Goal: Information Seeking & Learning: Learn about a topic

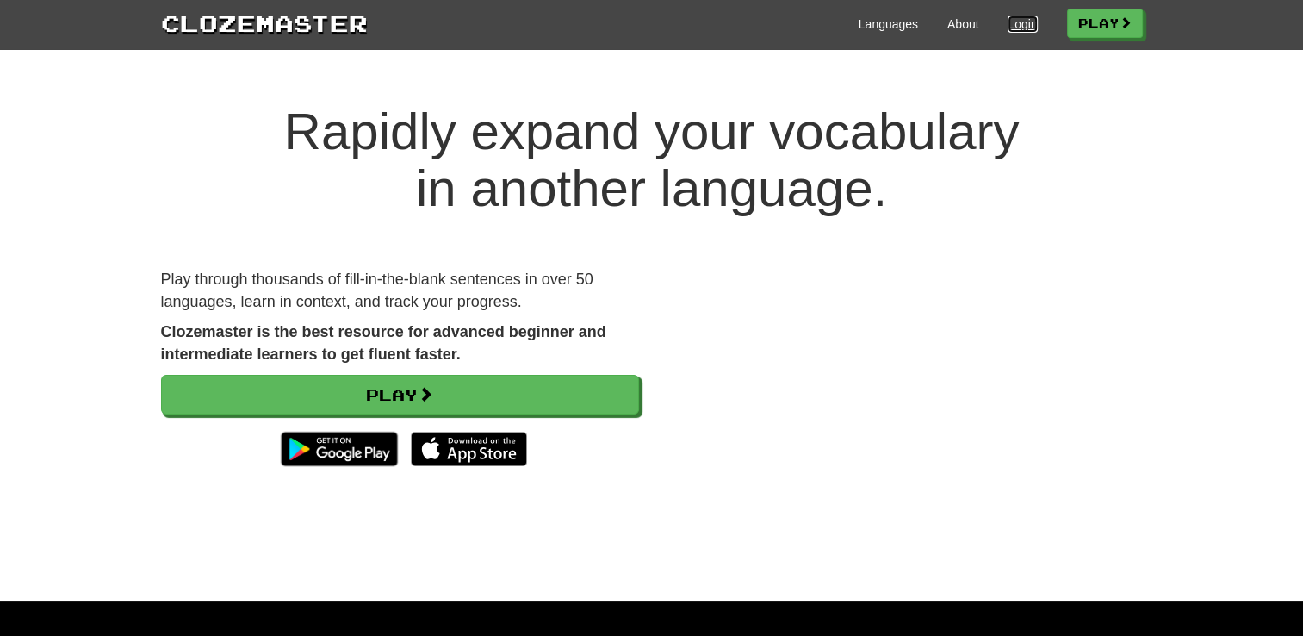
click at [1008, 23] on link "Login" at bounding box center [1022, 24] width 29 height 17
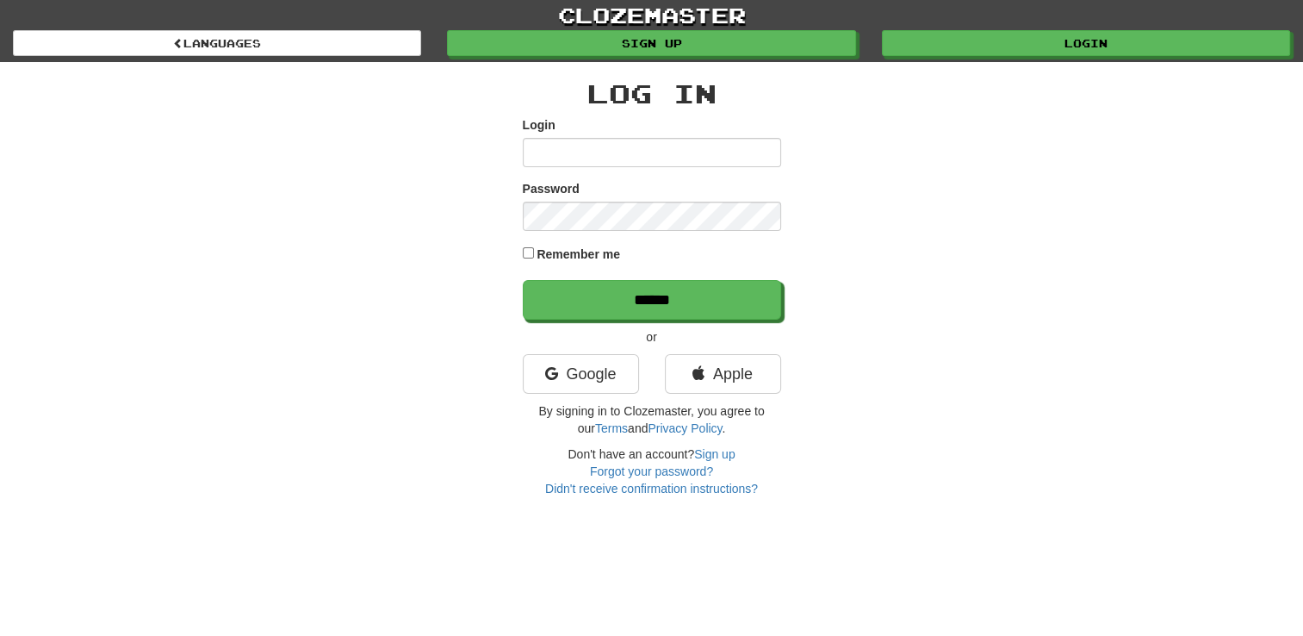
click at [679, 158] on input "Login" at bounding box center [652, 152] width 258 height 29
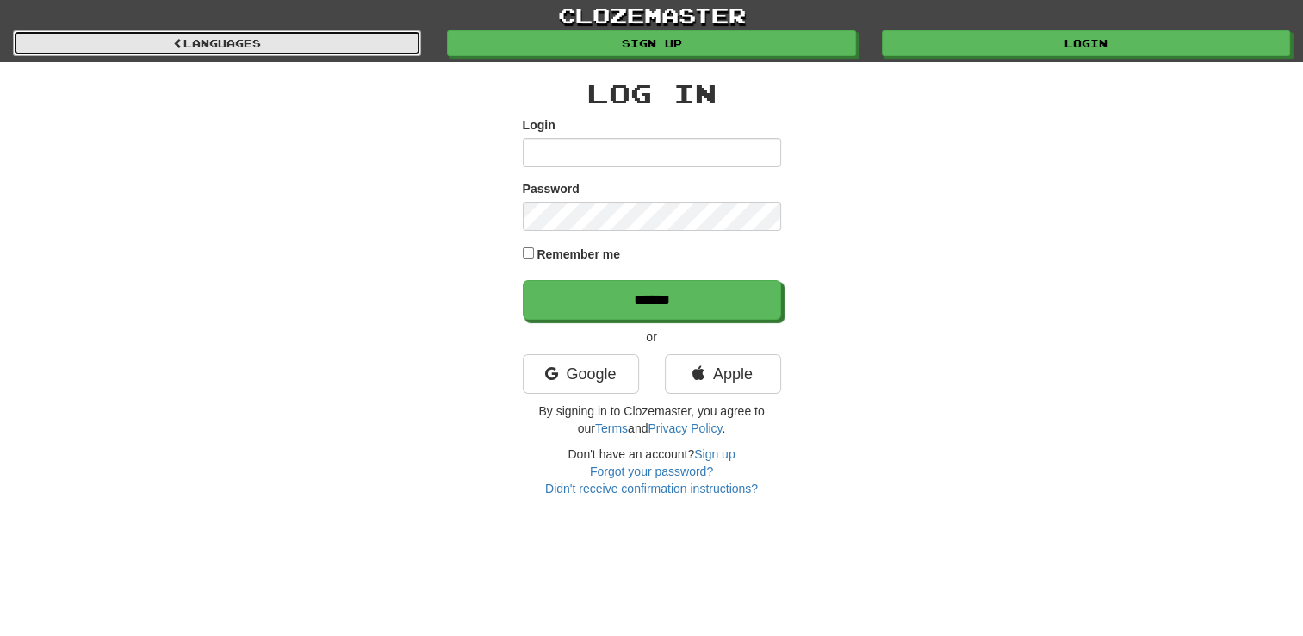
click at [312, 41] on link "Languages" at bounding box center [217, 43] width 408 height 26
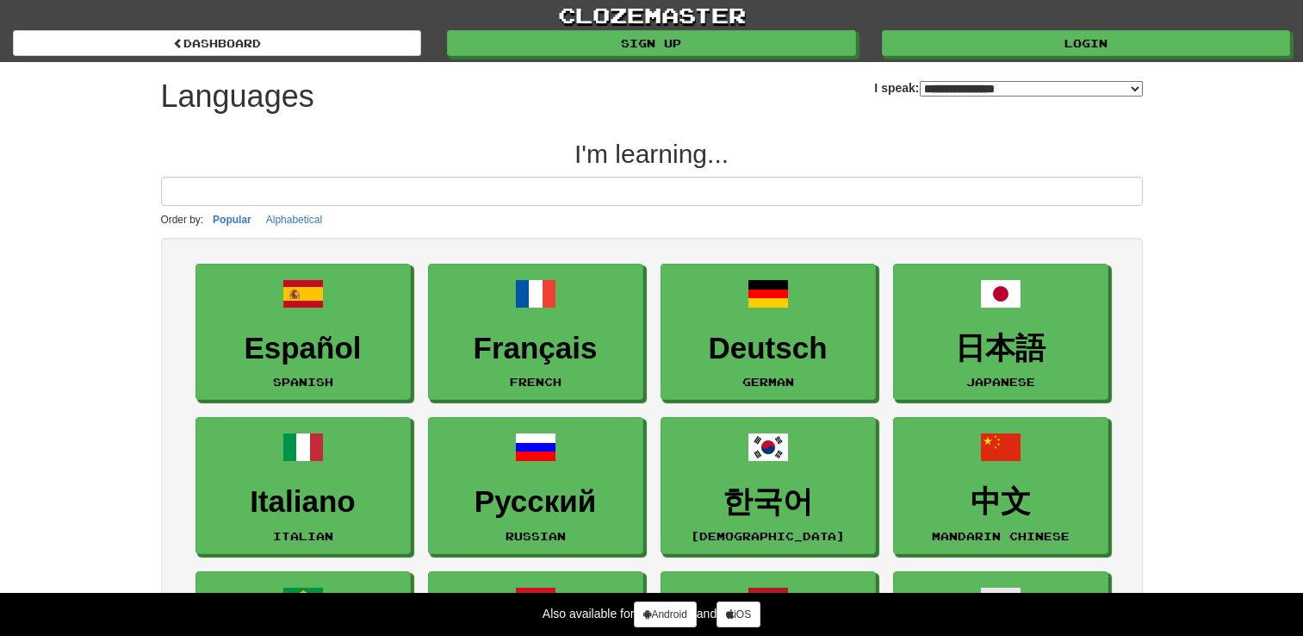
select select "*******"
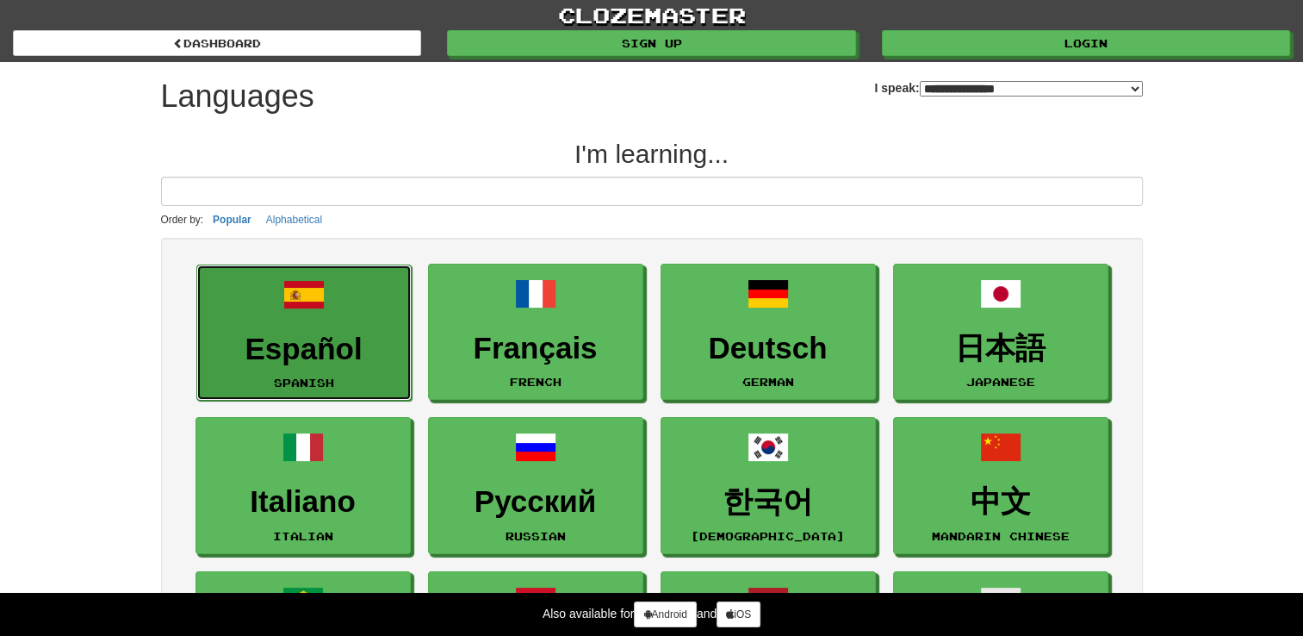
click at [282, 326] on link "Español Spanish" at bounding box center [303, 332] width 215 height 137
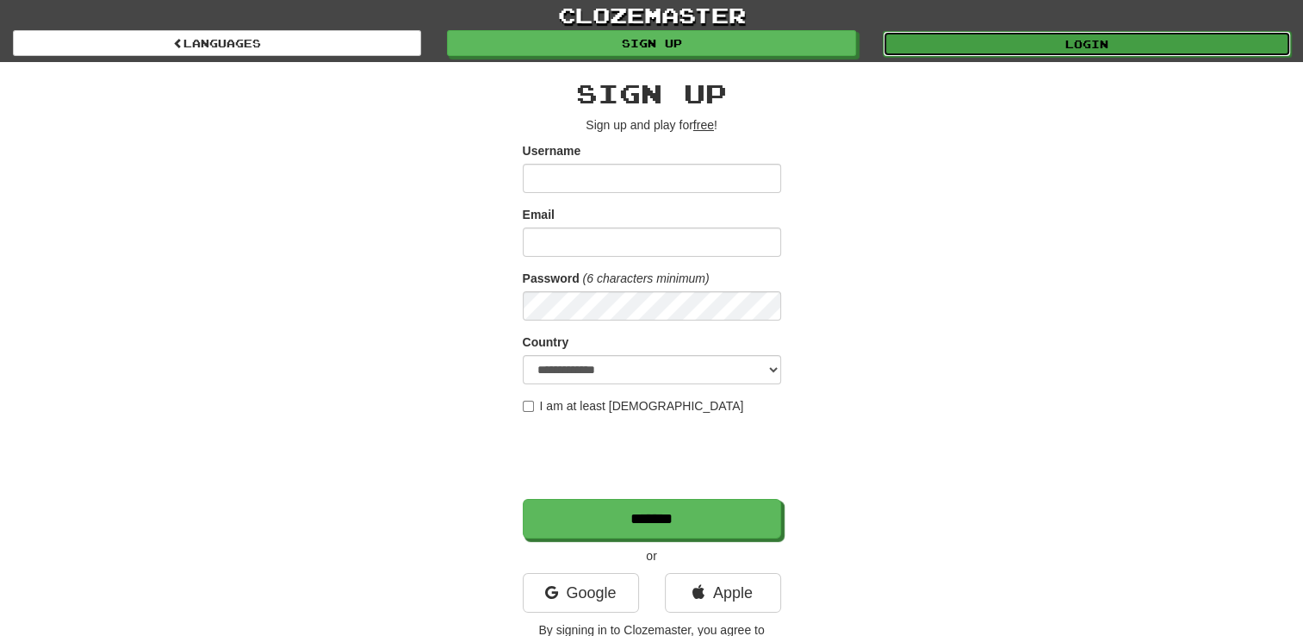
click at [1058, 32] on link "Login" at bounding box center [1087, 44] width 408 height 26
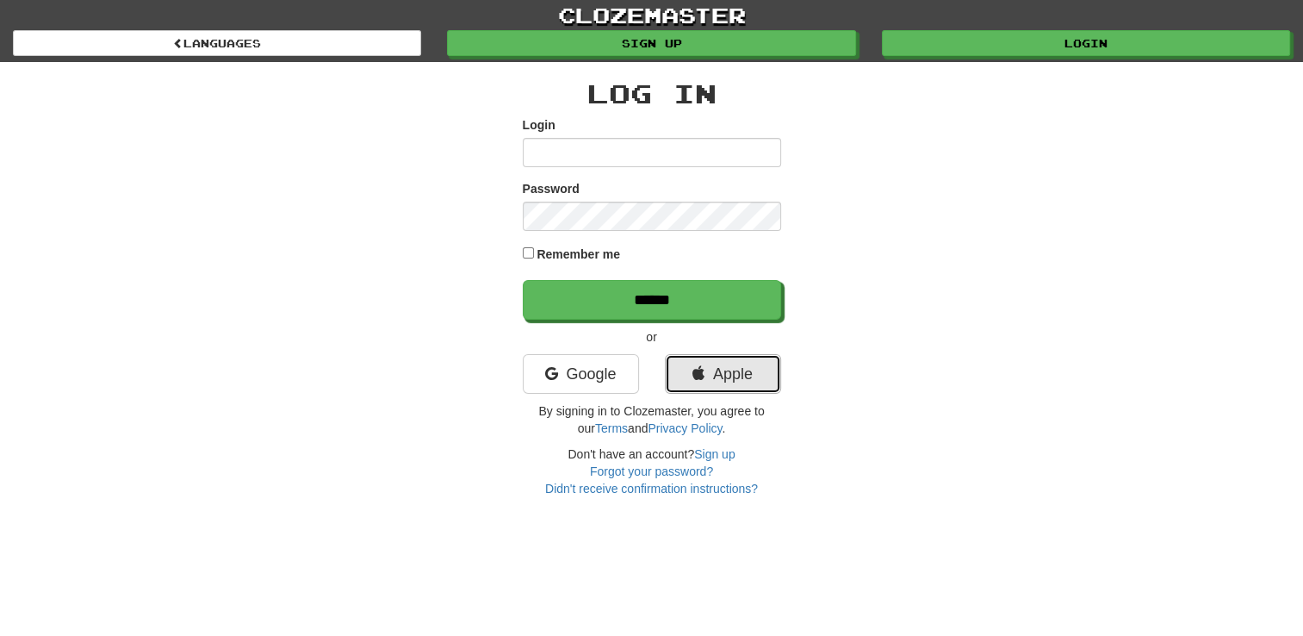
click at [714, 373] on link "Apple" at bounding box center [723, 374] width 116 height 40
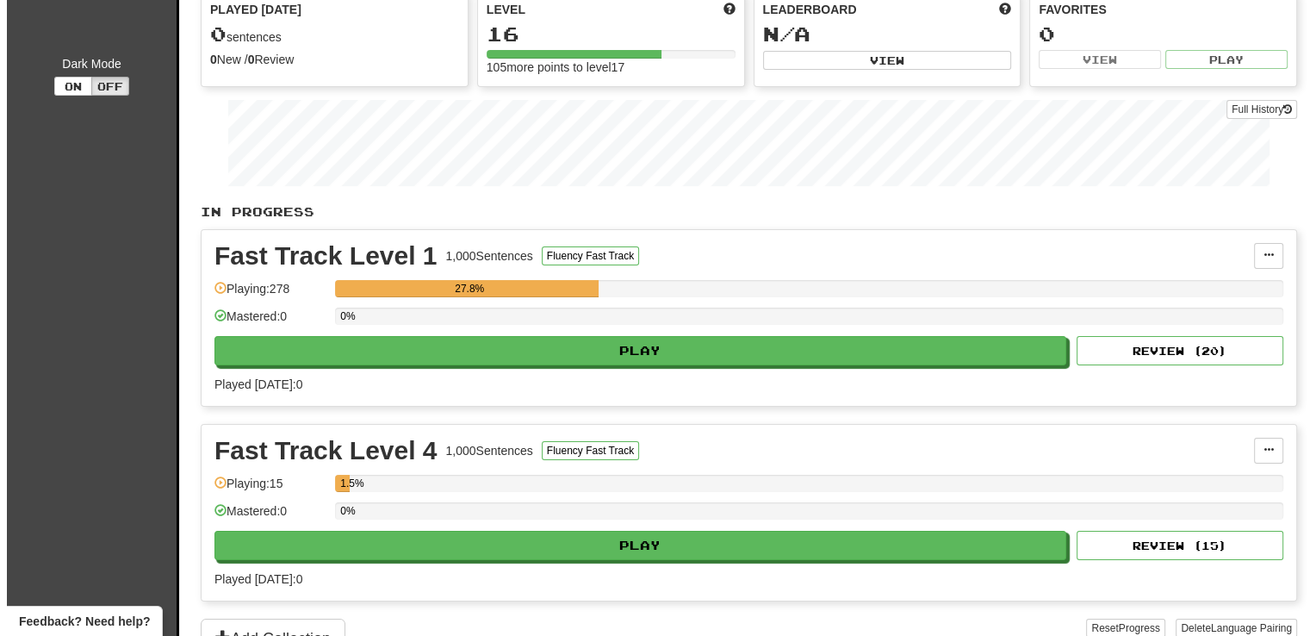
scroll to position [172, 0]
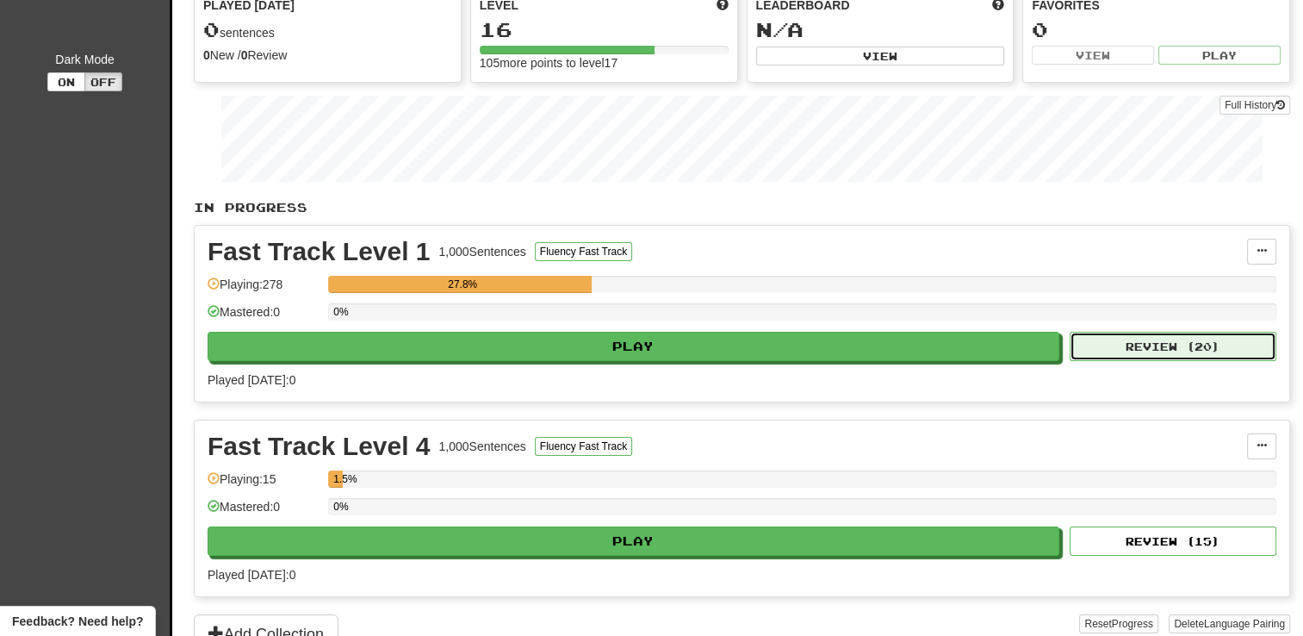
click at [1182, 350] on button "Review ( 20 )" at bounding box center [1173, 346] width 207 height 29
select select "**"
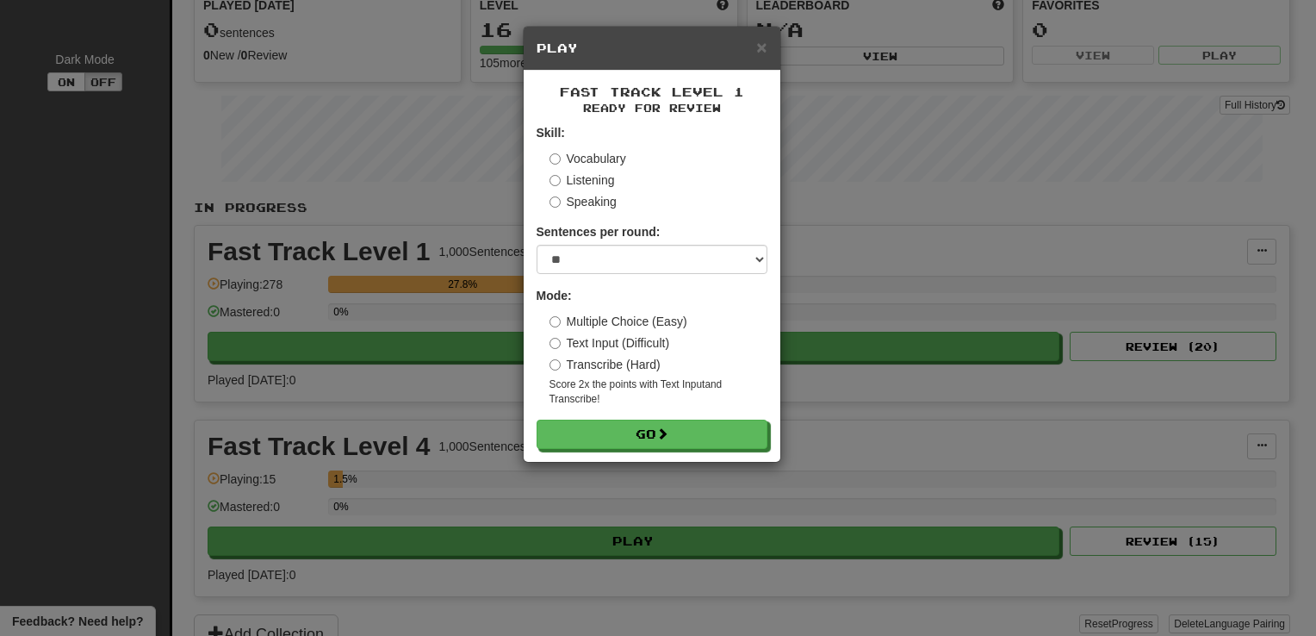
click at [553, 338] on label "Text Input (Difficult)" at bounding box center [609, 342] width 121 height 17
click at [679, 437] on button "Go" at bounding box center [652, 434] width 231 height 29
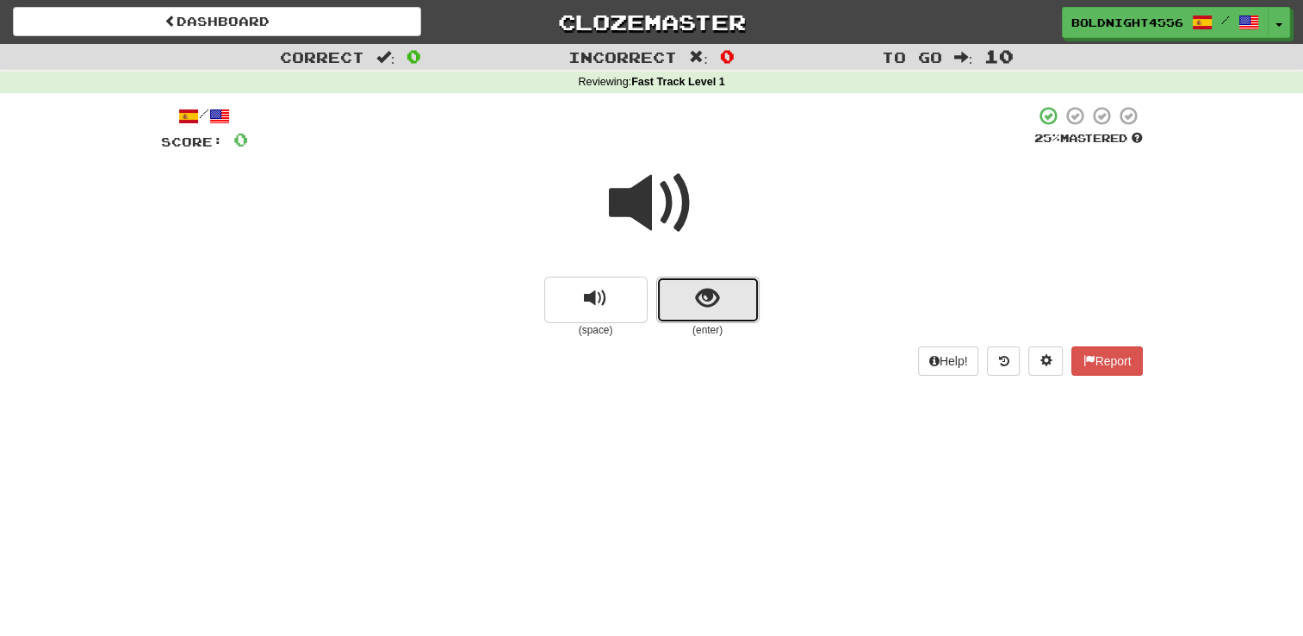
click at [699, 295] on span "show sentence" at bounding box center [707, 298] width 23 height 23
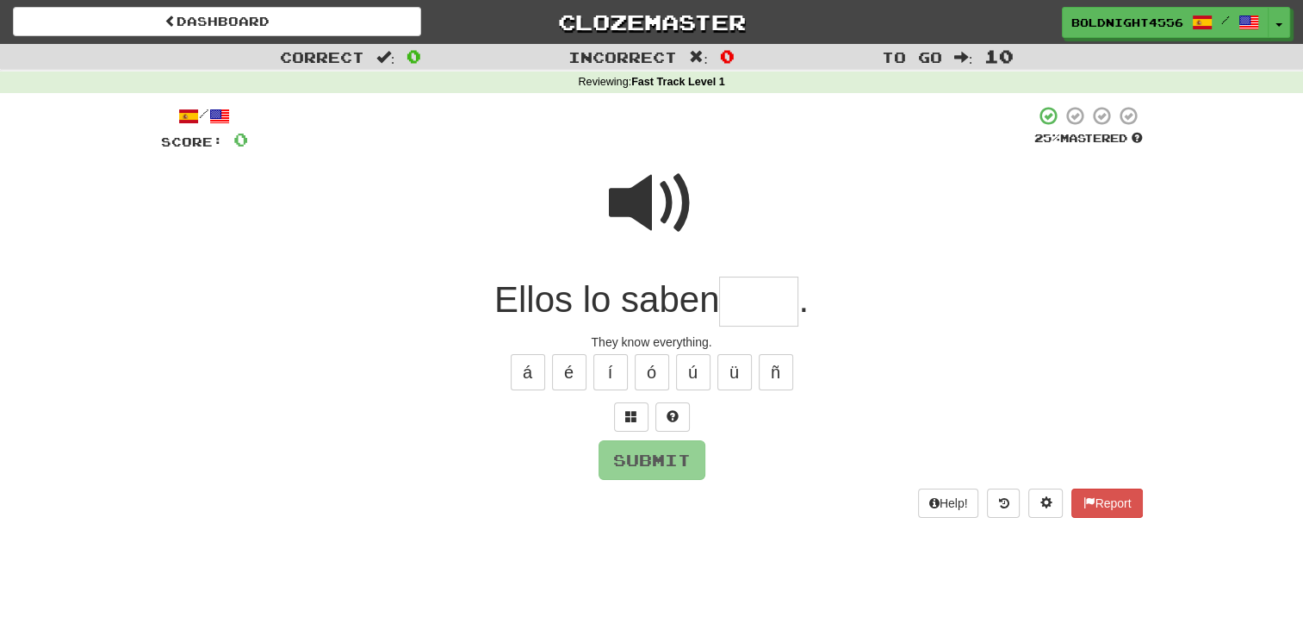
click at [759, 295] on input "text" at bounding box center [758, 301] width 79 height 51
type input "****"
click at [668, 459] on button "Submit" at bounding box center [652, 461] width 107 height 40
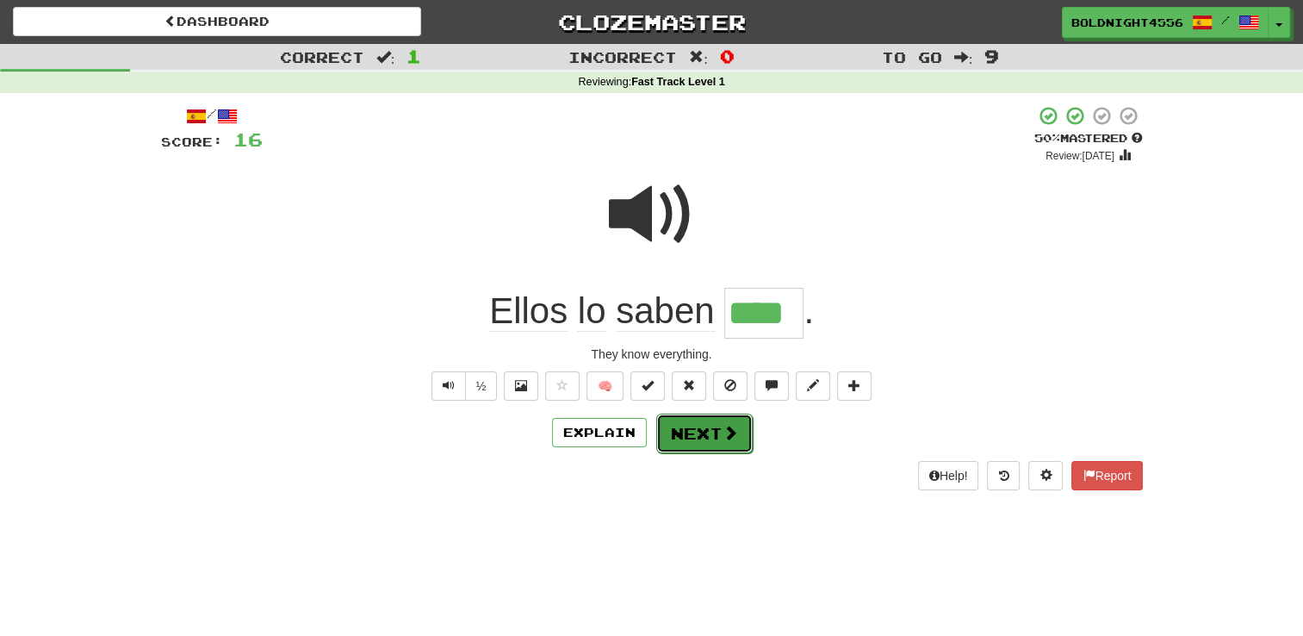
click at [687, 436] on button "Next" at bounding box center [704, 433] width 96 height 40
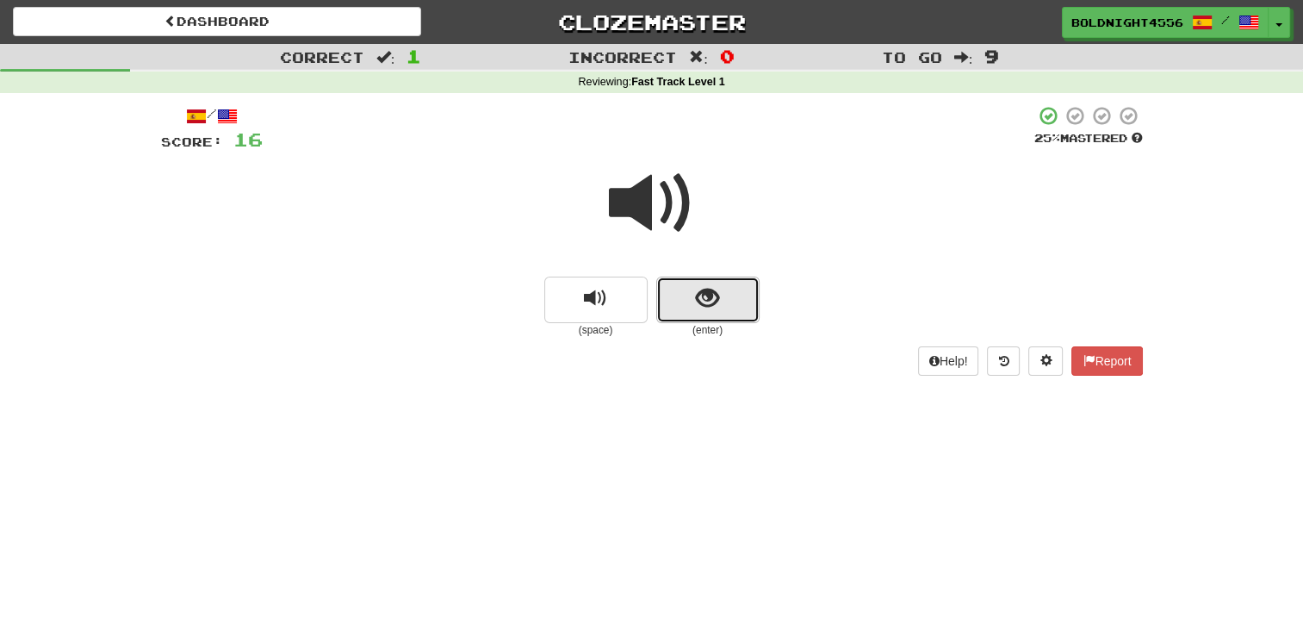
click at [709, 289] on span "show sentence" at bounding box center [707, 298] width 23 height 23
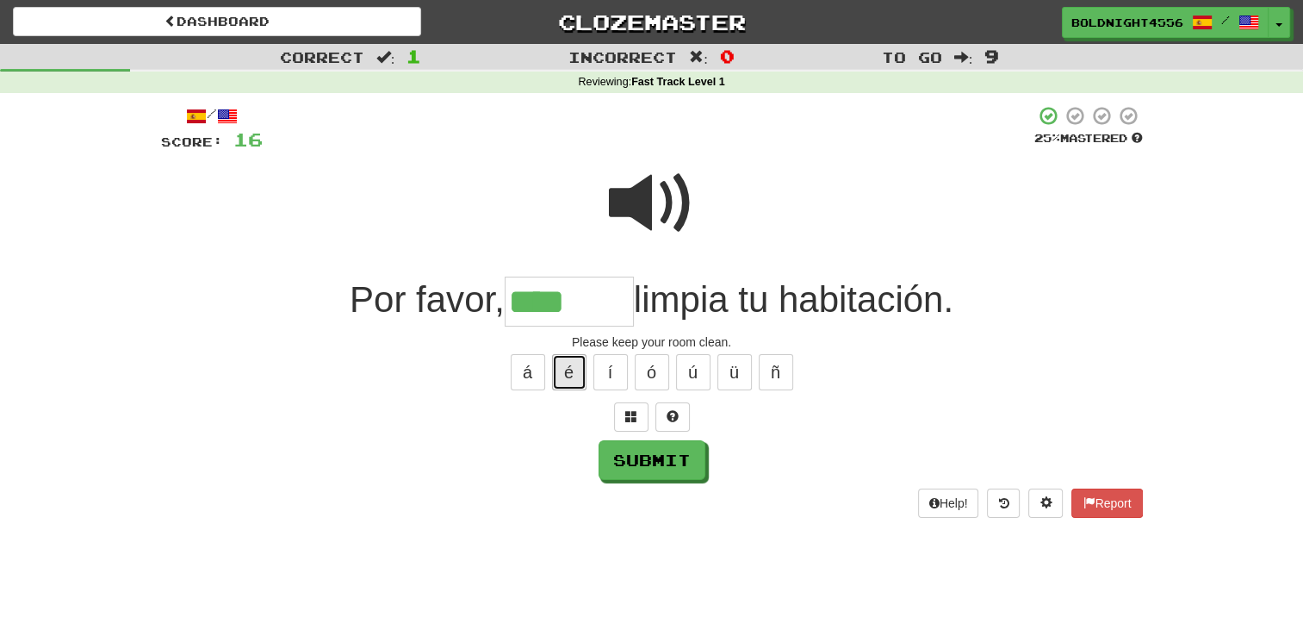
click at [576, 363] on button "é" at bounding box center [569, 372] width 34 height 36
type input "******"
click at [674, 463] on button "Submit" at bounding box center [652, 461] width 107 height 40
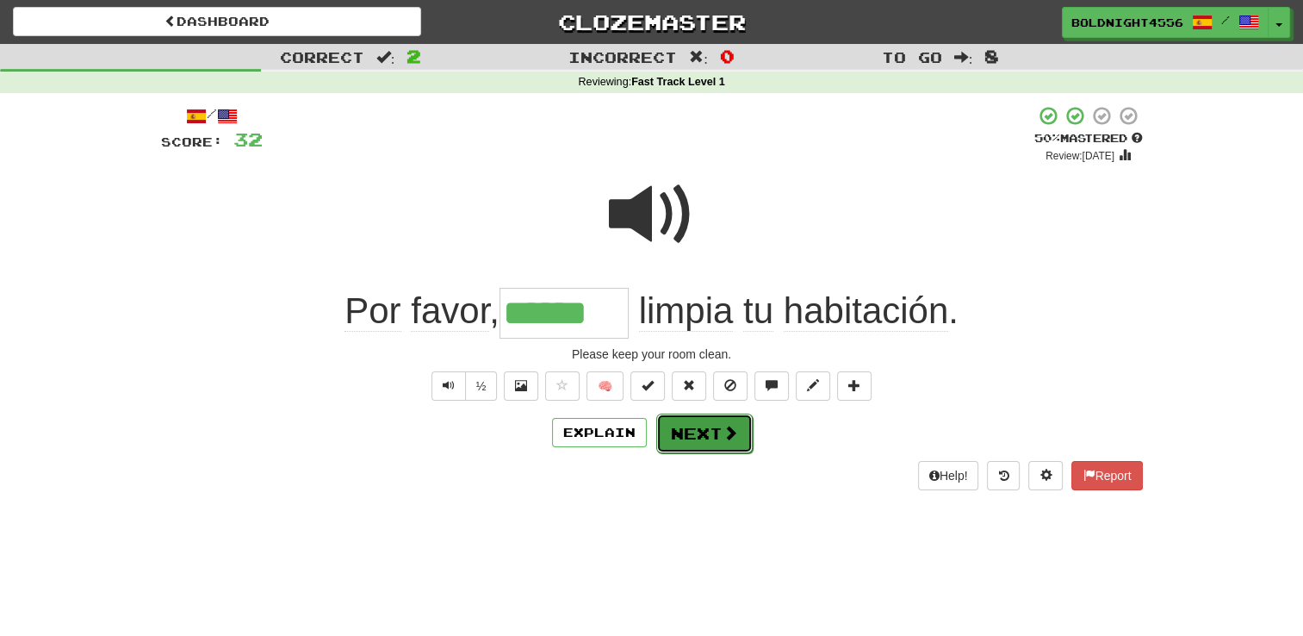
click at [719, 427] on button "Next" at bounding box center [704, 433] width 96 height 40
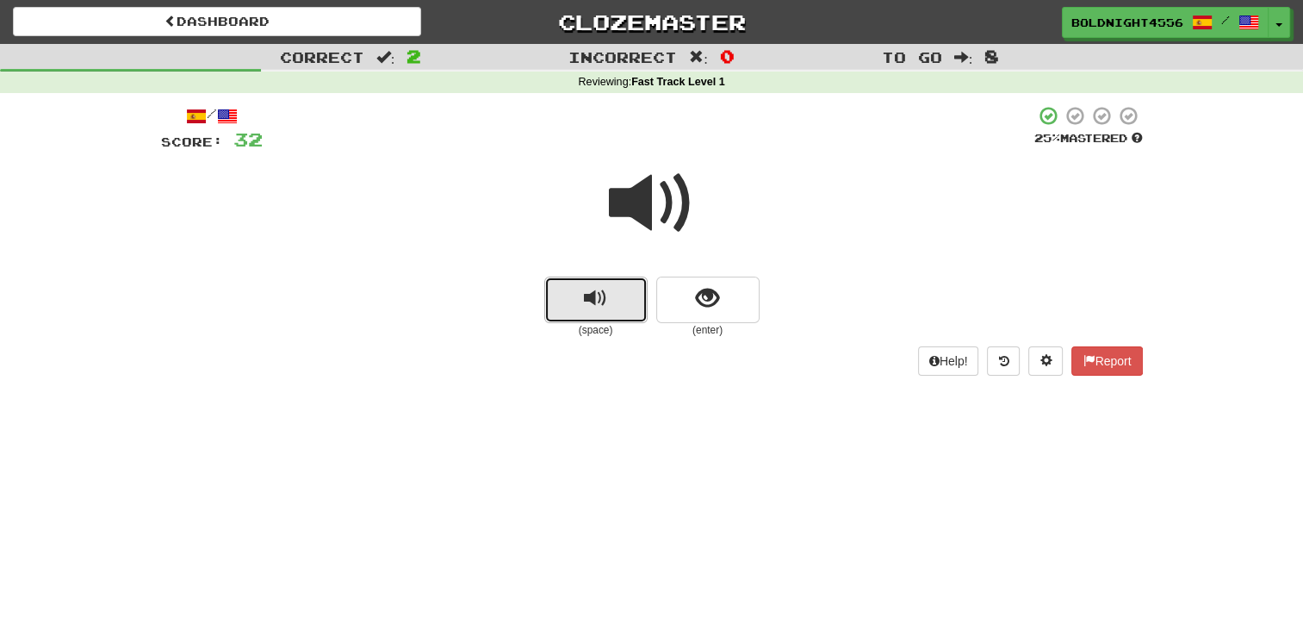
click at [599, 309] on span "replay audio" at bounding box center [595, 298] width 23 height 23
click at [559, 302] on button "replay audio" at bounding box center [595, 299] width 103 height 47
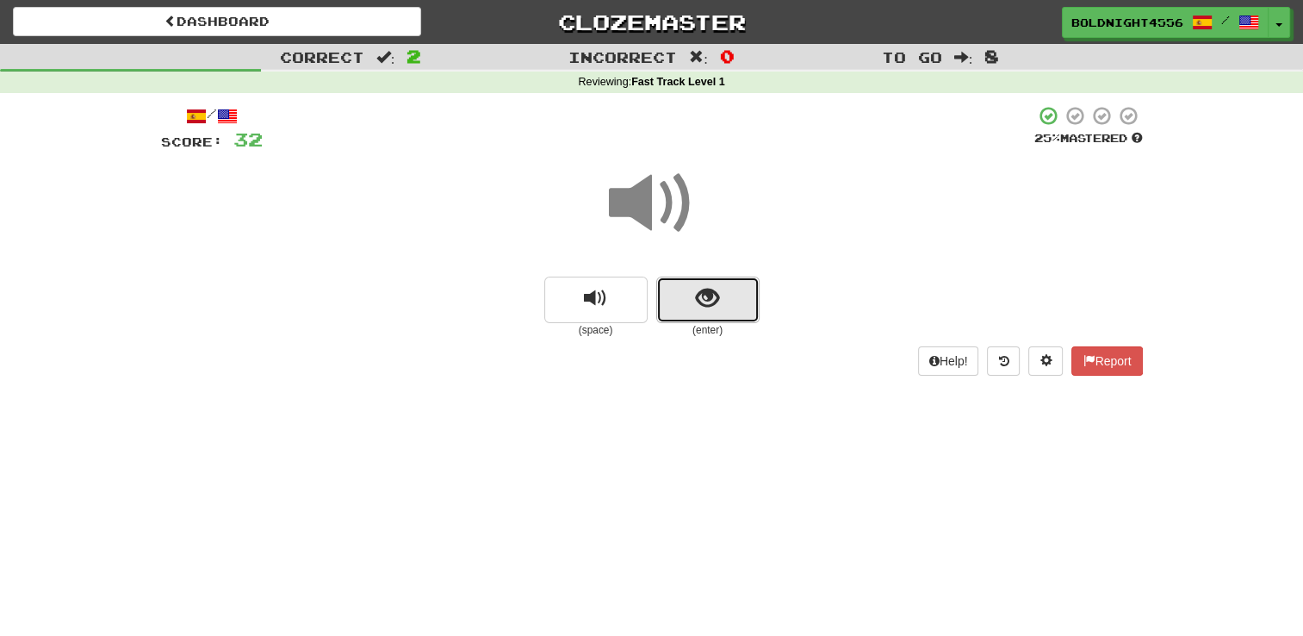
click at [717, 309] on span "show sentence" at bounding box center [707, 298] width 23 height 23
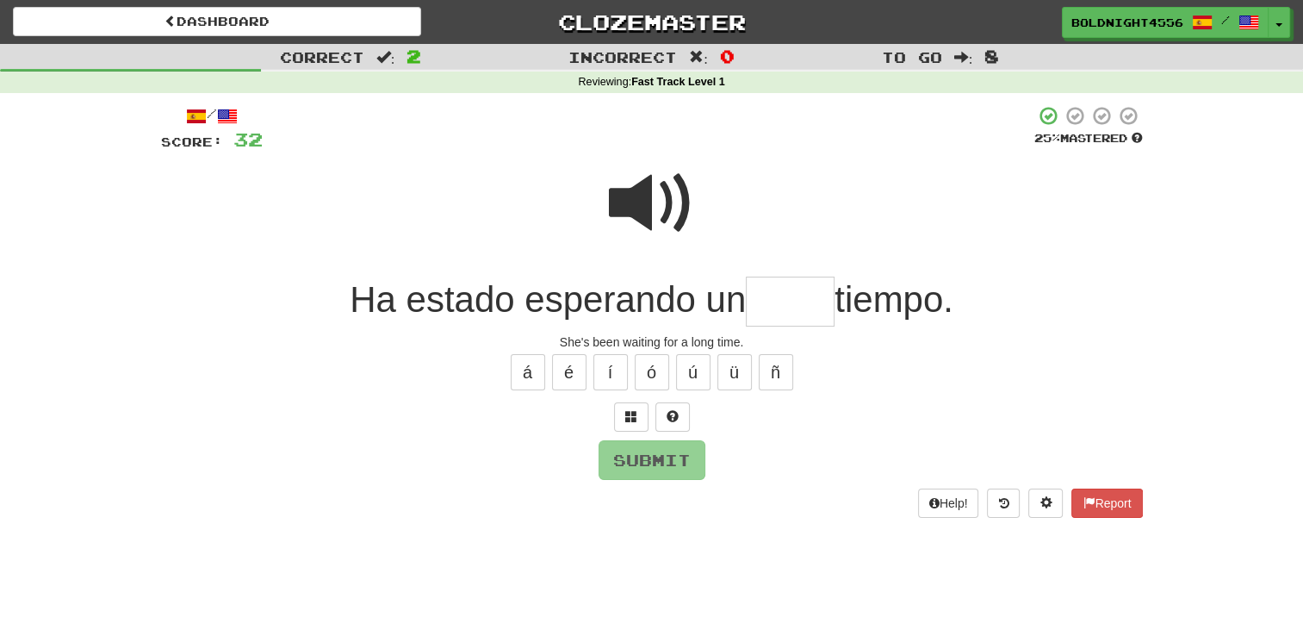
click at [624, 214] on span at bounding box center [652, 203] width 86 height 86
click at [770, 308] on input "text" at bounding box center [790, 301] width 89 height 51
type input "*****"
click at [679, 459] on button "Submit" at bounding box center [652, 460] width 107 height 40
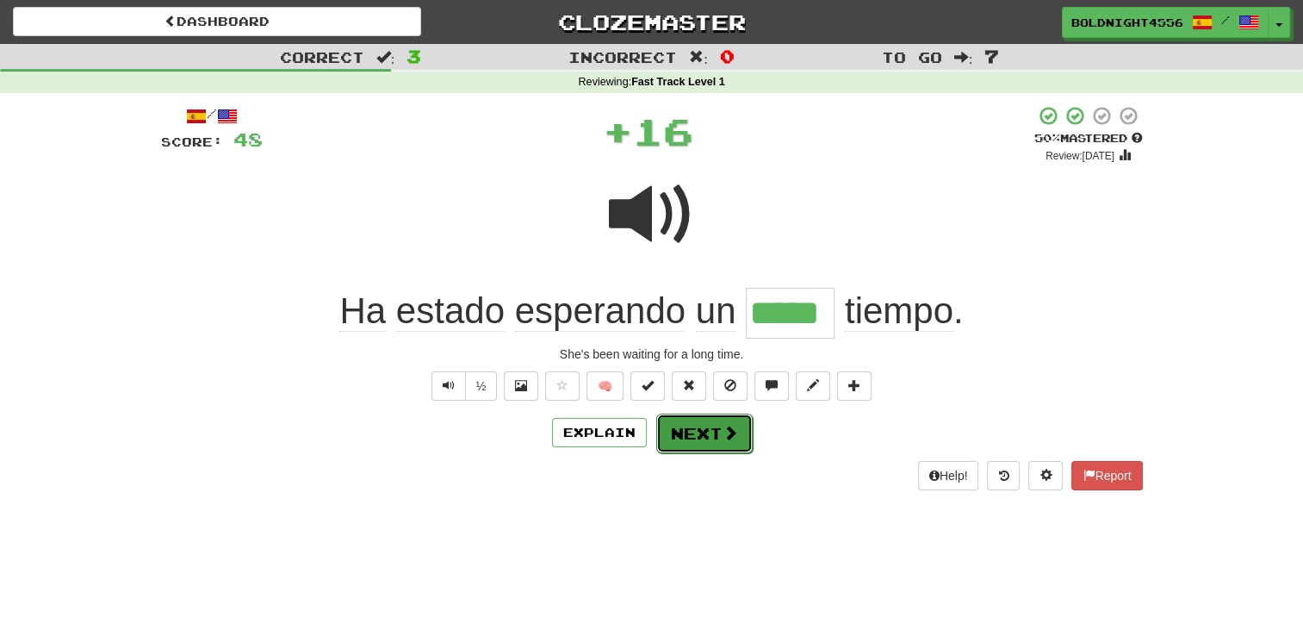
click at [693, 424] on button "Next" at bounding box center [704, 433] width 96 height 40
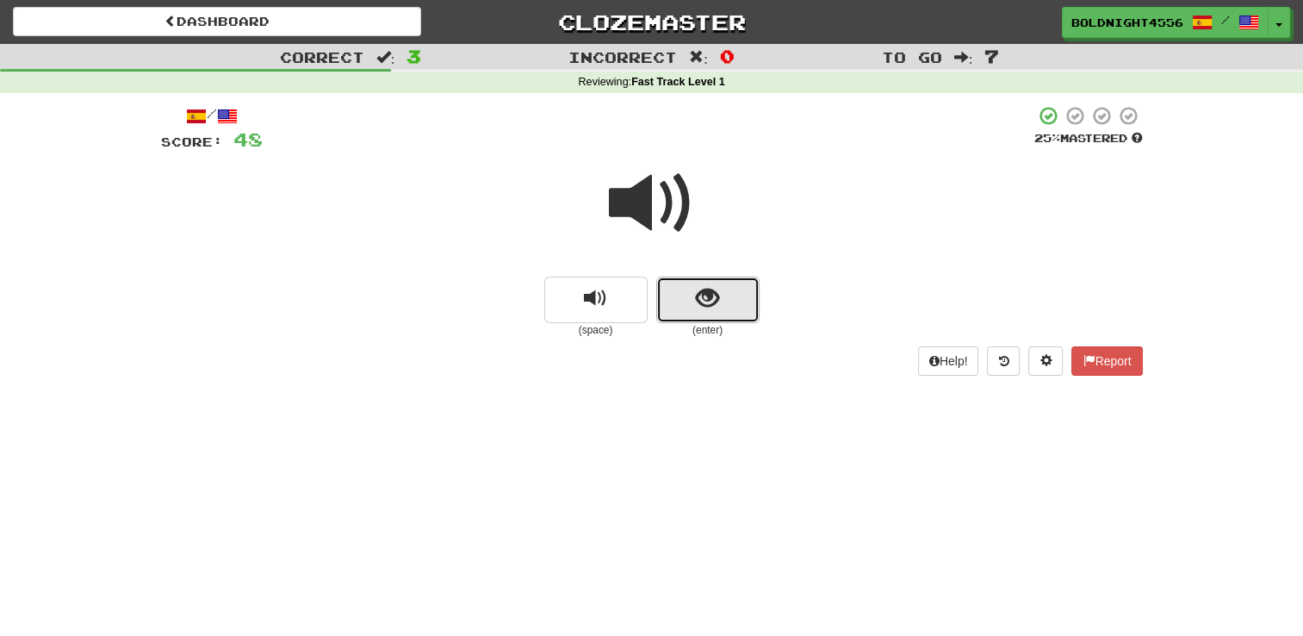
click at [704, 293] on span "show sentence" at bounding box center [707, 298] width 23 height 23
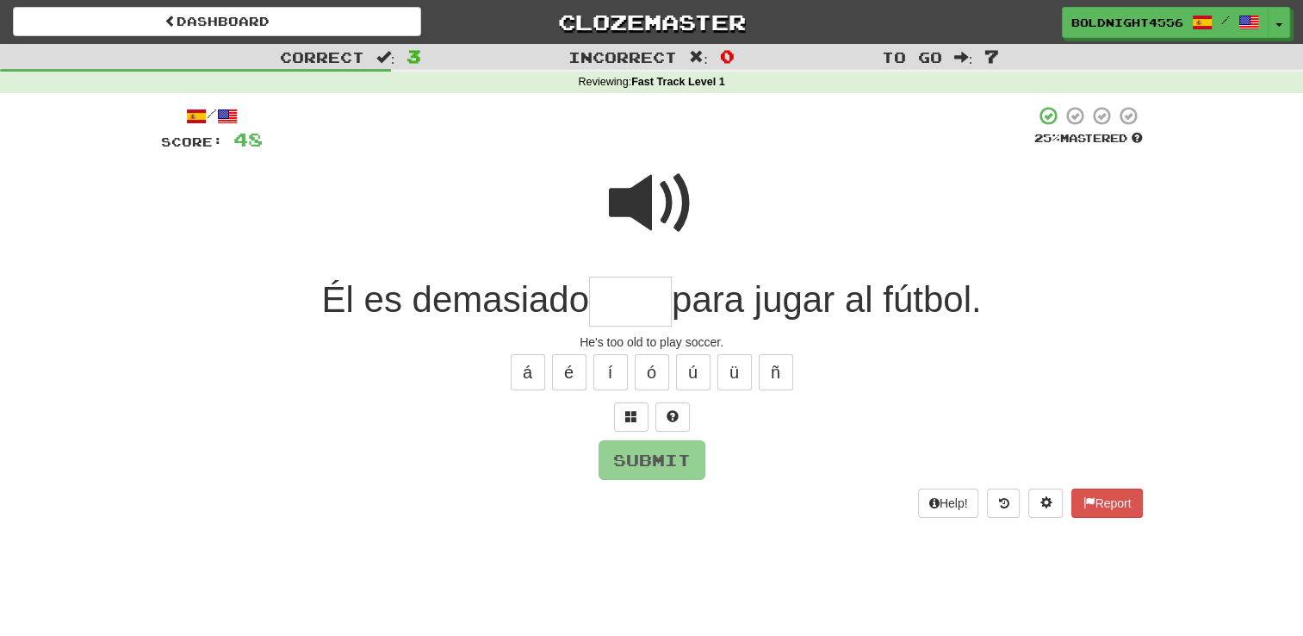
click at [636, 300] on input "text" at bounding box center [630, 301] width 83 height 51
type input "*****"
click at [692, 456] on button "Submit" at bounding box center [652, 461] width 107 height 40
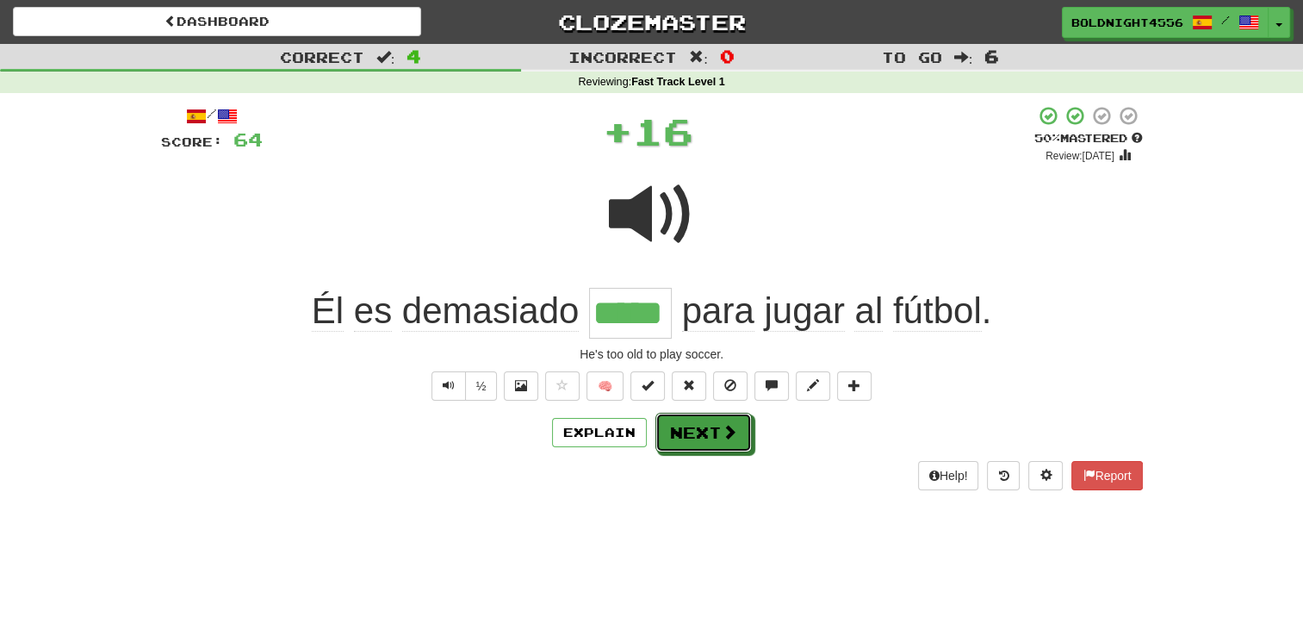
click at [710, 439] on button "Next" at bounding box center [703, 433] width 96 height 40
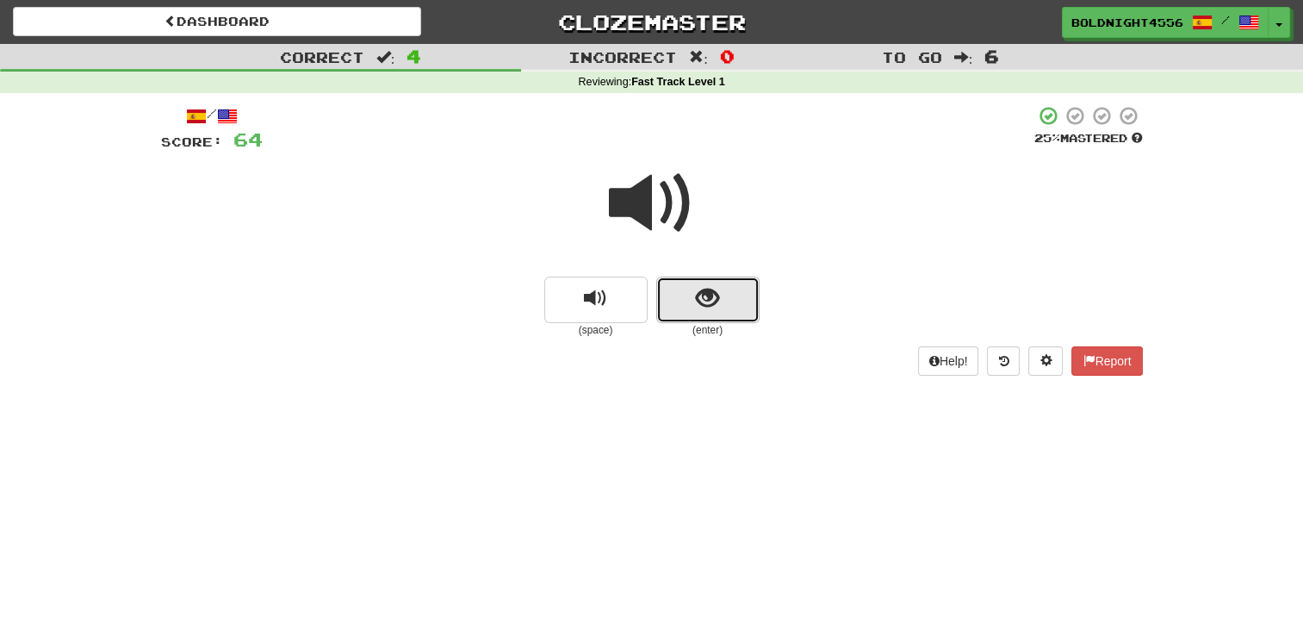
click at [693, 297] on button "show sentence" at bounding box center [707, 299] width 103 height 47
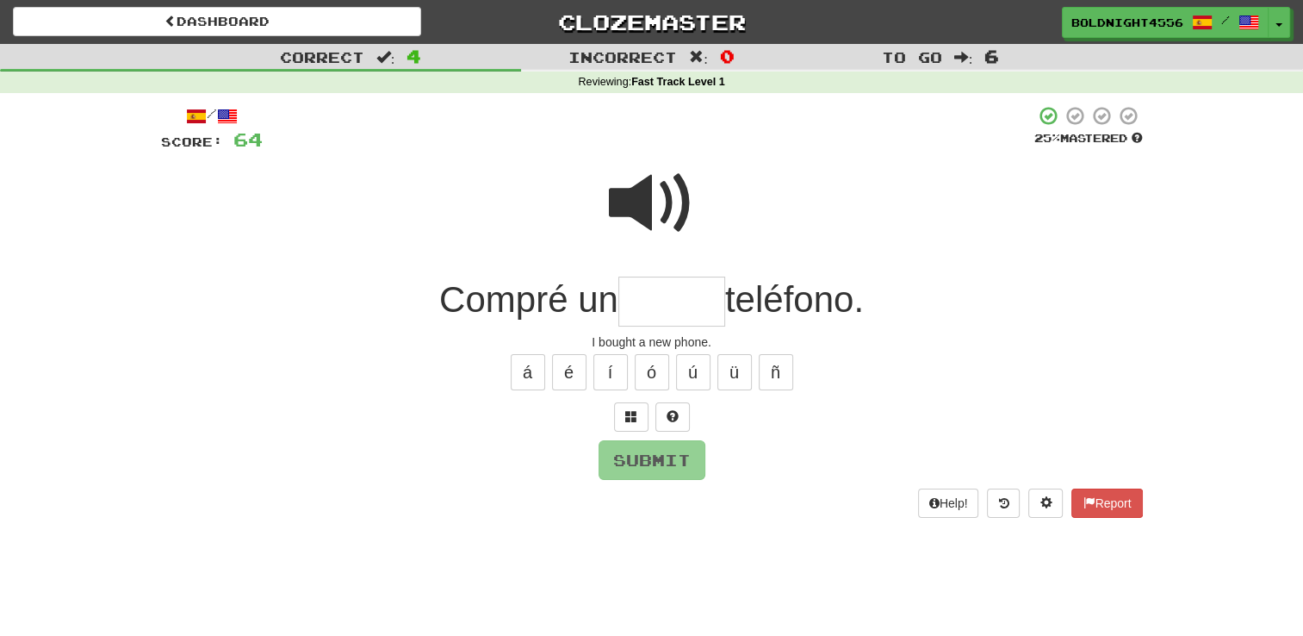
click at [666, 296] on input "text" at bounding box center [671, 301] width 107 height 51
type input "*****"
click at [693, 459] on button "Submit" at bounding box center [652, 460] width 107 height 40
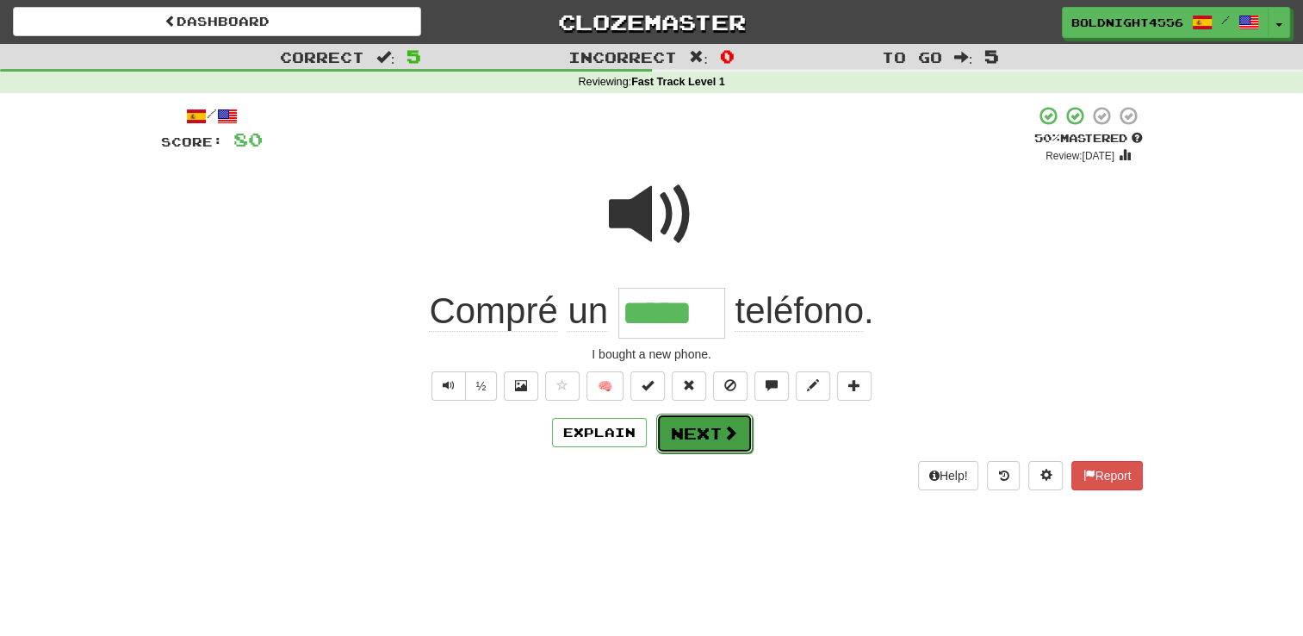
click at [692, 441] on button "Next" at bounding box center [704, 433] width 96 height 40
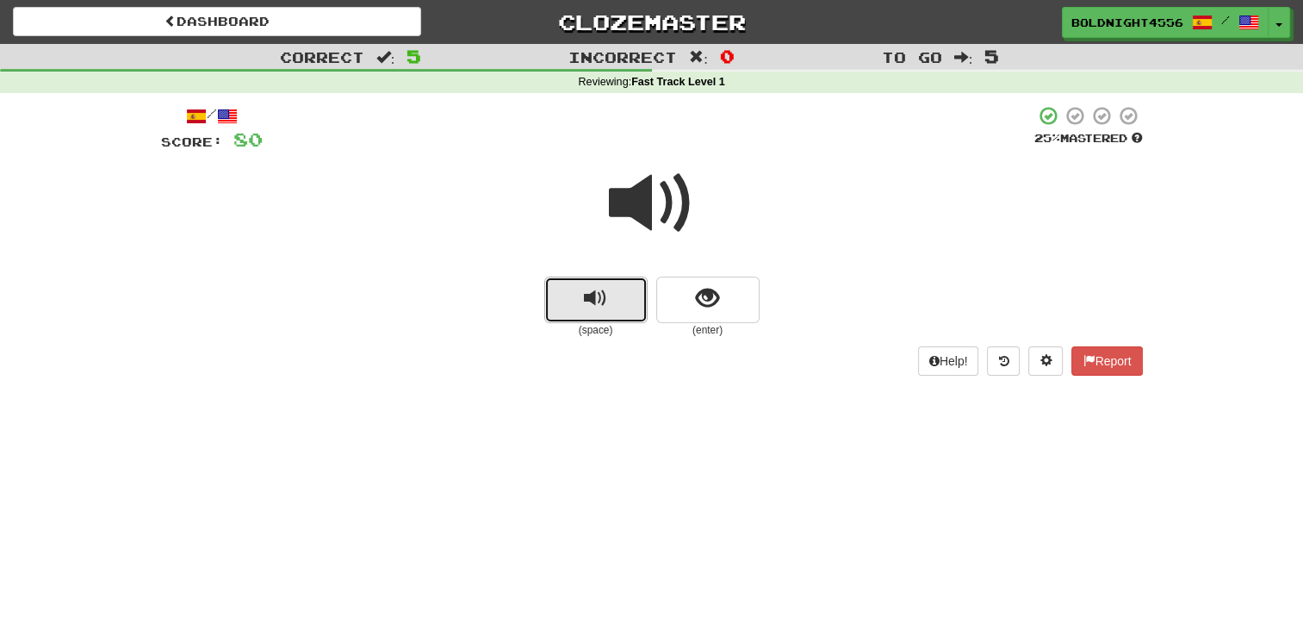
click at [618, 298] on button "replay audio" at bounding box center [595, 299] width 103 height 47
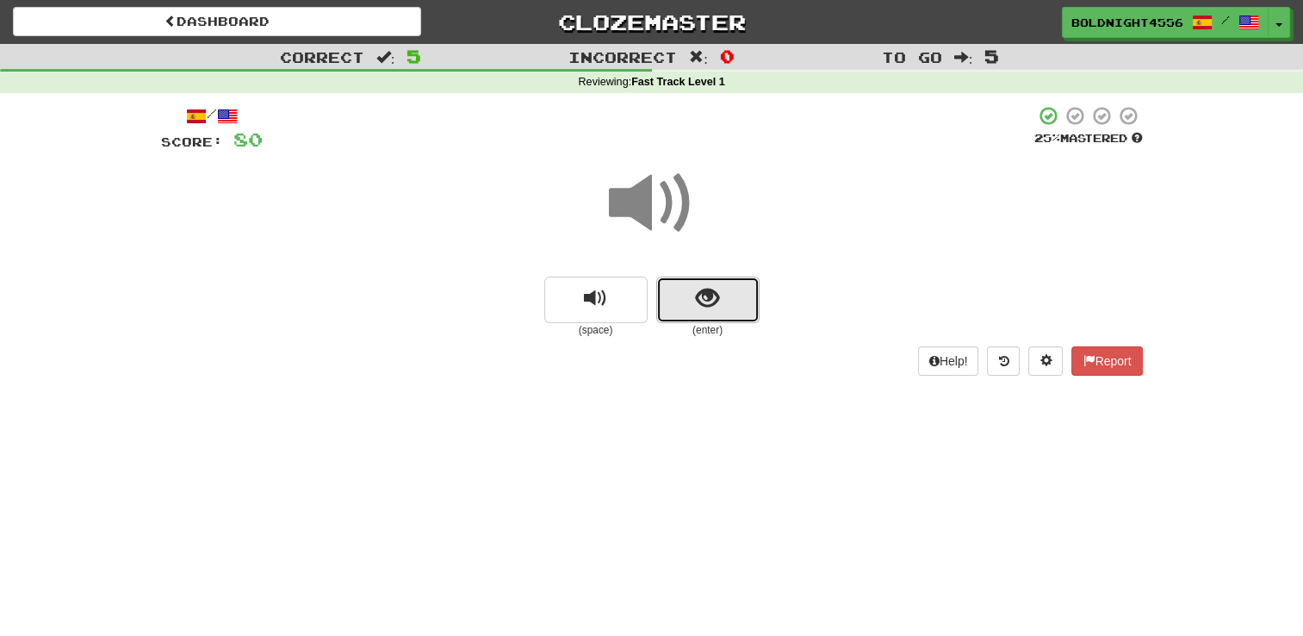
click at [713, 307] on span "show sentence" at bounding box center [707, 298] width 23 height 23
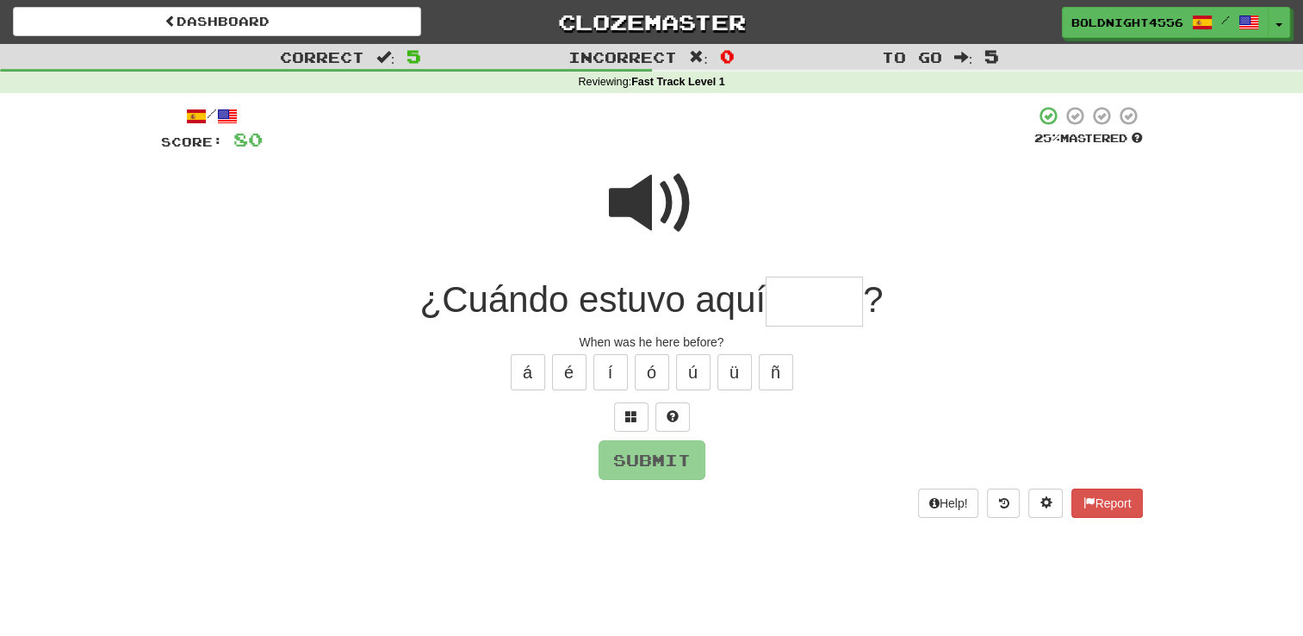
click at [800, 308] on input "text" at bounding box center [814, 301] width 97 height 51
type input "*****"
click at [679, 467] on button "Submit" at bounding box center [652, 460] width 107 height 40
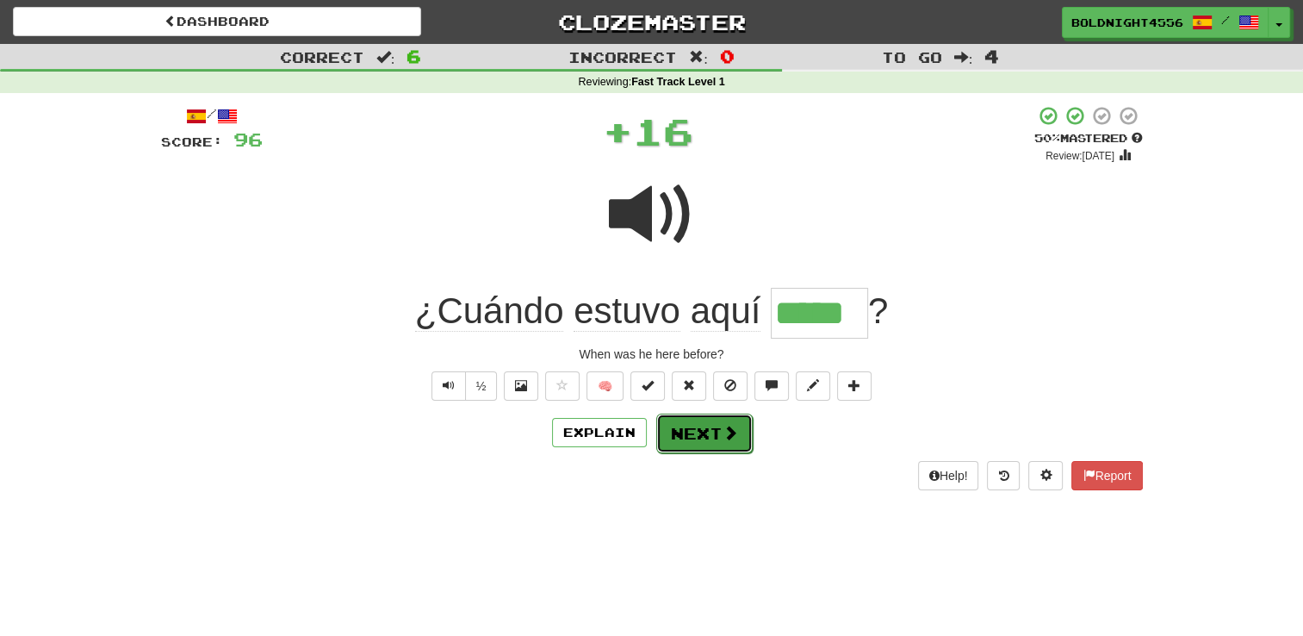
click at [708, 450] on button "Next" at bounding box center [704, 433] width 96 height 40
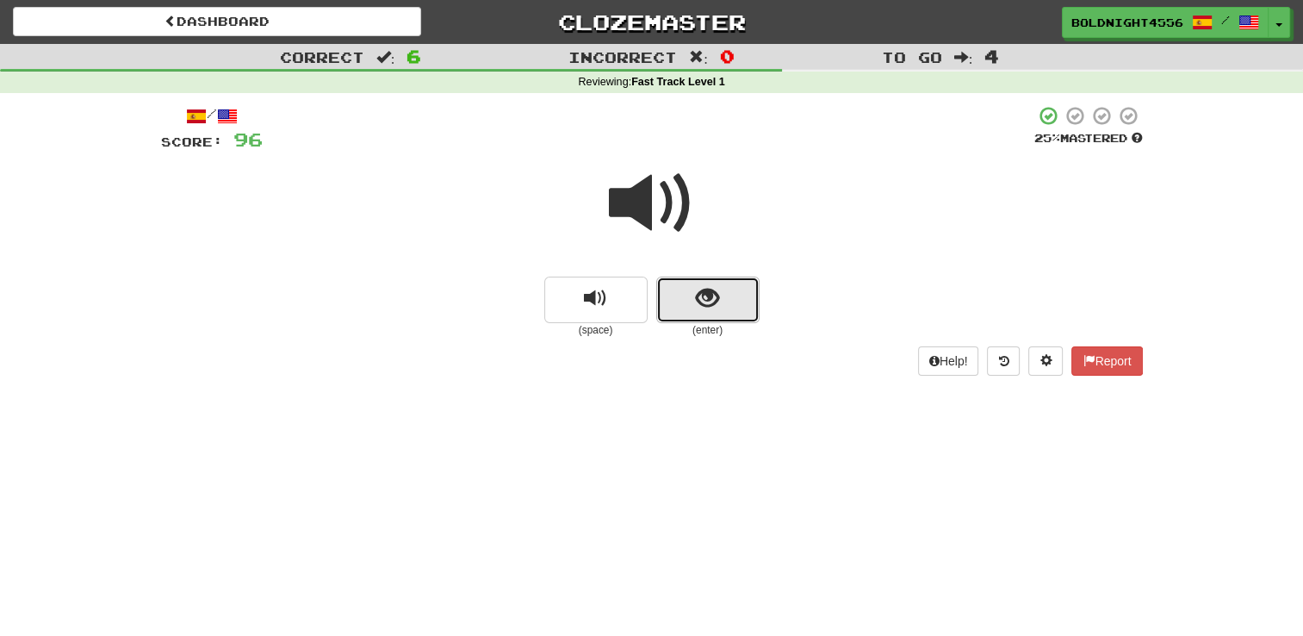
click at [741, 290] on button "show sentence" at bounding box center [707, 299] width 103 height 47
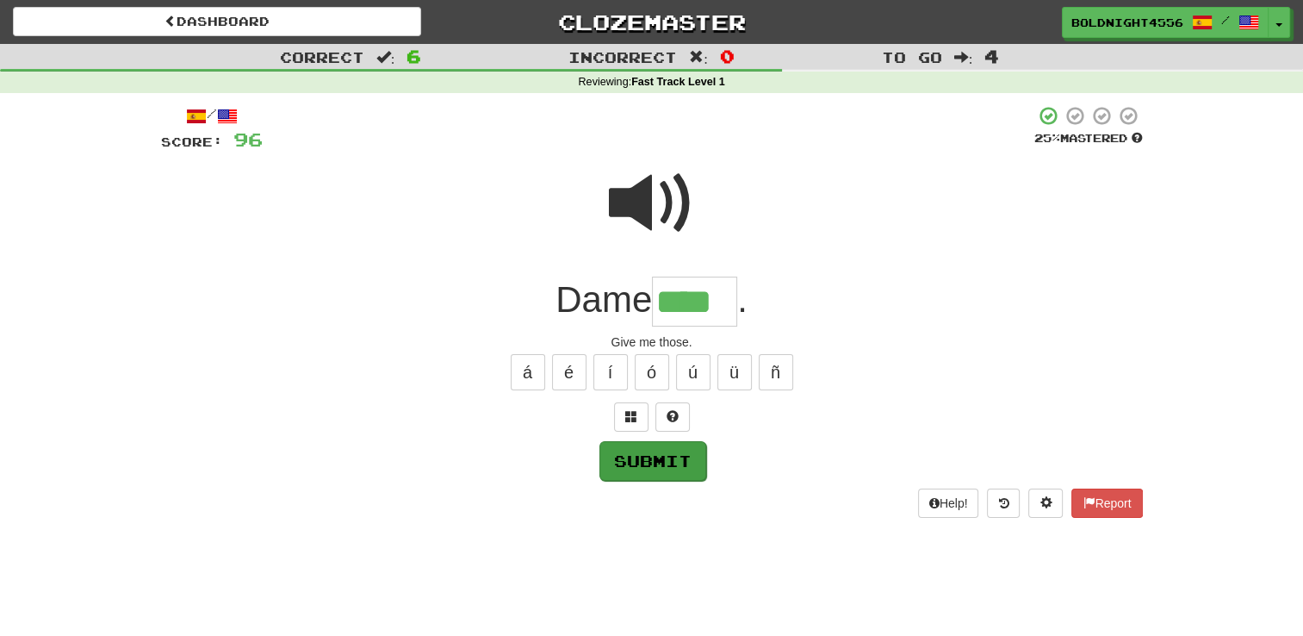
type input "****"
click at [696, 444] on button "Submit" at bounding box center [652, 461] width 107 height 40
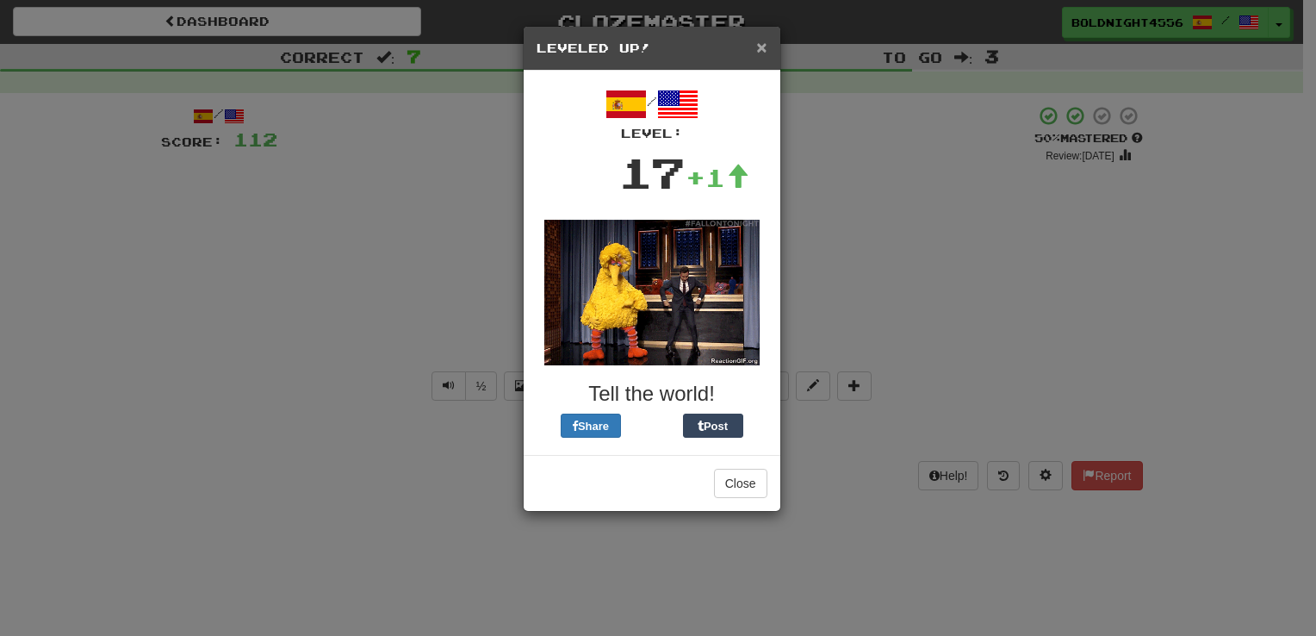
click at [758, 44] on span "×" at bounding box center [761, 47] width 10 height 20
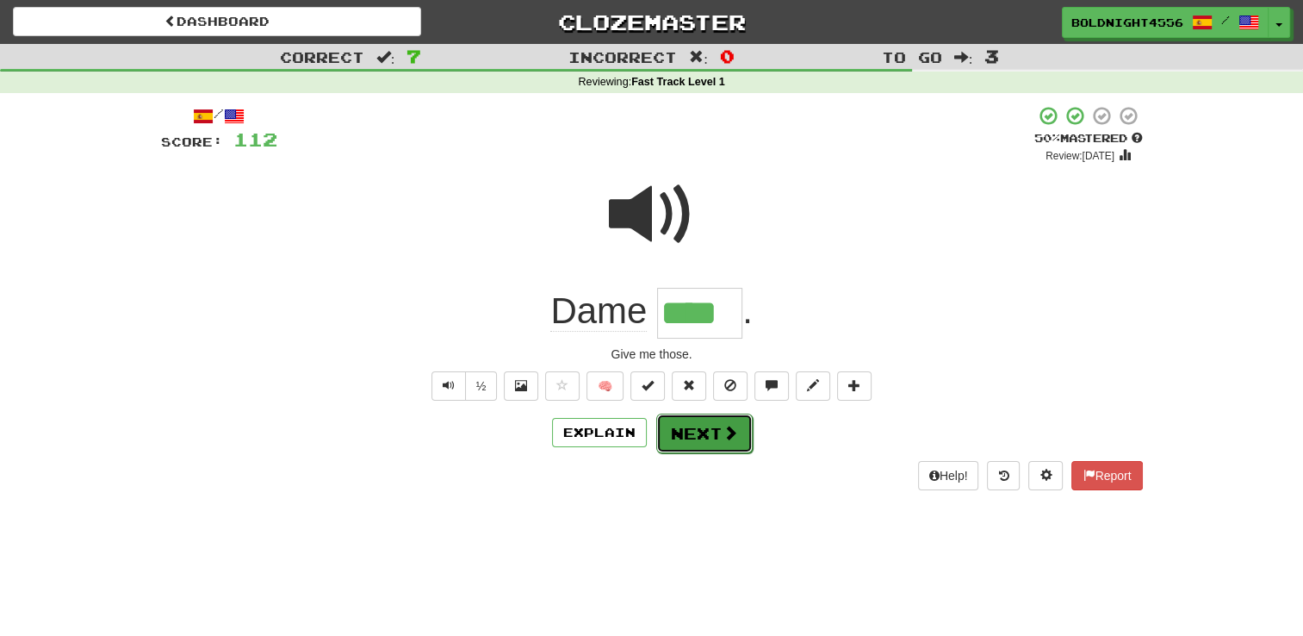
click at [677, 435] on button "Next" at bounding box center [704, 433] width 96 height 40
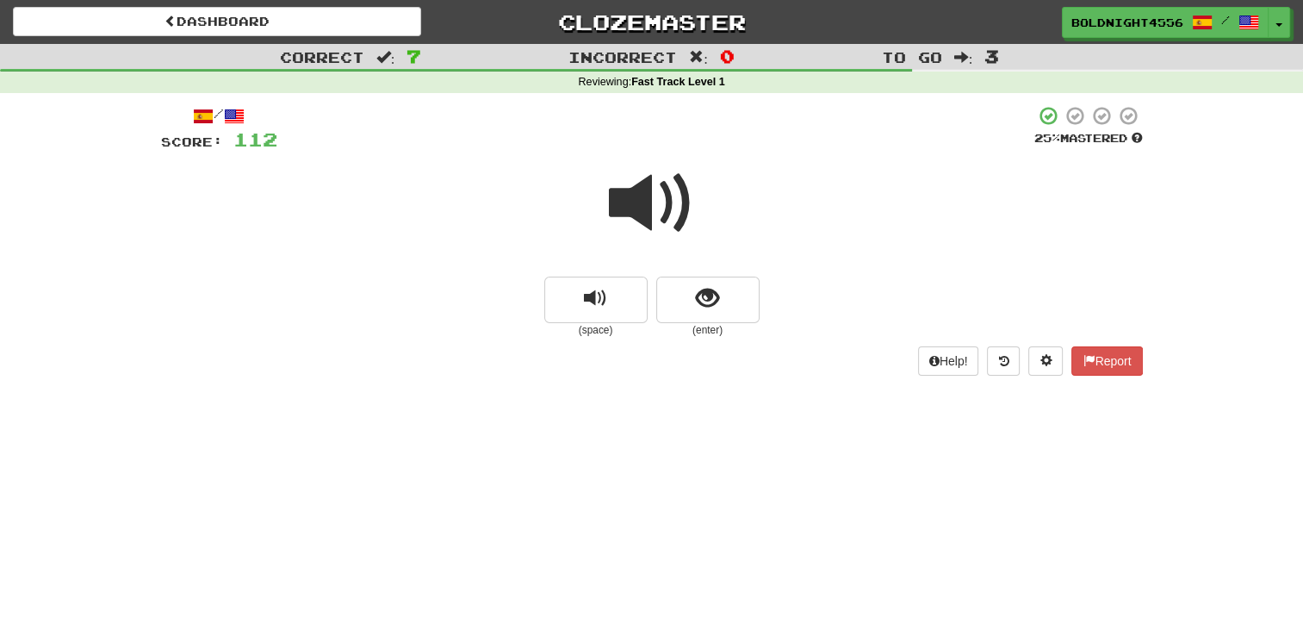
click at [651, 207] on span at bounding box center [652, 203] width 86 height 86
click at [696, 289] on span "show sentence" at bounding box center [707, 298] width 23 height 23
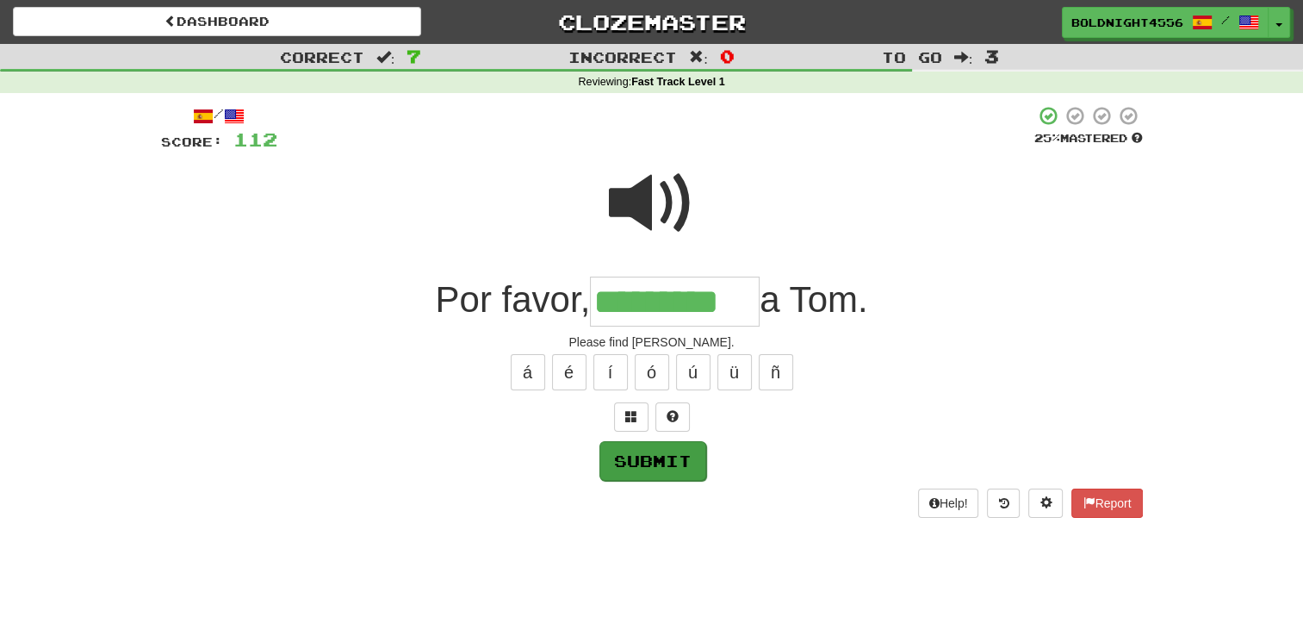
type input "*********"
click at [646, 450] on button "Submit" at bounding box center [652, 461] width 107 height 40
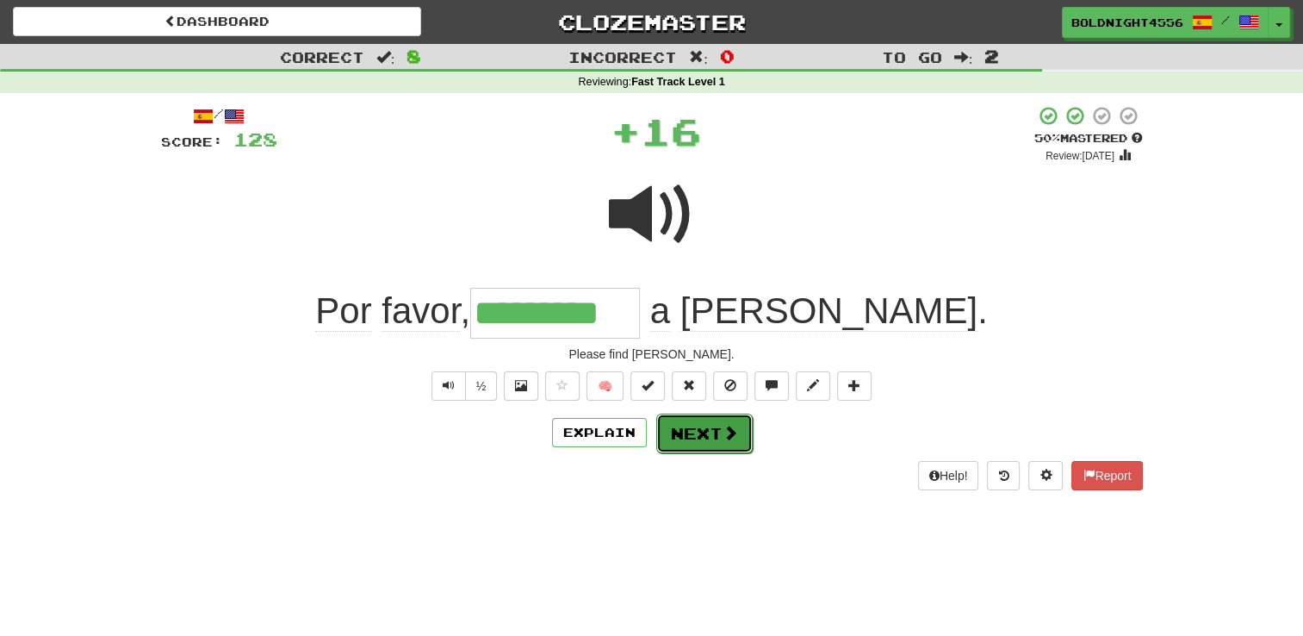
click at [711, 443] on button "Next" at bounding box center [704, 433] width 96 height 40
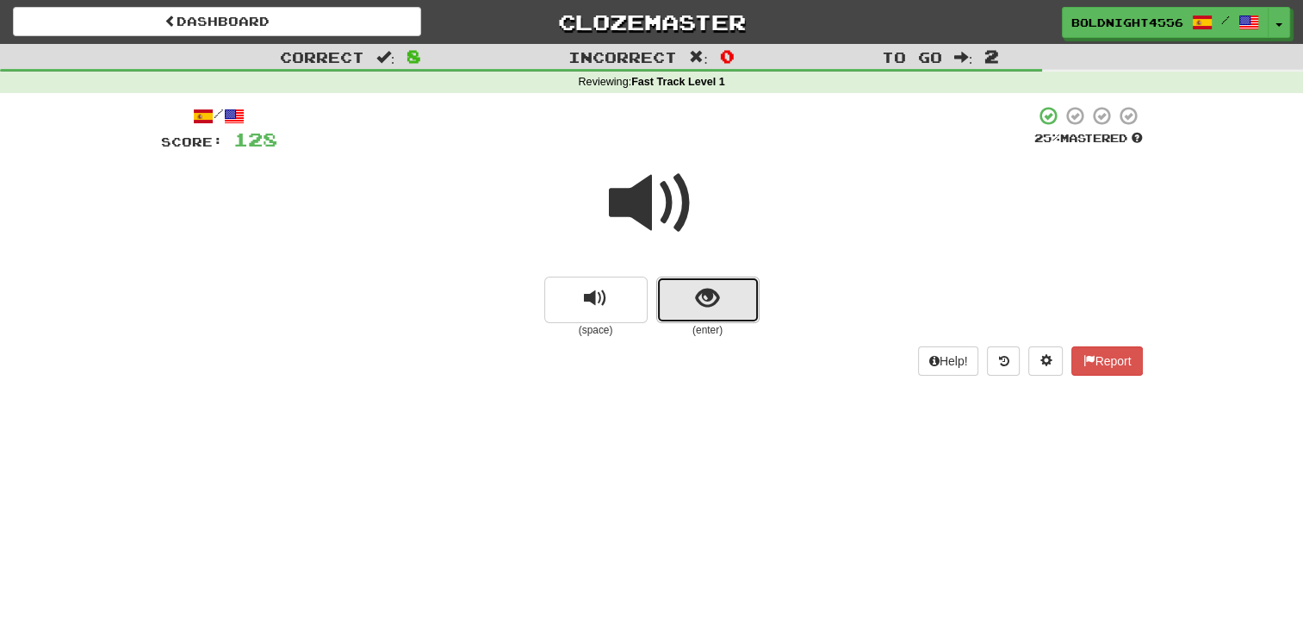
click at [704, 301] on span "show sentence" at bounding box center [707, 298] width 23 height 23
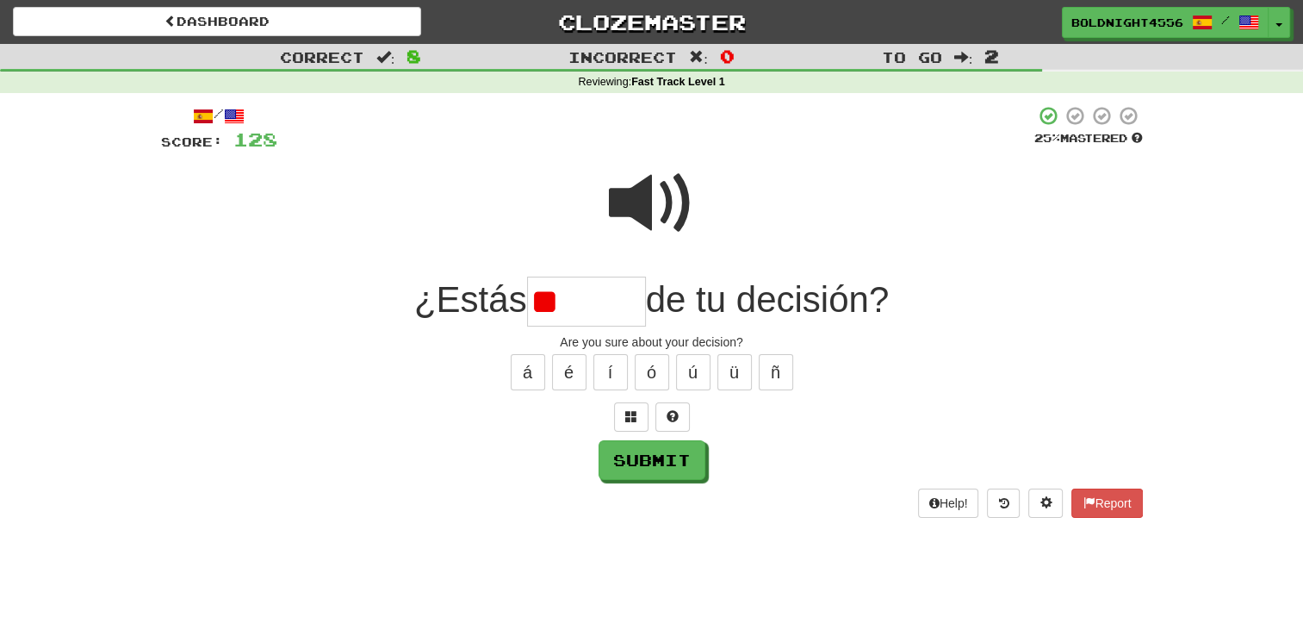
type input "*"
type input "******"
click at [693, 453] on button "Submit" at bounding box center [652, 461] width 107 height 40
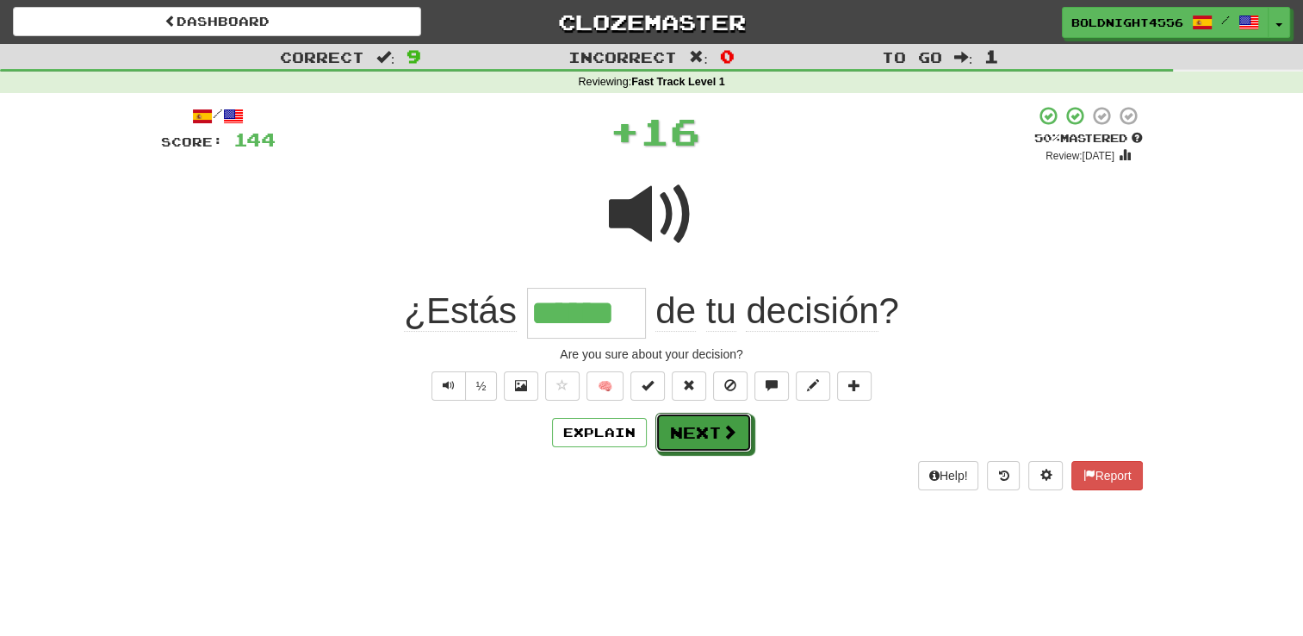
click at [702, 439] on button "Next" at bounding box center [703, 433] width 96 height 40
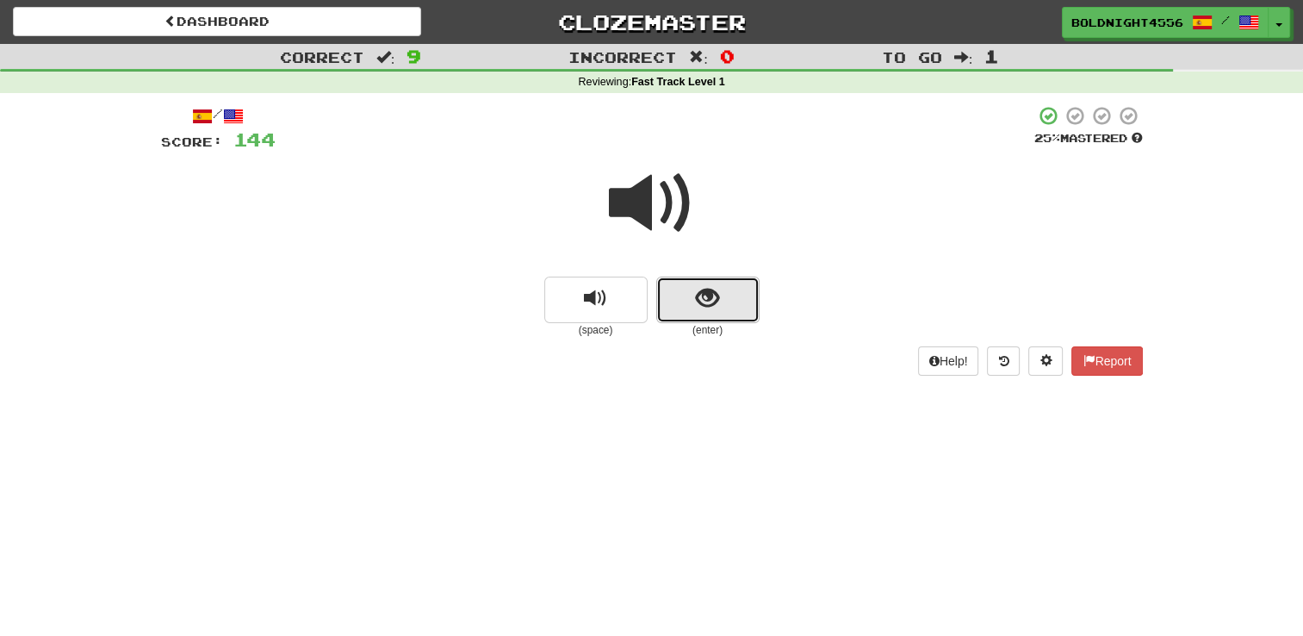
click at [713, 309] on span "show sentence" at bounding box center [707, 298] width 23 height 23
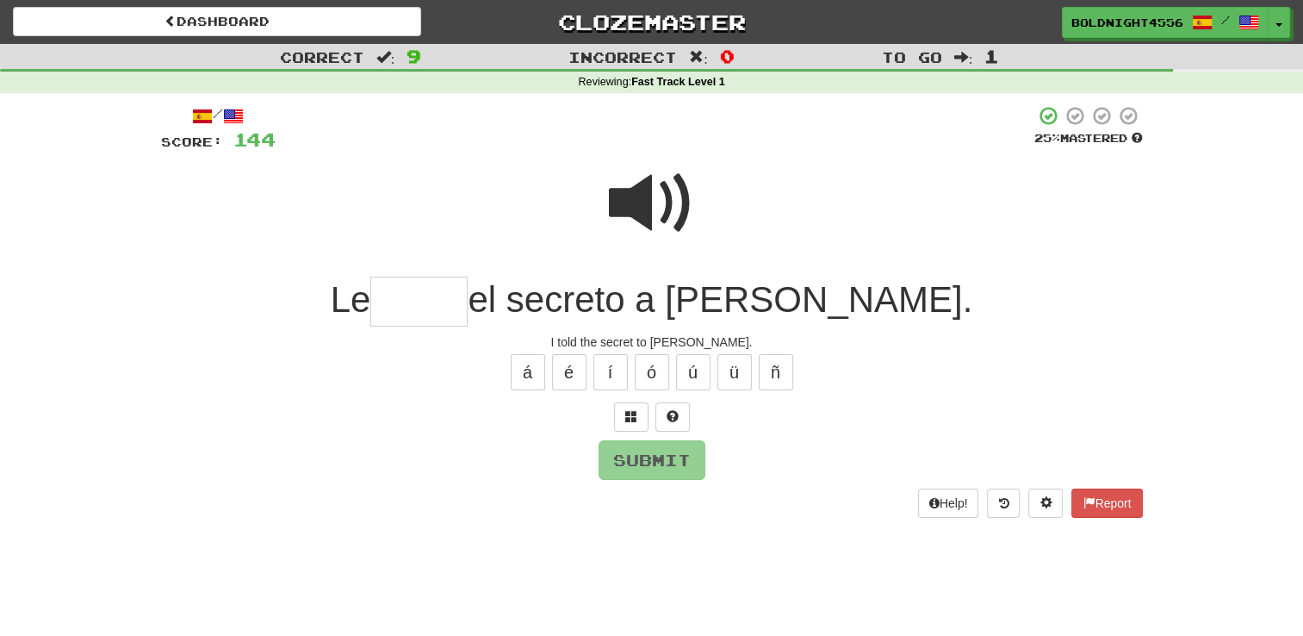
click at [617, 205] on span at bounding box center [652, 203] width 86 height 86
click at [468, 295] on input "text" at bounding box center [418, 301] width 97 height 51
click at [566, 379] on button "é" at bounding box center [569, 372] width 34 height 36
type input "*****"
click at [679, 467] on button "Submit" at bounding box center [652, 461] width 107 height 40
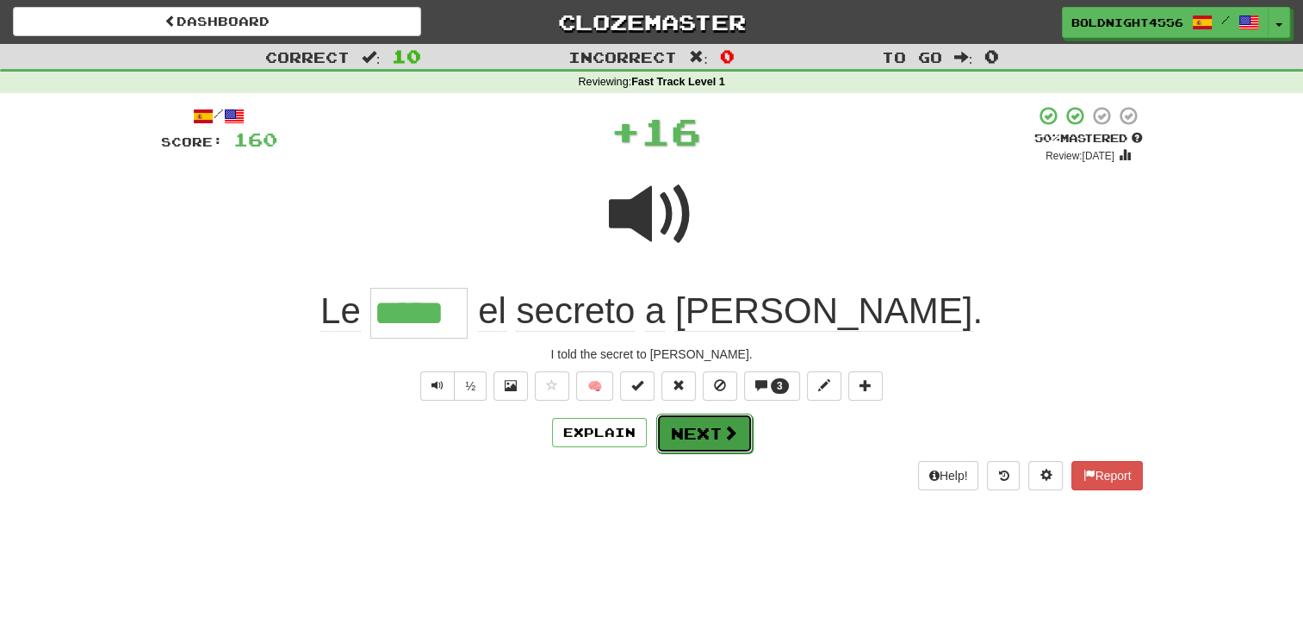
click at [723, 437] on span at bounding box center [731, 433] width 16 height 16
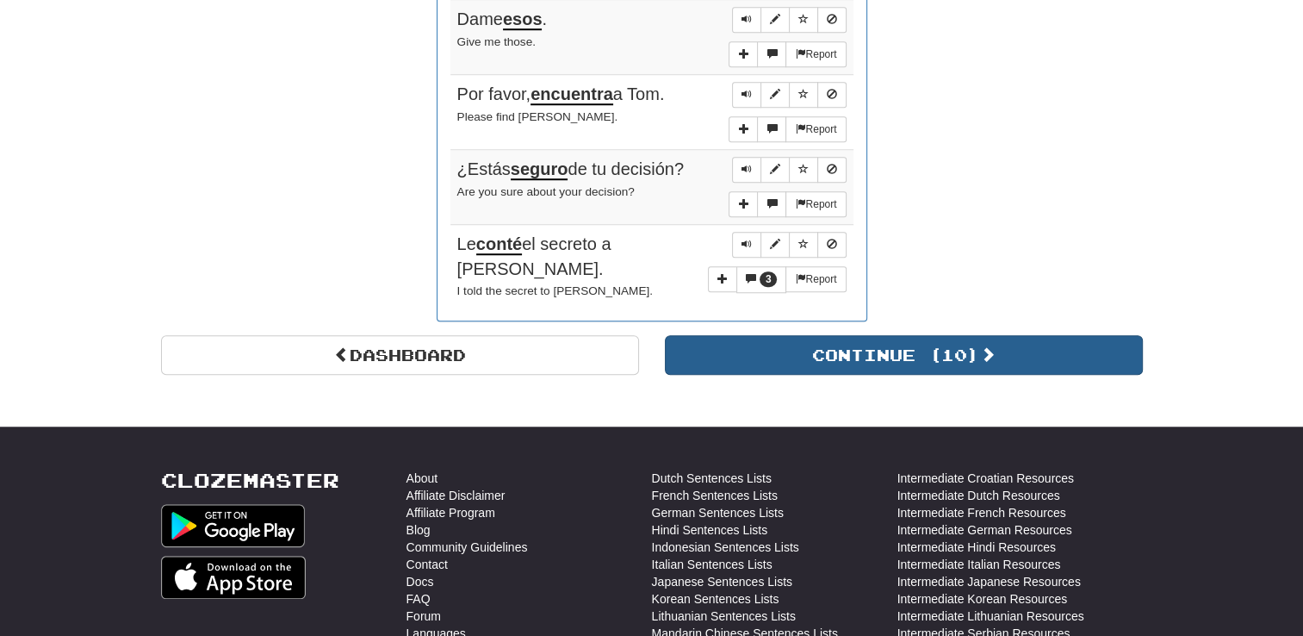
scroll to position [1378, 0]
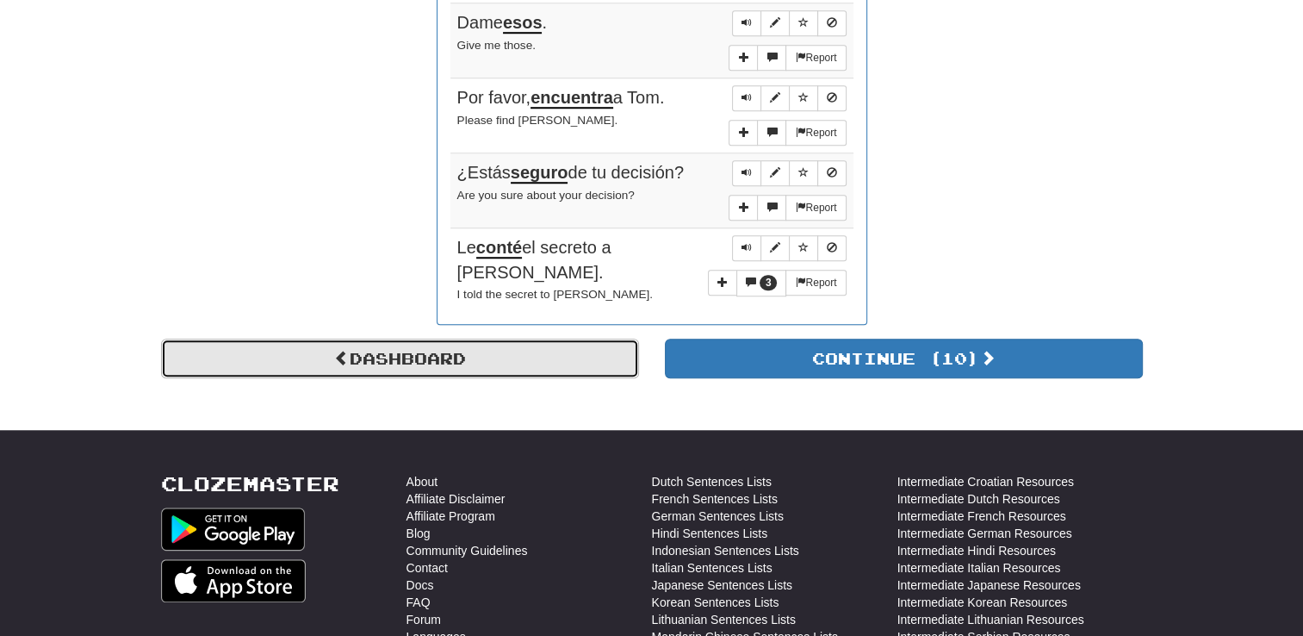
click at [539, 339] on link "Dashboard" at bounding box center [400, 358] width 478 height 40
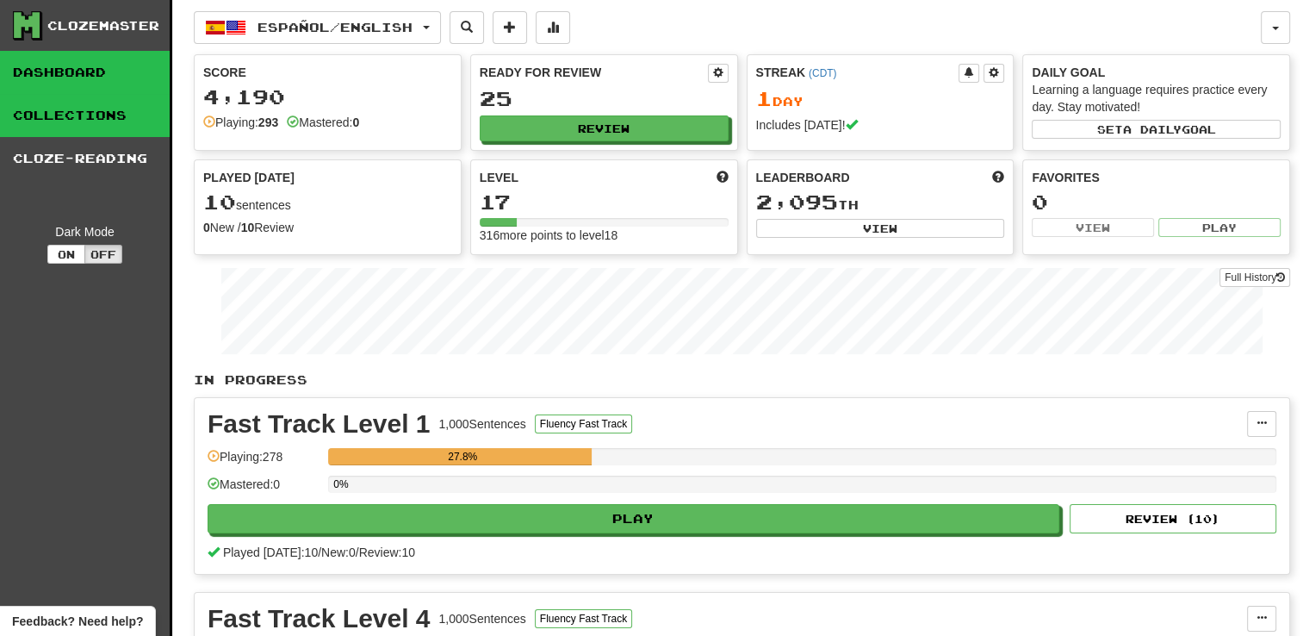
click at [62, 124] on link "Collections" at bounding box center [85, 115] width 170 height 43
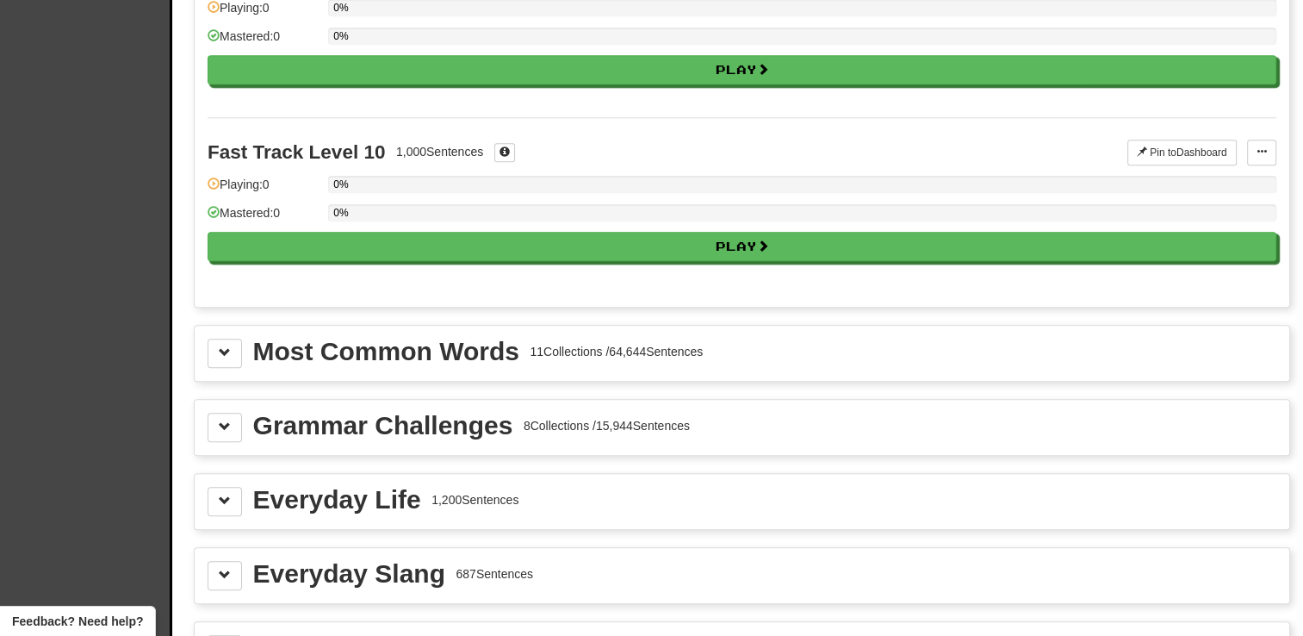
scroll to position [1722, 0]
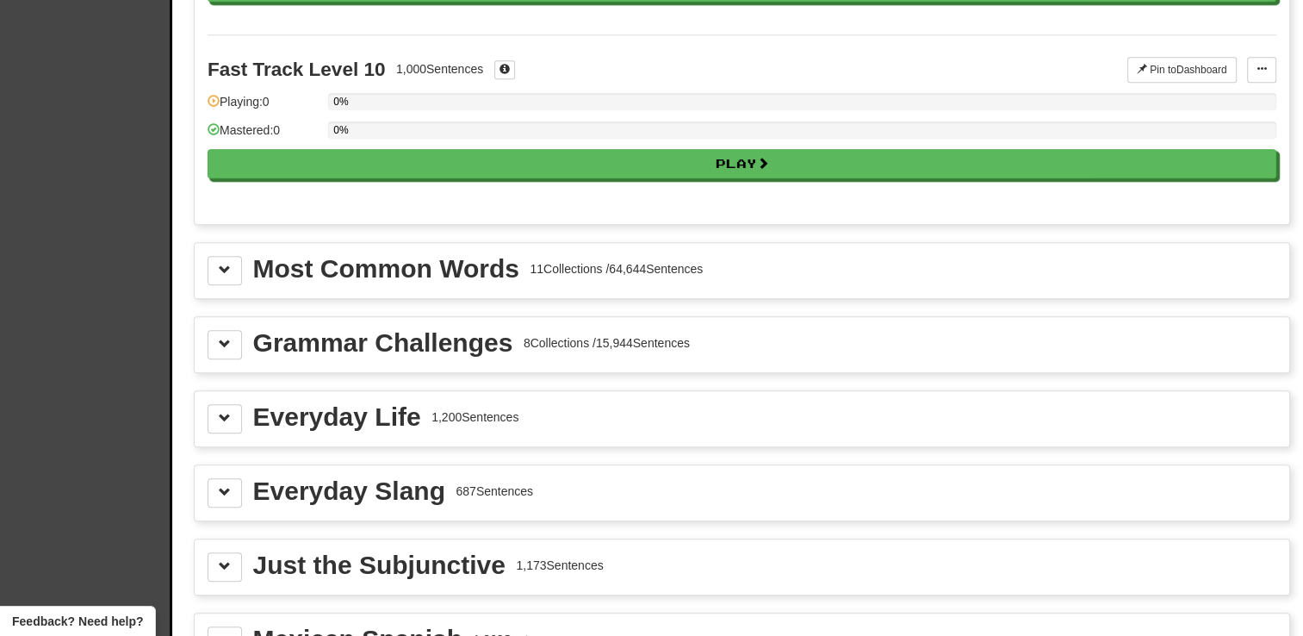
click at [343, 262] on div "Most Common Words" at bounding box center [386, 269] width 266 height 26
click at [216, 264] on button at bounding box center [225, 270] width 34 height 29
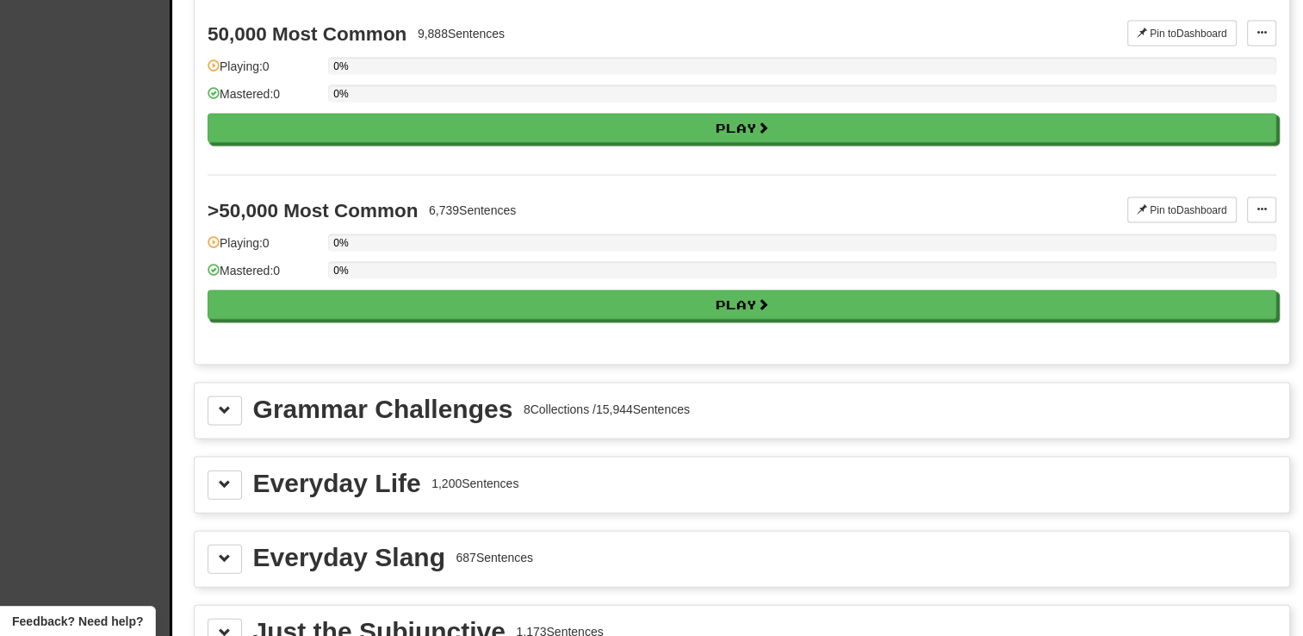
scroll to position [3617, 0]
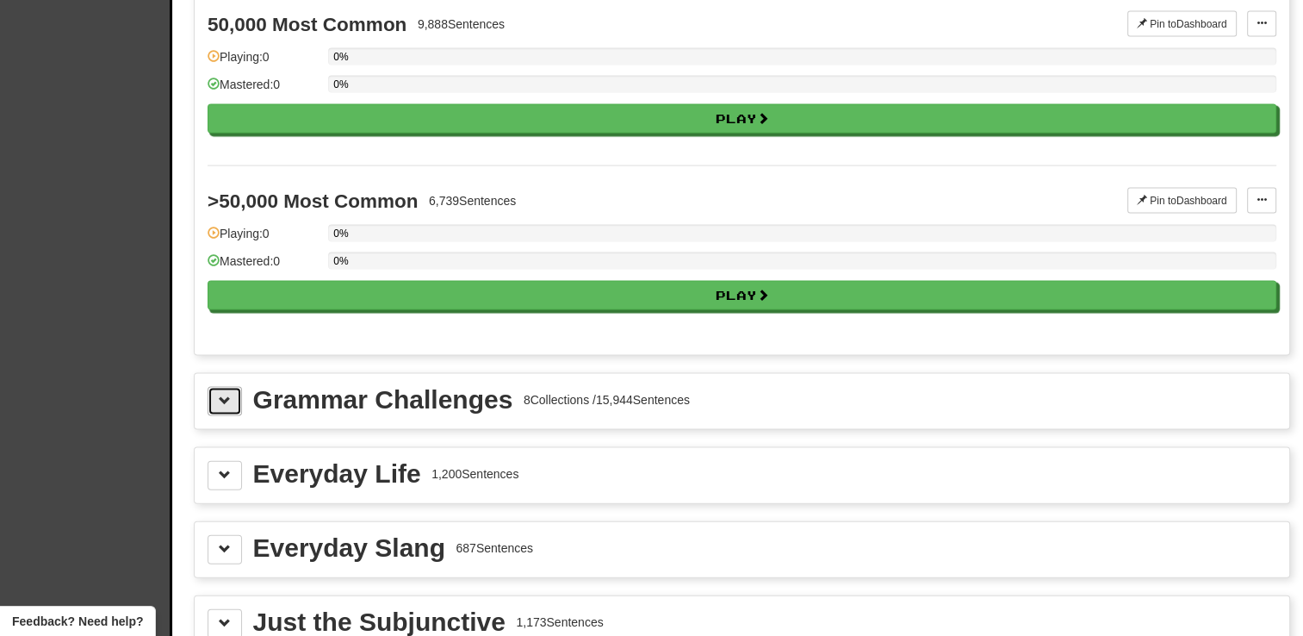
click at [220, 394] on span at bounding box center [225, 400] width 12 height 12
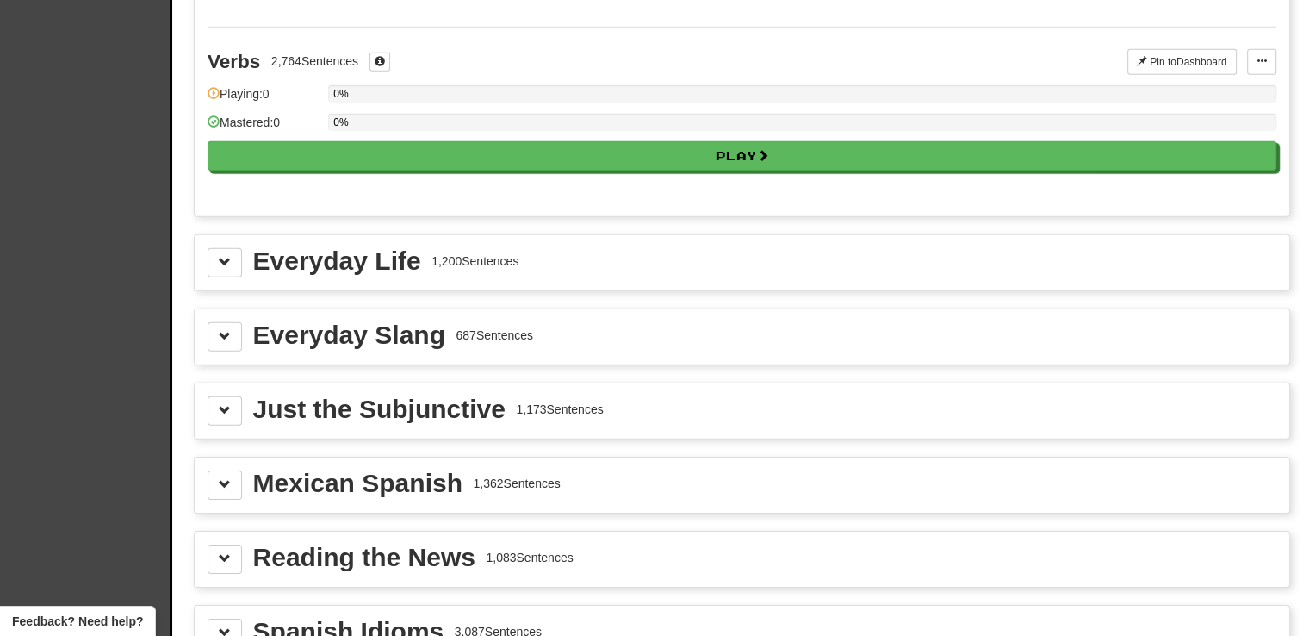
scroll to position [5253, 0]
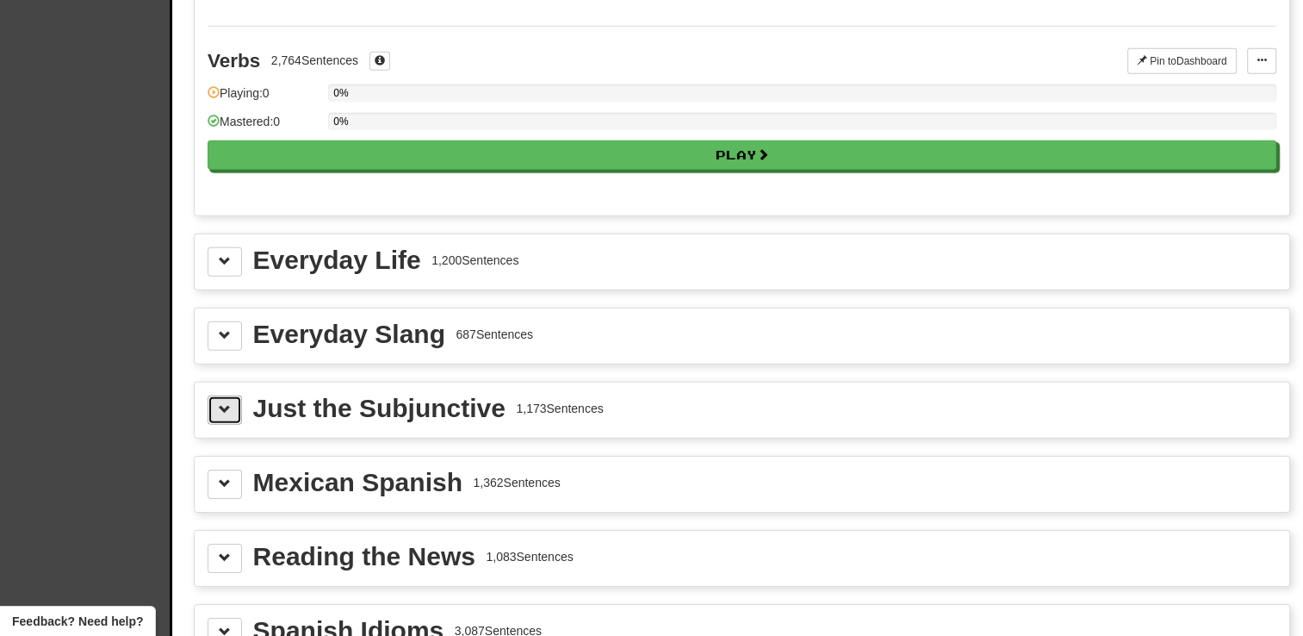
click at [239, 395] on button at bounding box center [225, 409] width 34 height 29
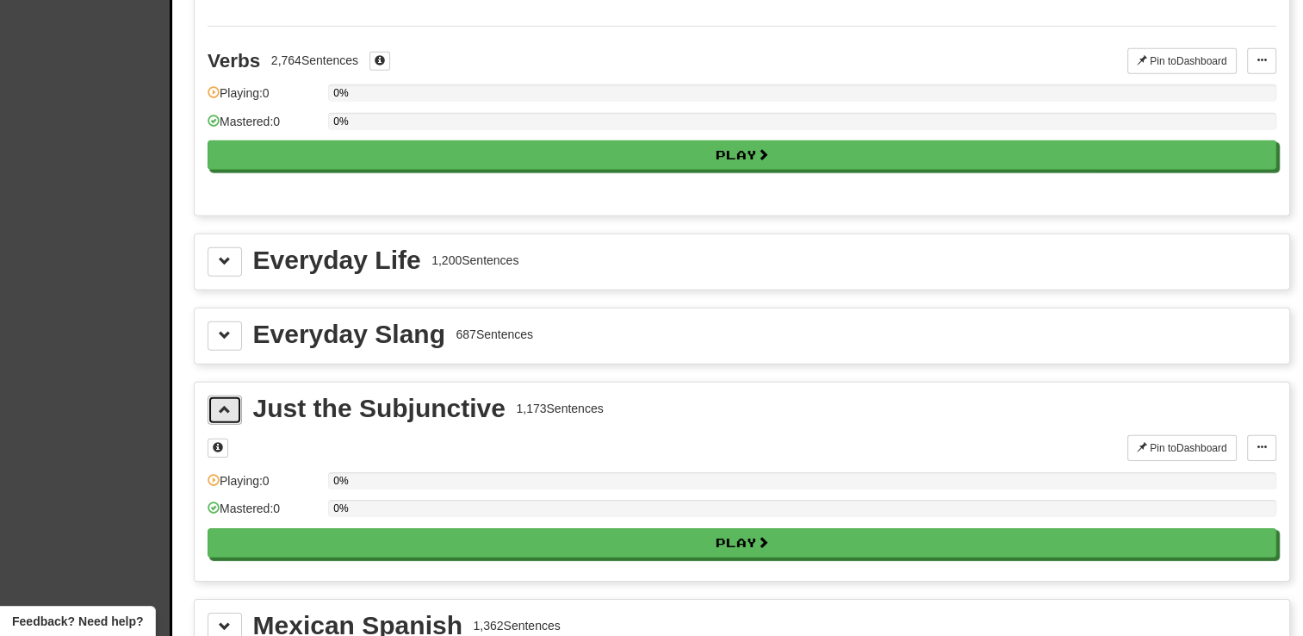
click at [239, 395] on button at bounding box center [225, 409] width 34 height 29
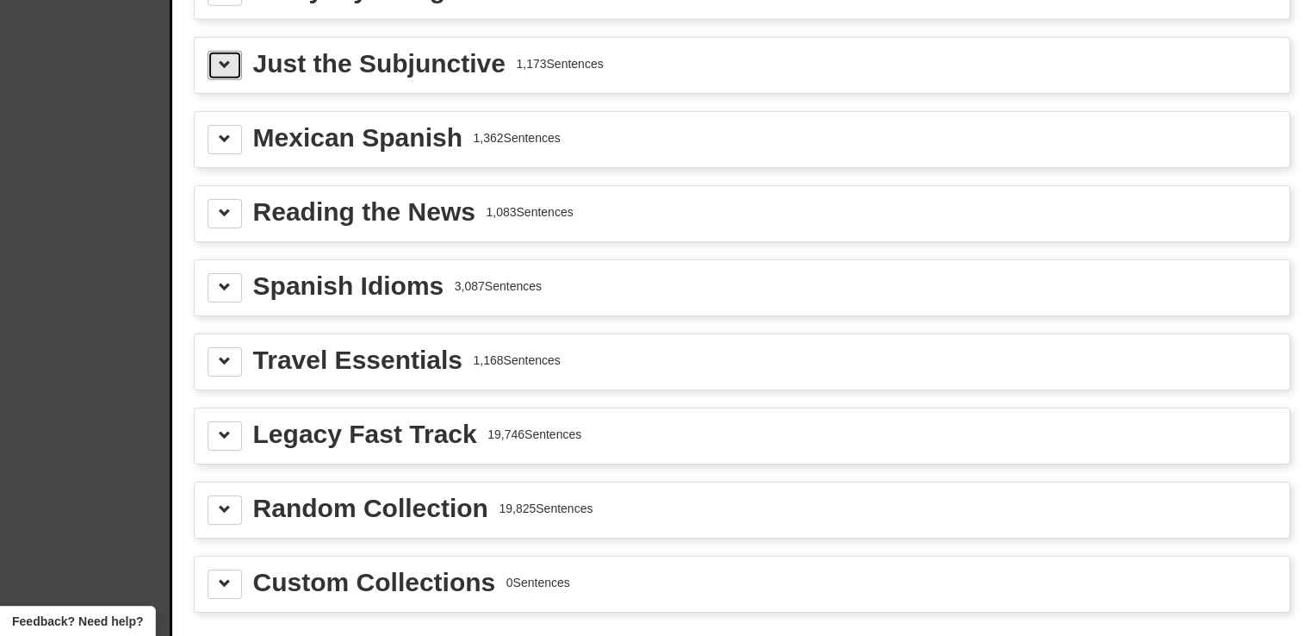
scroll to position [5598, 0]
click at [214, 273] on button at bounding box center [225, 287] width 34 height 29
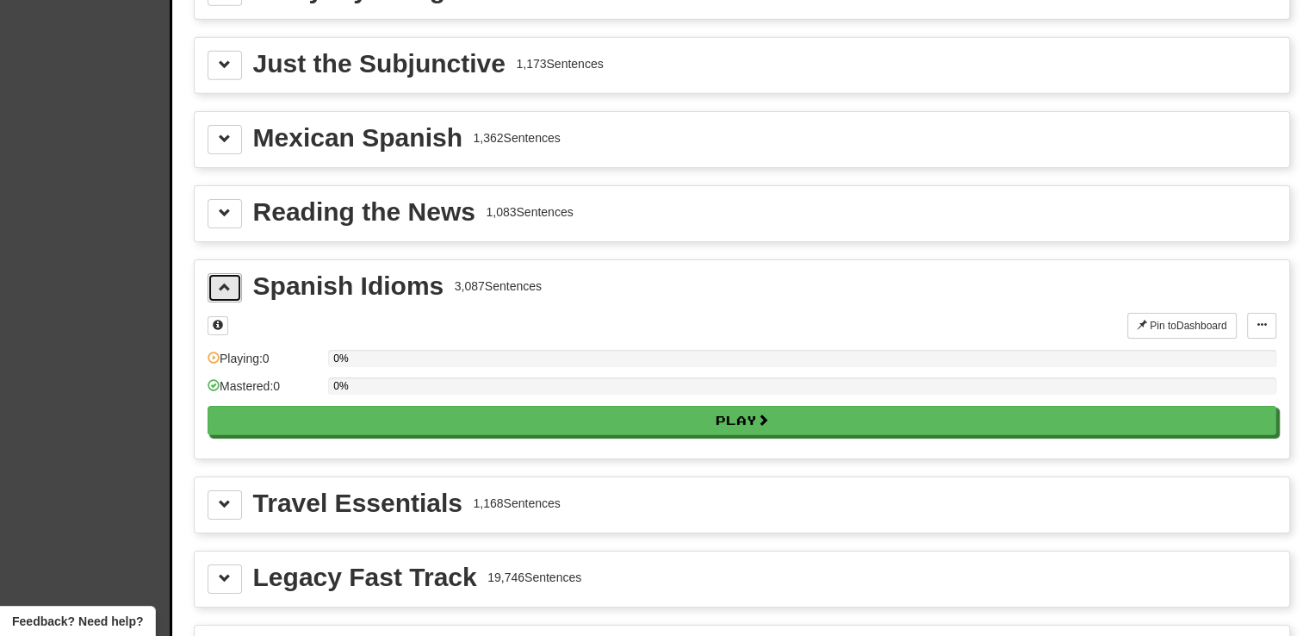
click at [214, 273] on button at bounding box center [225, 287] width 34 height 29
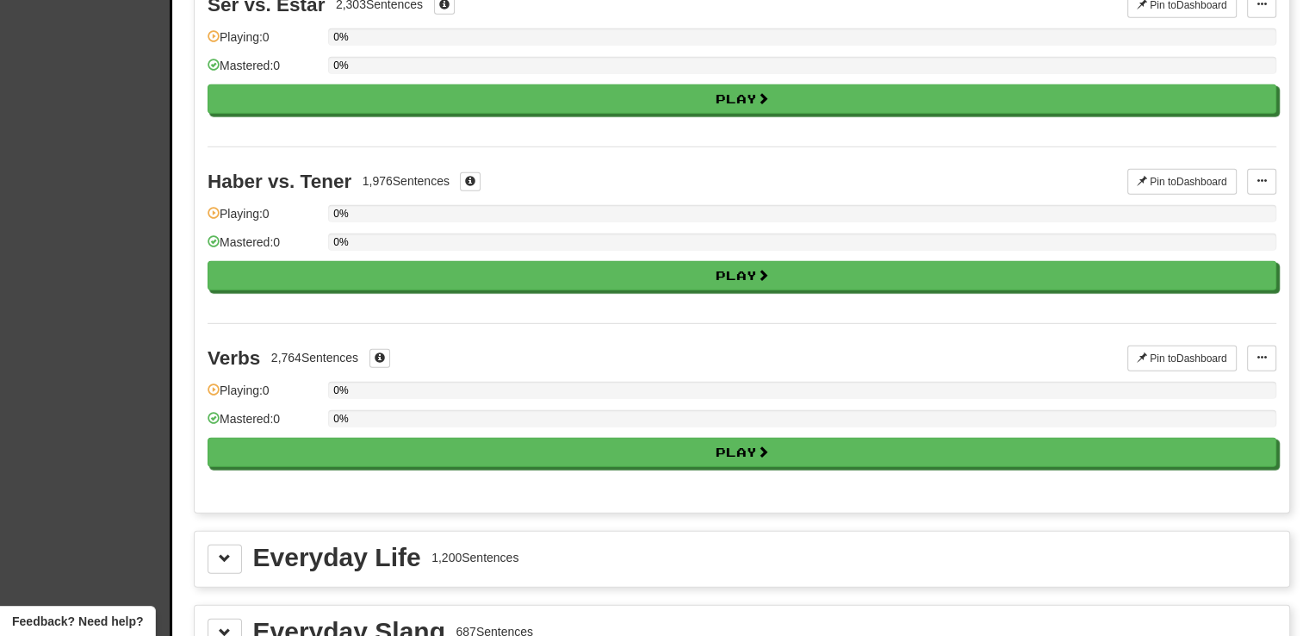
scroll to position [4909, 0]
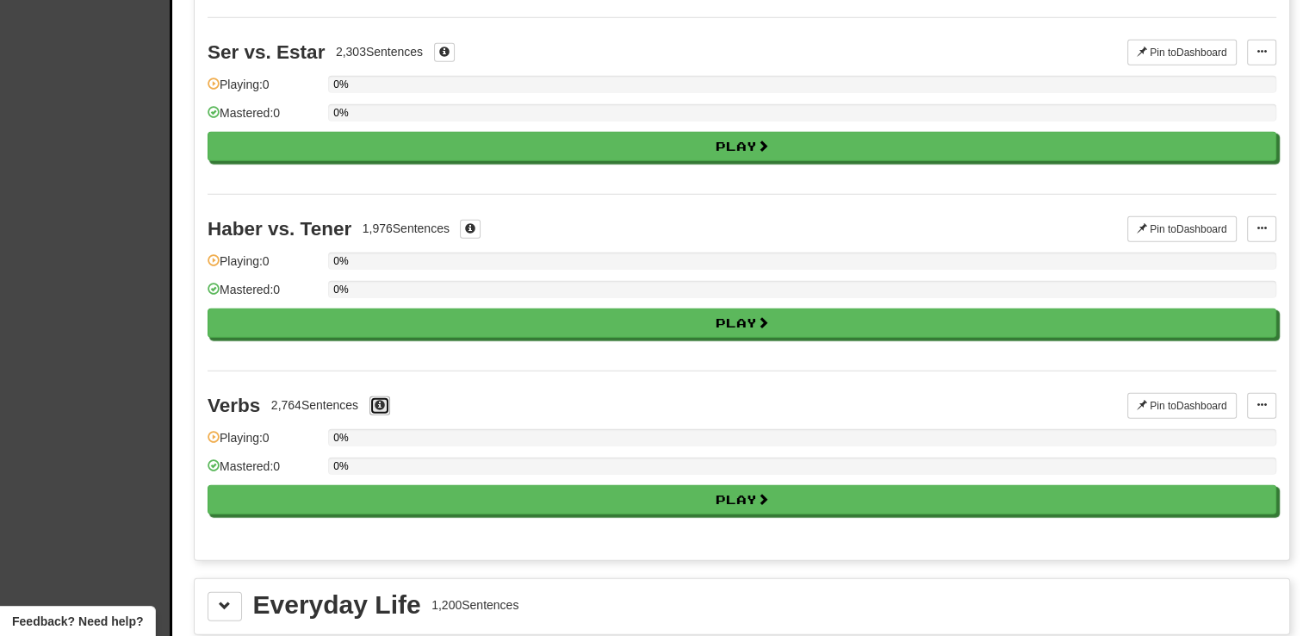
click at [383, 400] on span at bounding box center [380, 405] width 10 height 10
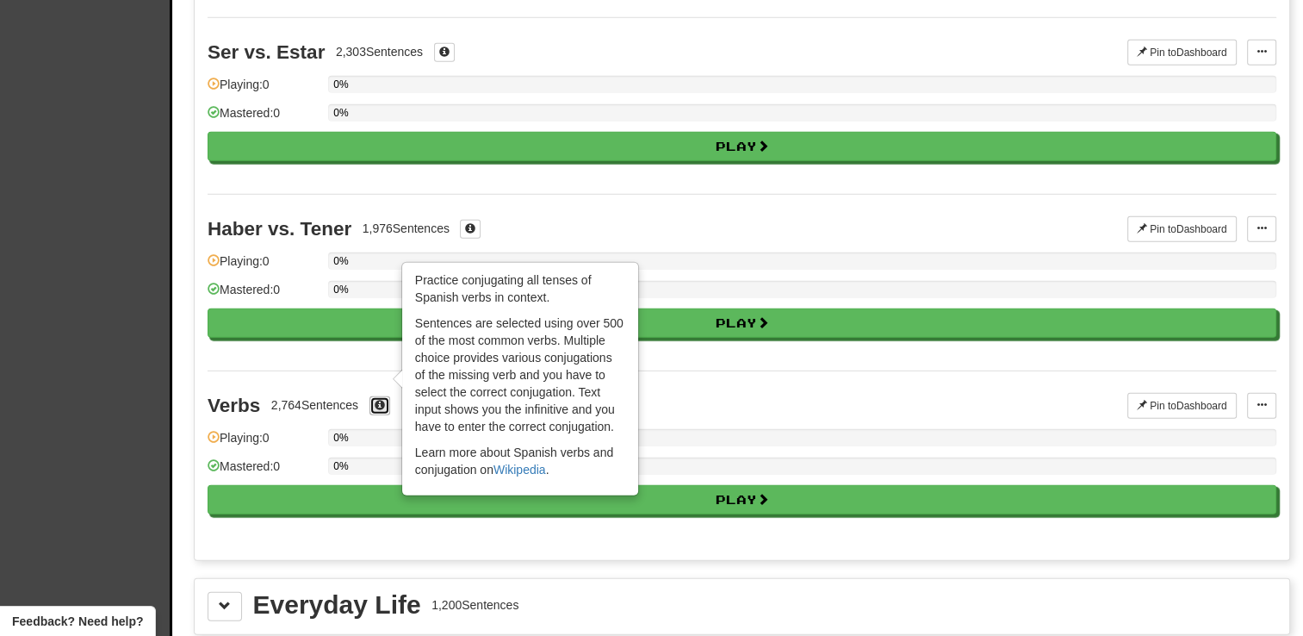
click at [383, 400] on span at bounding box center [380, 405] width 10 height 10
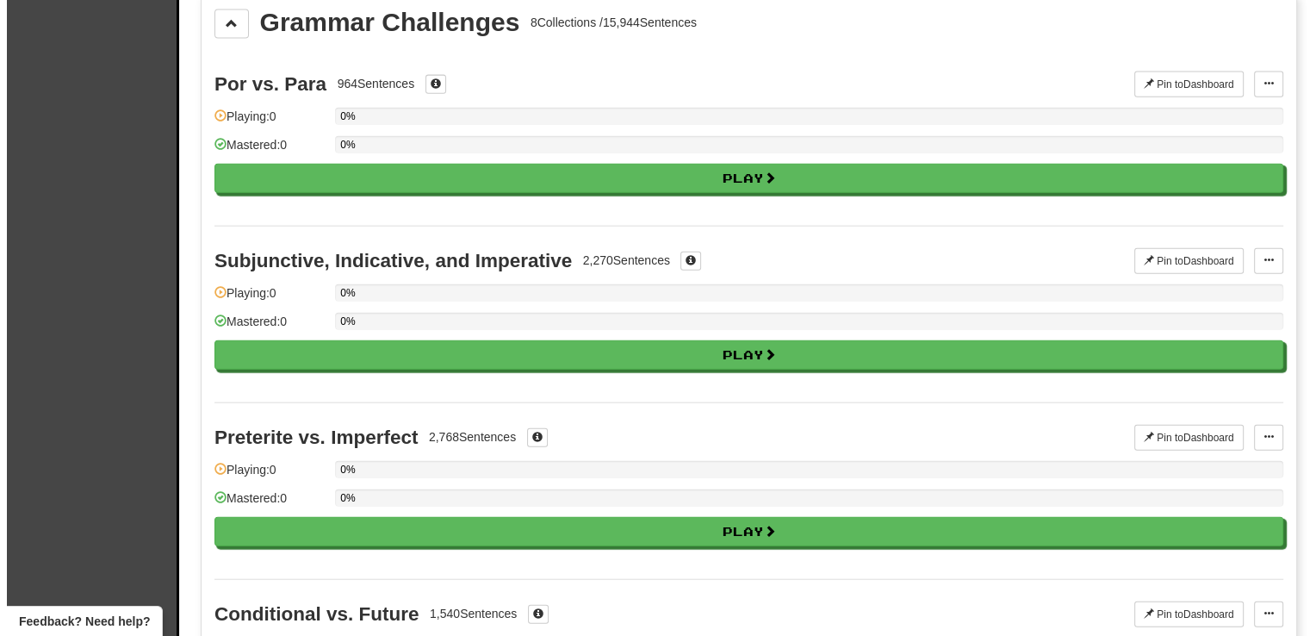
scroll to position [3962, 0]
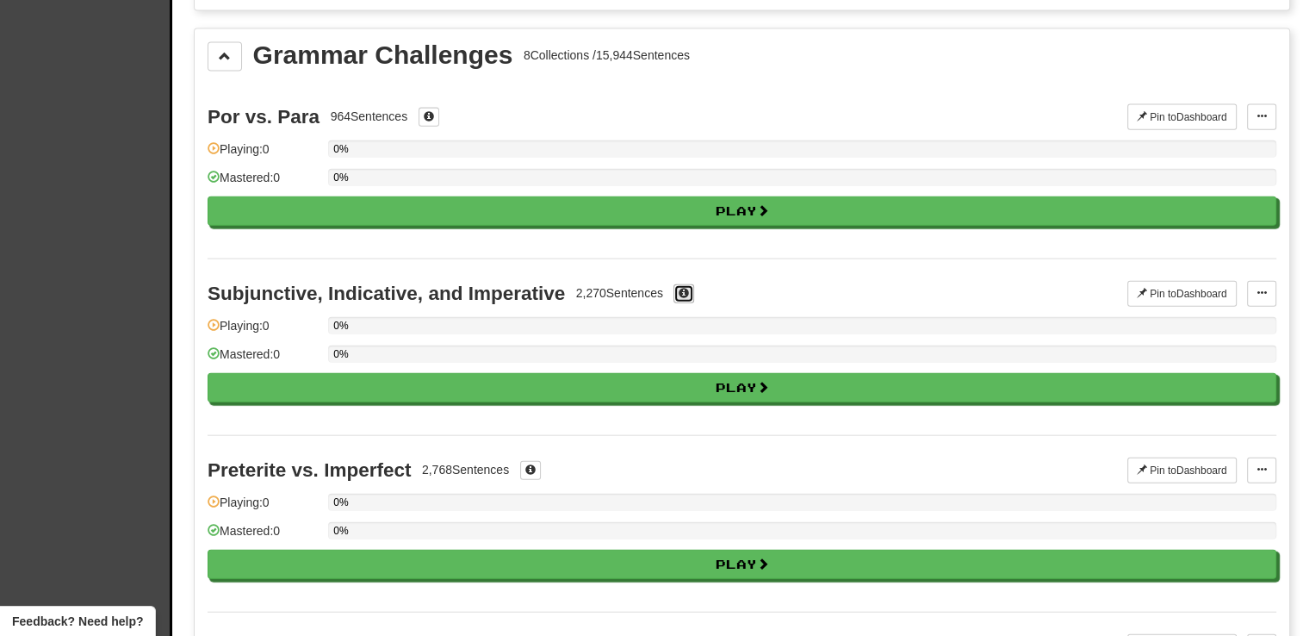
click at [688, 288] on span at bounding box center [684, 293] width 10 height 10
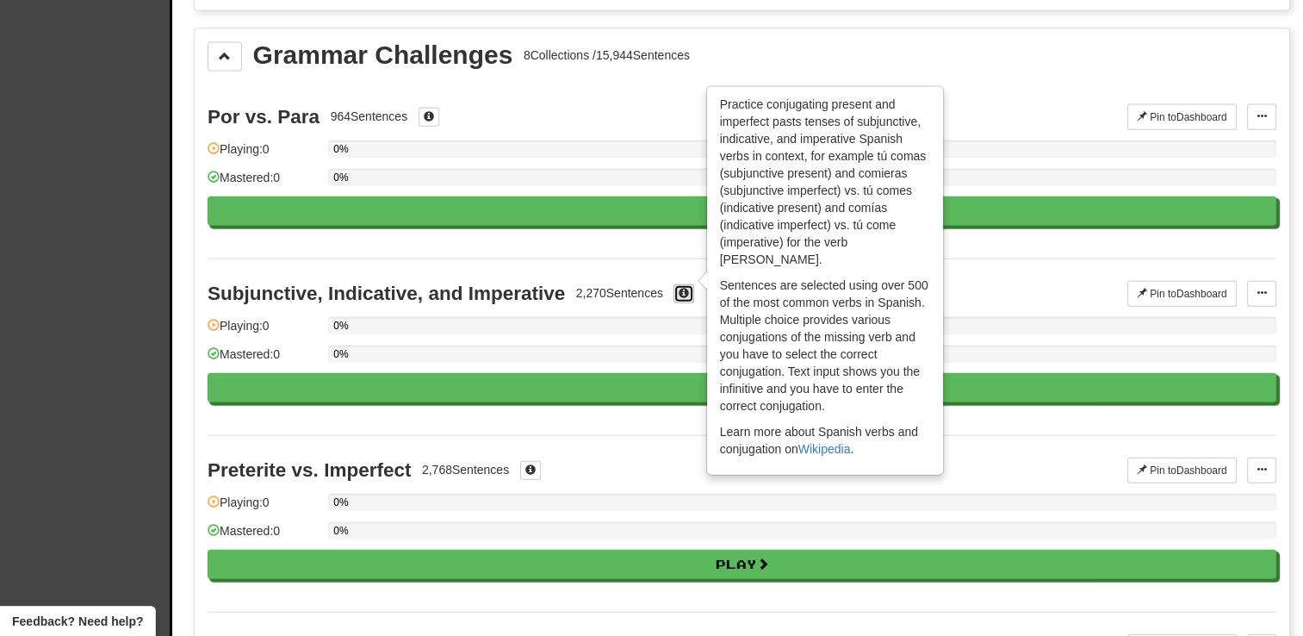
click at [687, 288] on span at bounding box center [684, 293] width 10 height 10
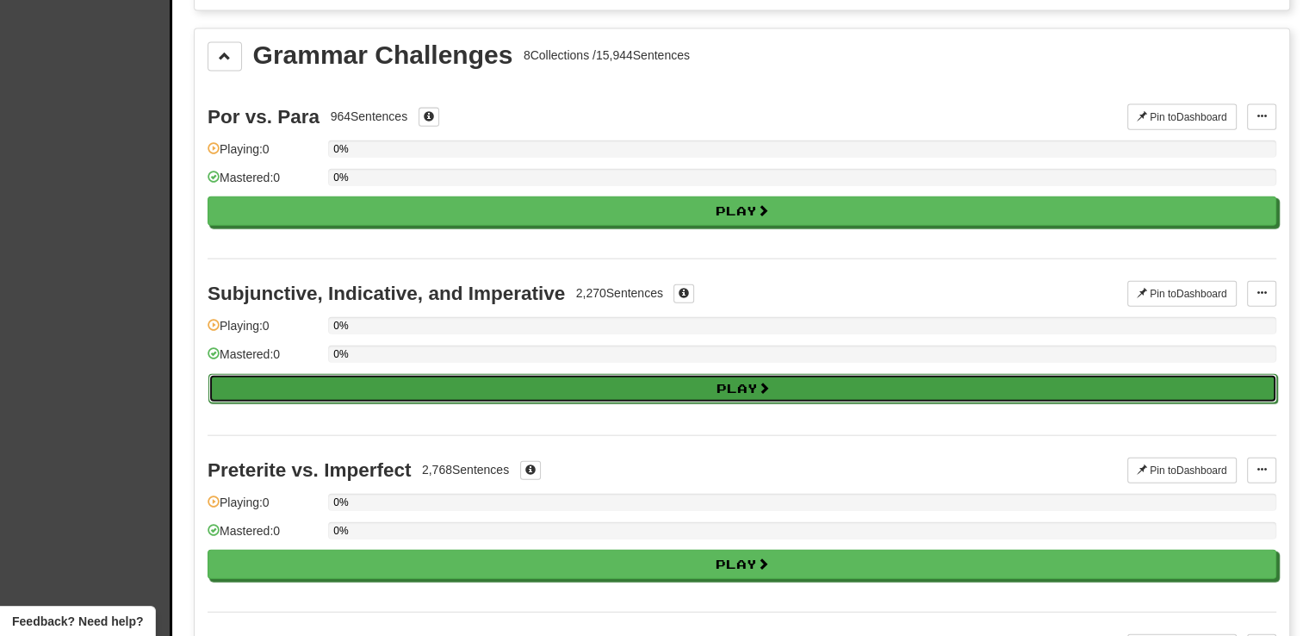
click at [549, 374] on button "Play" at bounding box center [742, 388] width 1069 height 29
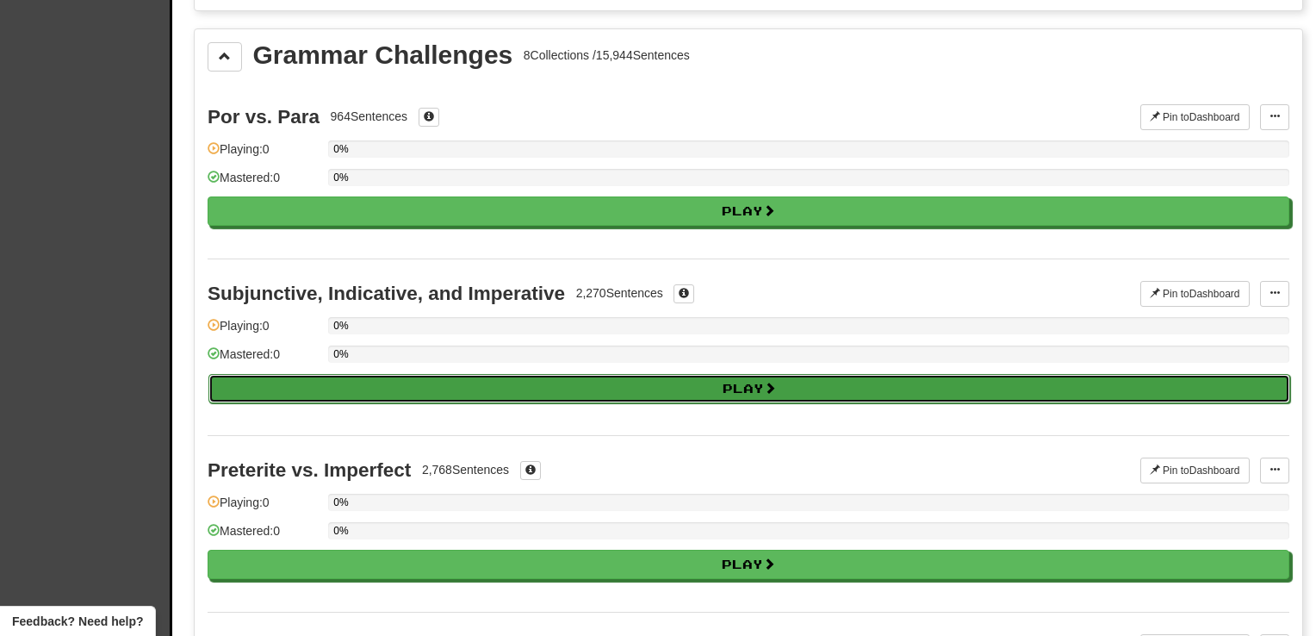
select select "**"
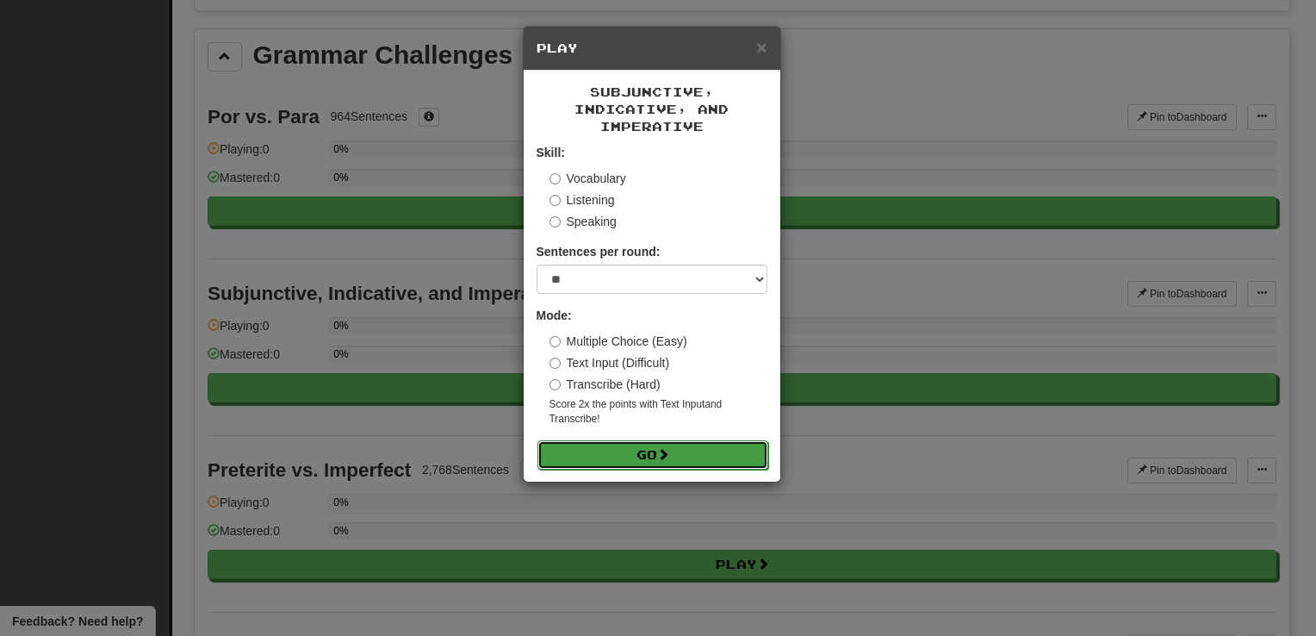
click at [604, 453] on button "Go" at bounding box center [652, 454] width 231 height 29
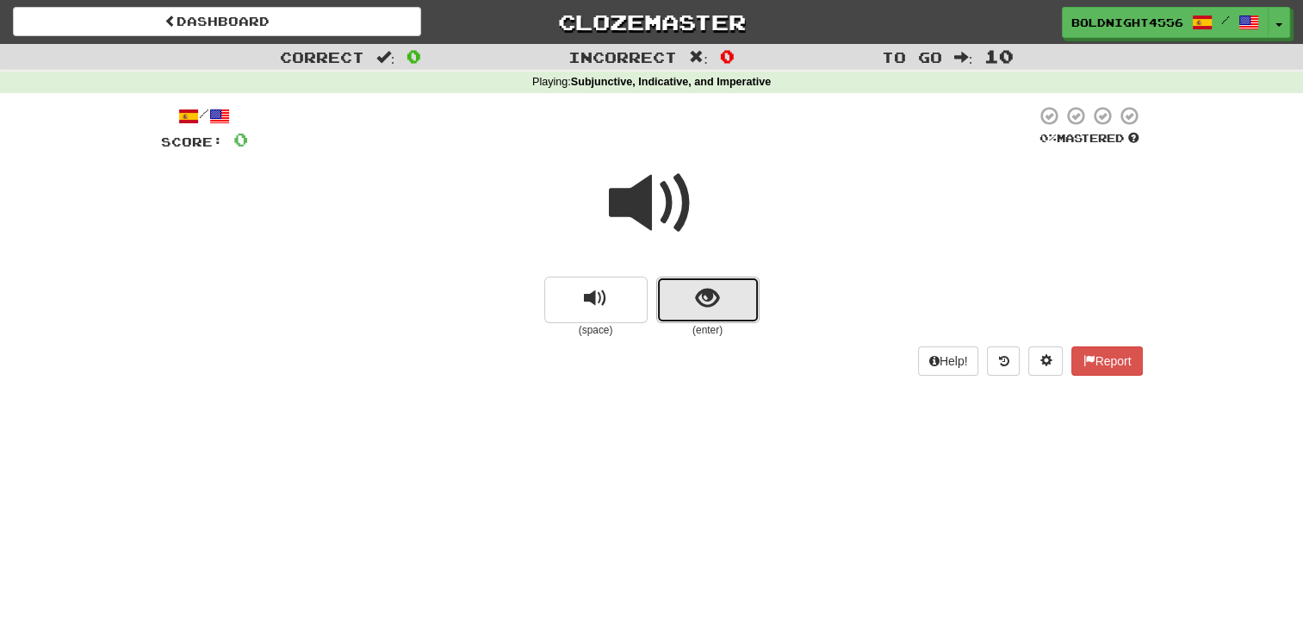
click at [717, 298] on span "show sentence" at bounding box center [707, 298] width 23 height 23
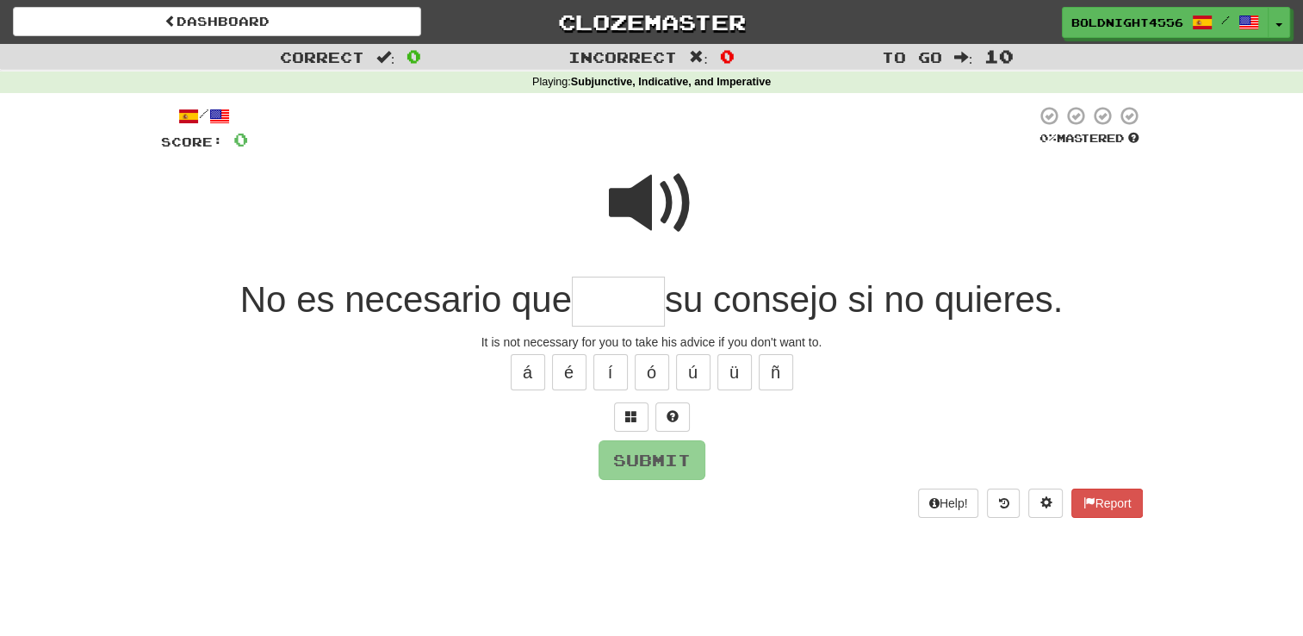
click at [655, 213] on span at bounding box center [652, 203] width 86 height 86
click at [614, 313] on input "text" at bounding box center [618, 301] width 93 height 51
click at [681, 380] on button "ú" at bounding box center [693, 372] width 34 height 36
click at [565, 374] on button "é" at bounding box center [569, 372] width 34 height 36
click at [658, 308] on input "****" at bounding box center [618, 301] width 93 height 51
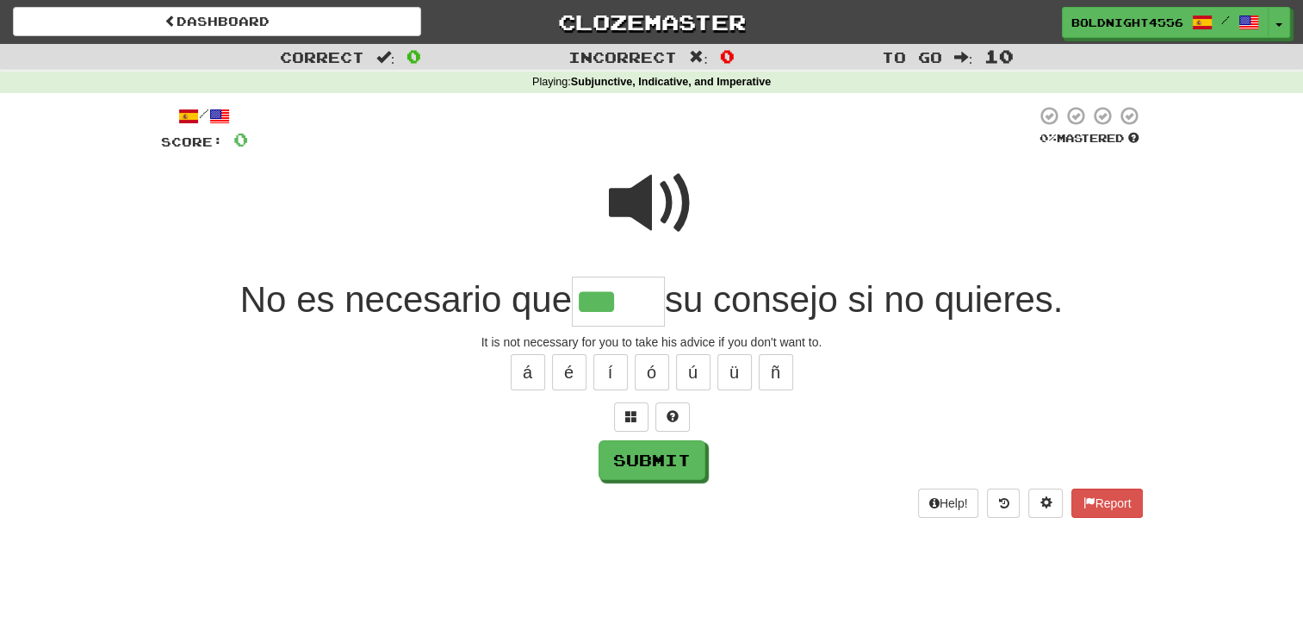
click at [648, 211] on span at bounding box center [652, 203] width 86 height 86
click at [531, 379] on button "á" at bounding box center [528, 372] width 34 height 36
click at [656, 190] on span at bounding box center [652, 203] width 86 height 86
click at [679, 419] on button at bounding box center [672, 416] width 34 height 29
type input "*****"
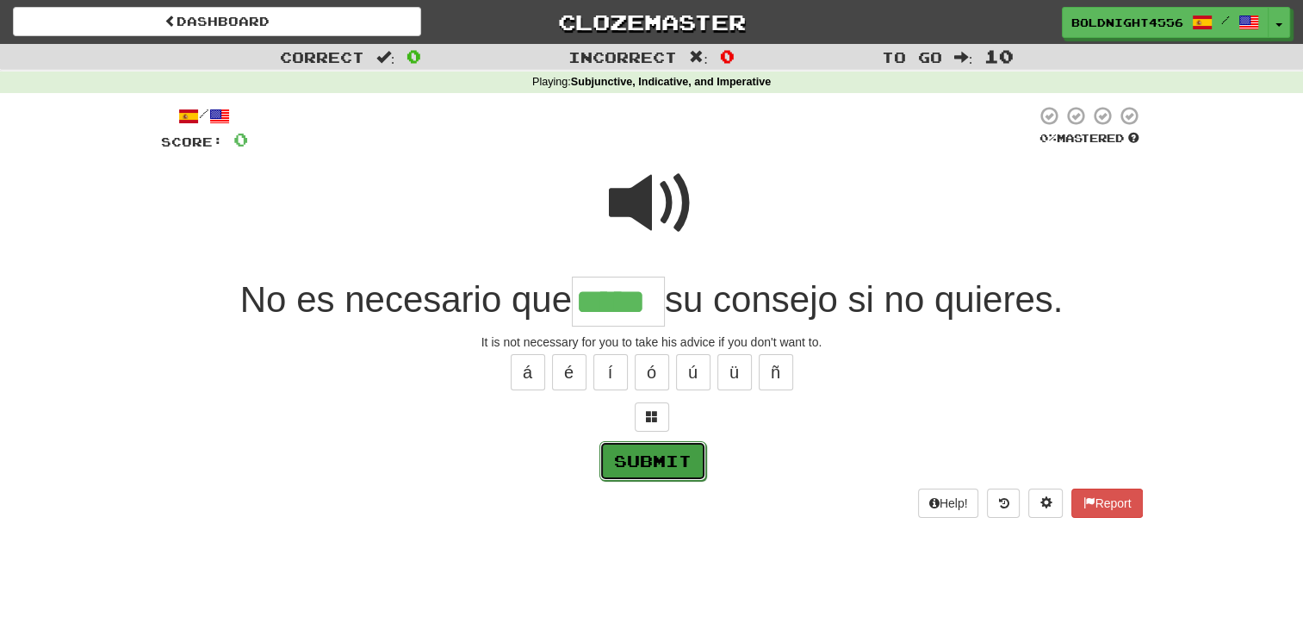
click at [632, 462] on button "Submit" at bounding box center [652, 461] width 107 height 40
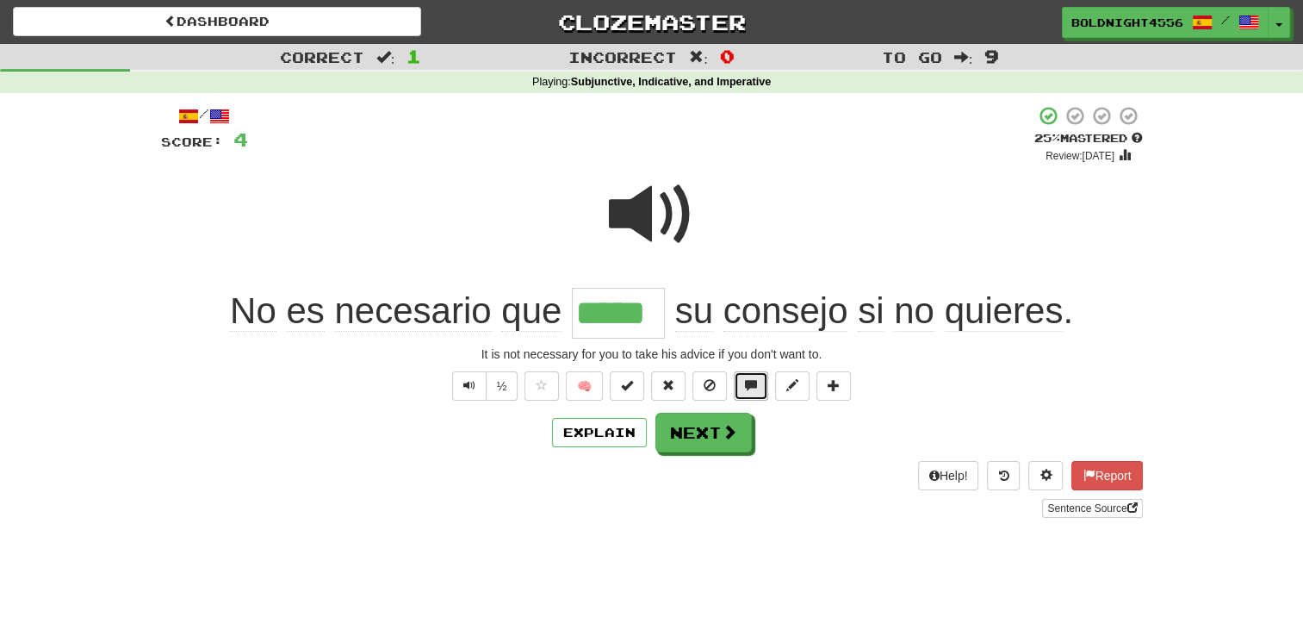
click at [754, 387] on span at bounding box center [751, 385] width 12 height 12
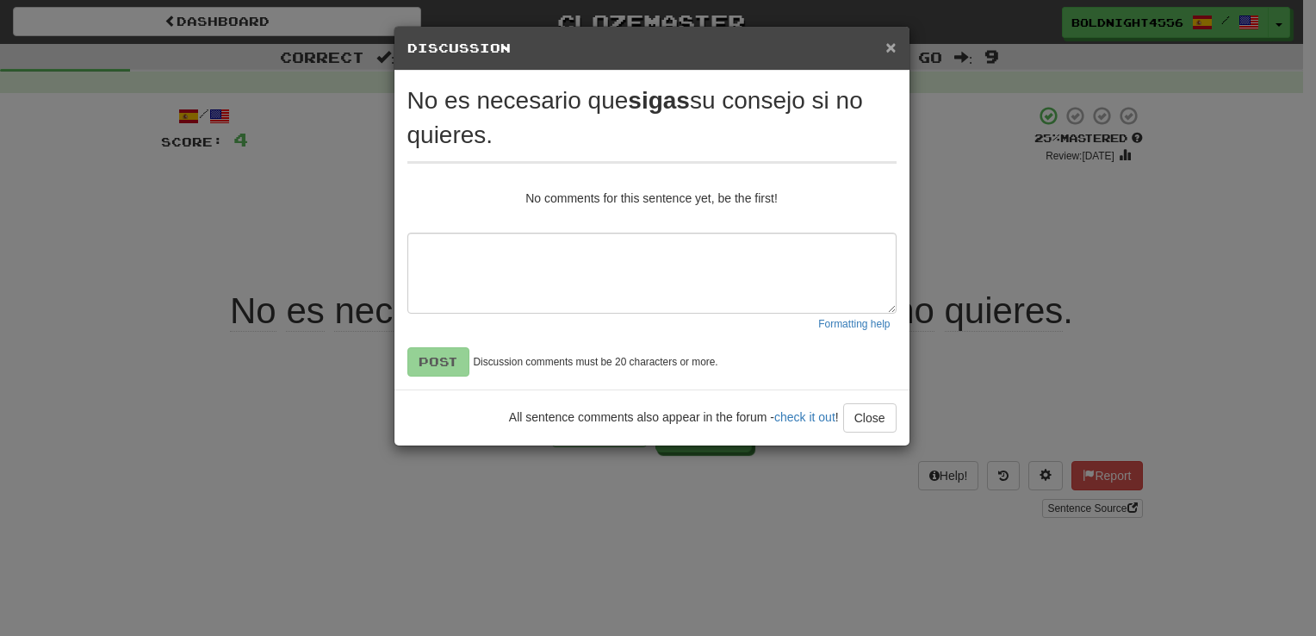
click at [888, 42] on span "×" at bounding box center [890, 47] width 10 height 20
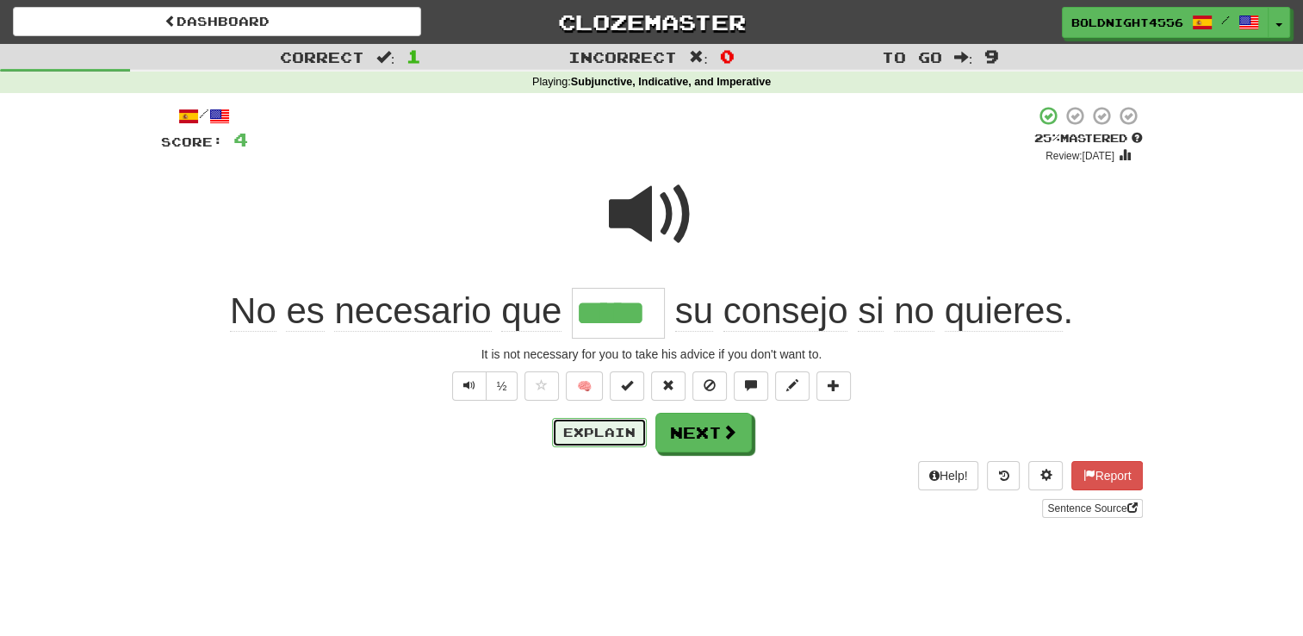
click at [604, 440] on button "Explain" at bounding box center [599, 432] width 95 height 29
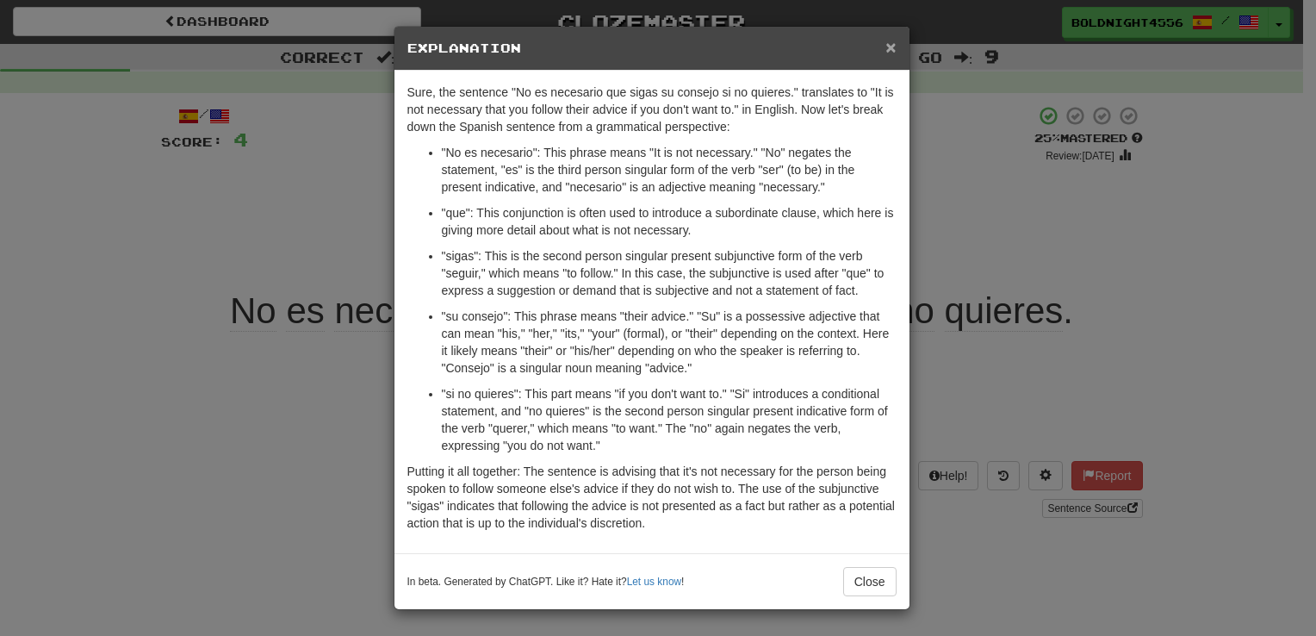
click at [891, 44] on span "×" at bounding box center [890, 47] width 10 height 20
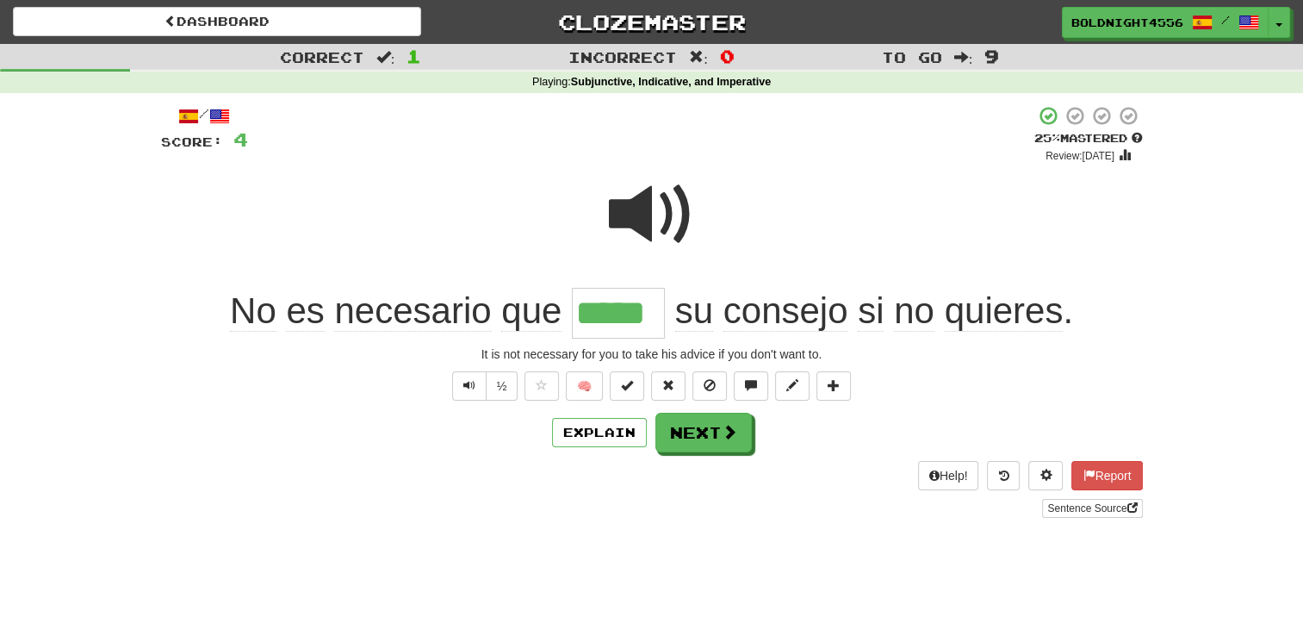
click at [757, 506] on div "Sentence Source" at bounding box center [652, 508] width 982 height 19
click at [748, 447] on div "Explain Next" at bounding box center [652, 433] width 982 height 40
click at [692, 439] on button "Next" at bounding box center [704, 433] width 96 height 40
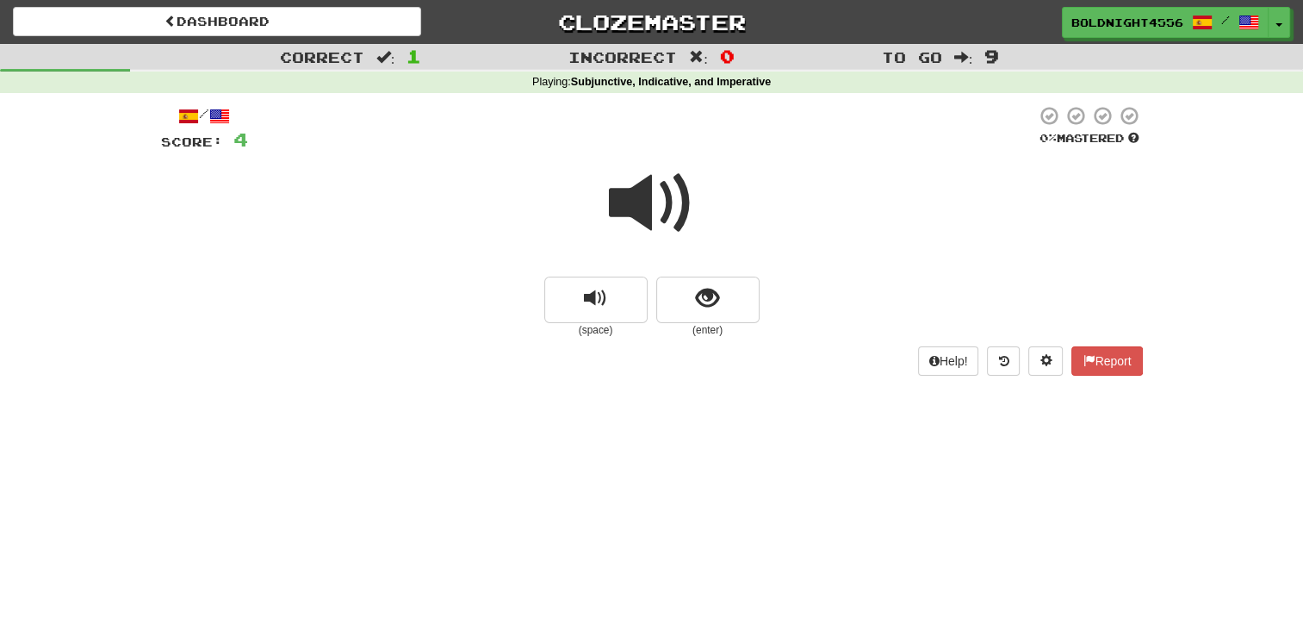
click at [667, 196] on span at bounding box center [652, 203] width 86 height 86
click at [665, 200] on span at bounding box center [652, 203] width 86 height 86
click at [686, 301] on button "show sentence" at bounding box center [707, 299] width 103 height 47
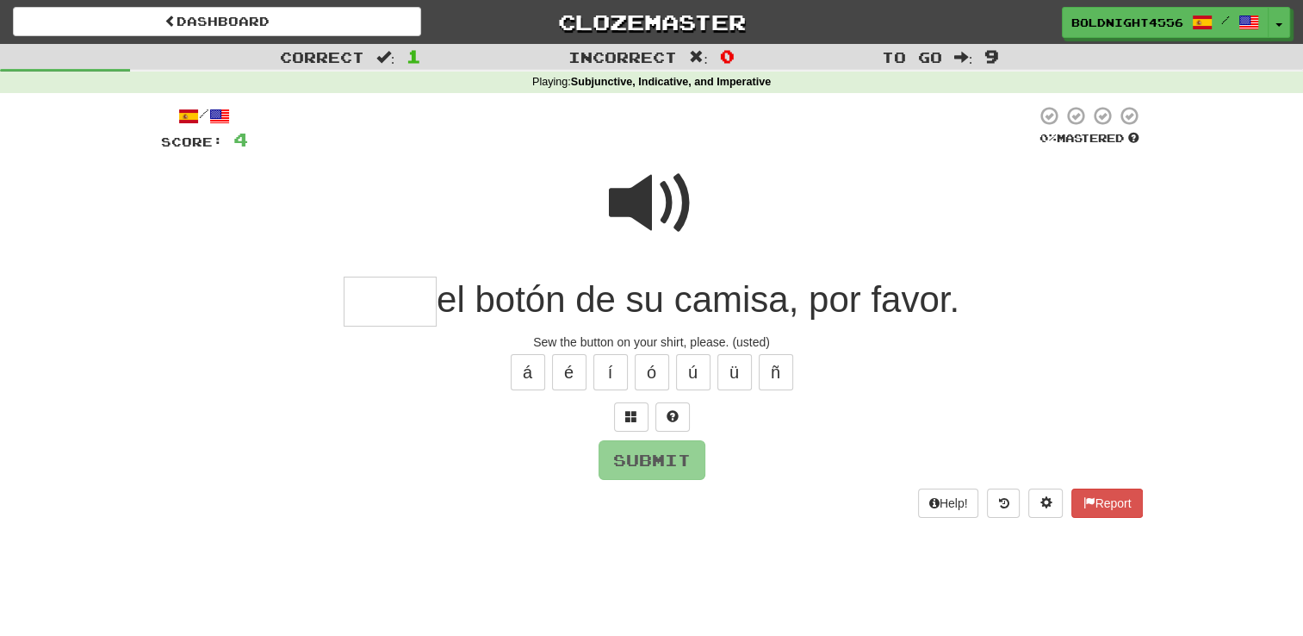
click at [656, 211] on span at bounding box center [652, 203] width 86 height 86
click at [394, 317] on input "text" at bounding box center [390, 301] width 93 height 51
click at [692, 452] on button "Submit" at bounding box center [652, 460] width 107 height 40
type input "****"
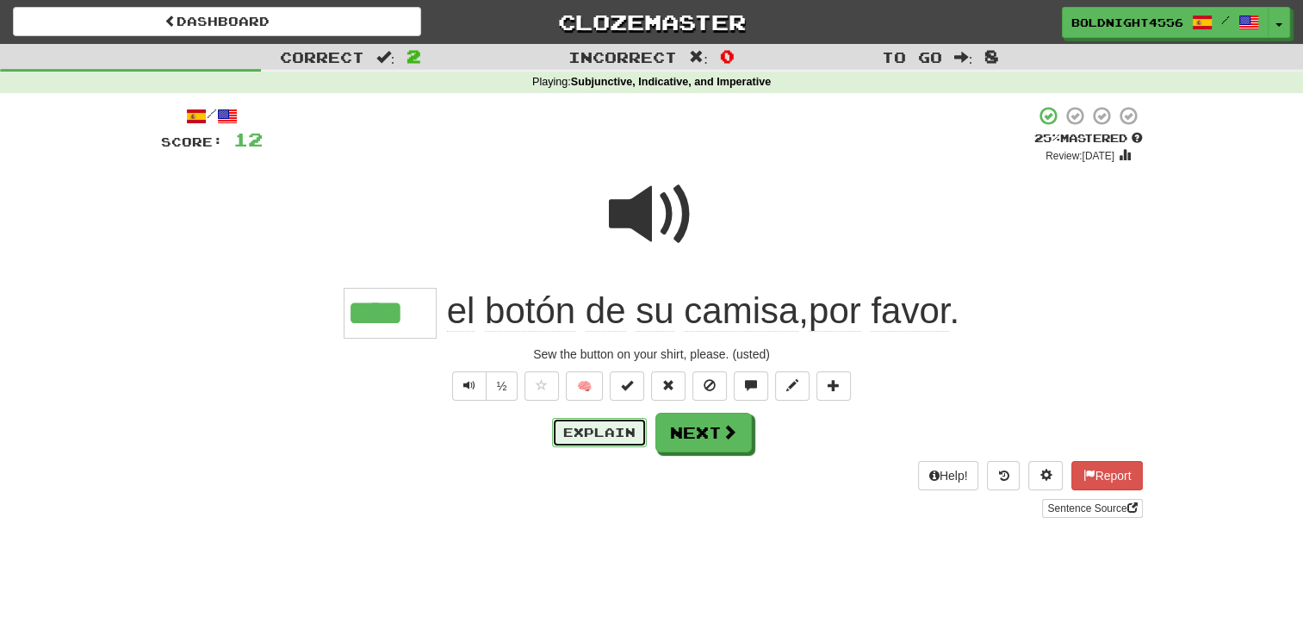
click at [616, 426] on button "Explain" at bounding box center [599, 432] width 95 height 29
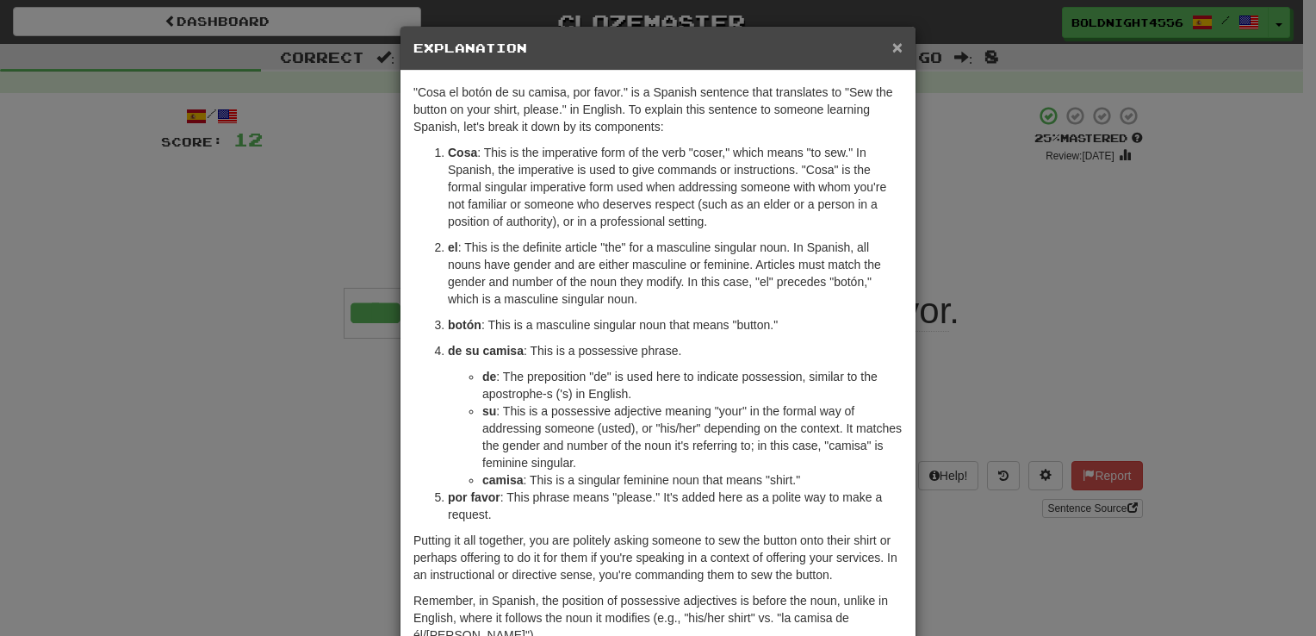
click at [894, 44] on span "×" at bounding box center [897, 47] width 10 height 20
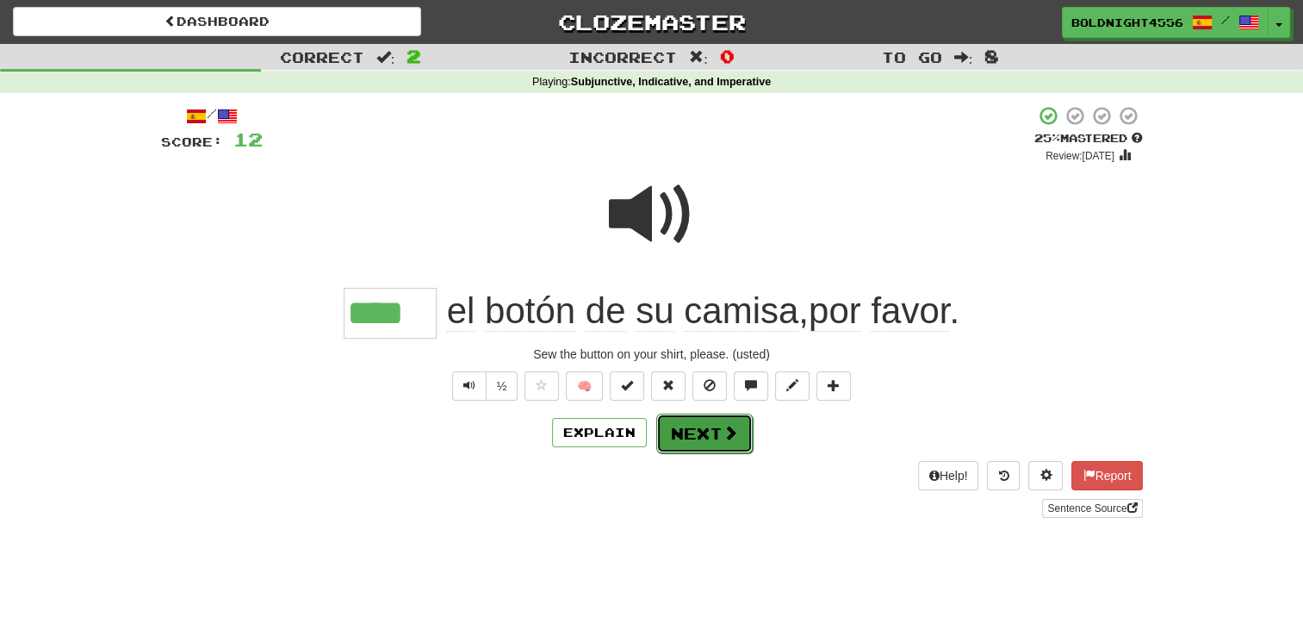
click at [723, 428] on span at bounding box center [731, 433] width 16 height 16
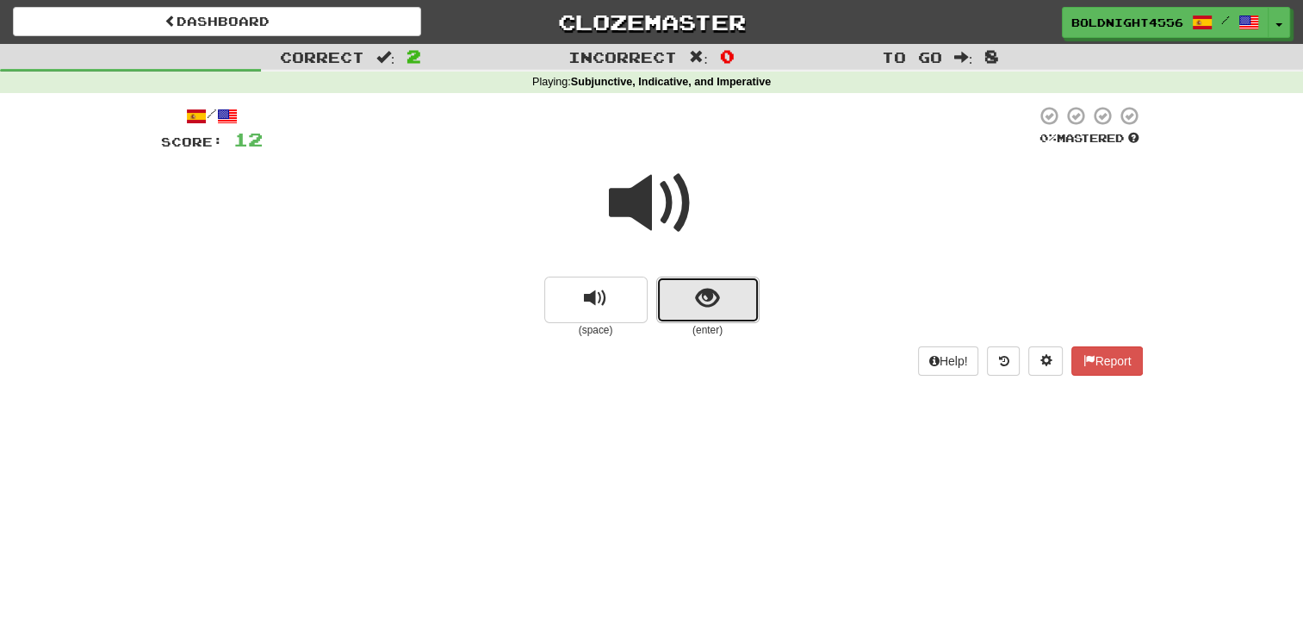
click at [688, 308] on button "show sentence" at bounding box center [707, 299] width 103 height 47
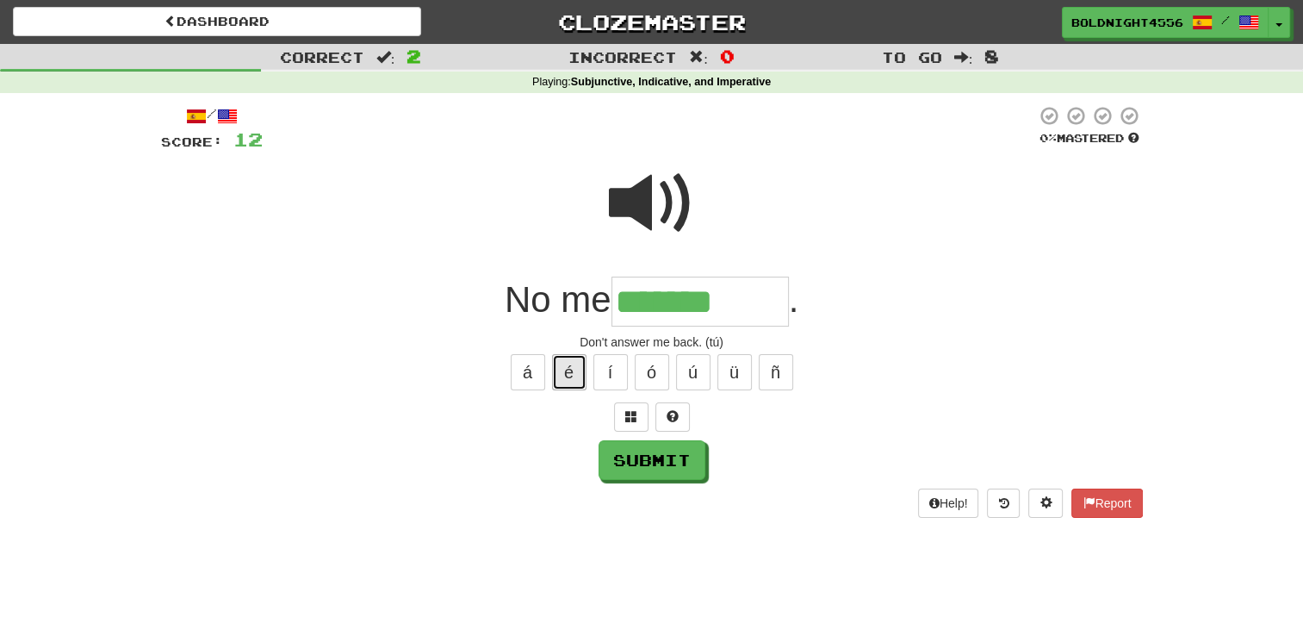
click at [568, 362] on button "é" at bounding box center [569, 372] width 34 height 36
type input "*********"
click at [662, 459] on button "Submit" at bounding box center [652, 461] width 107 height 40
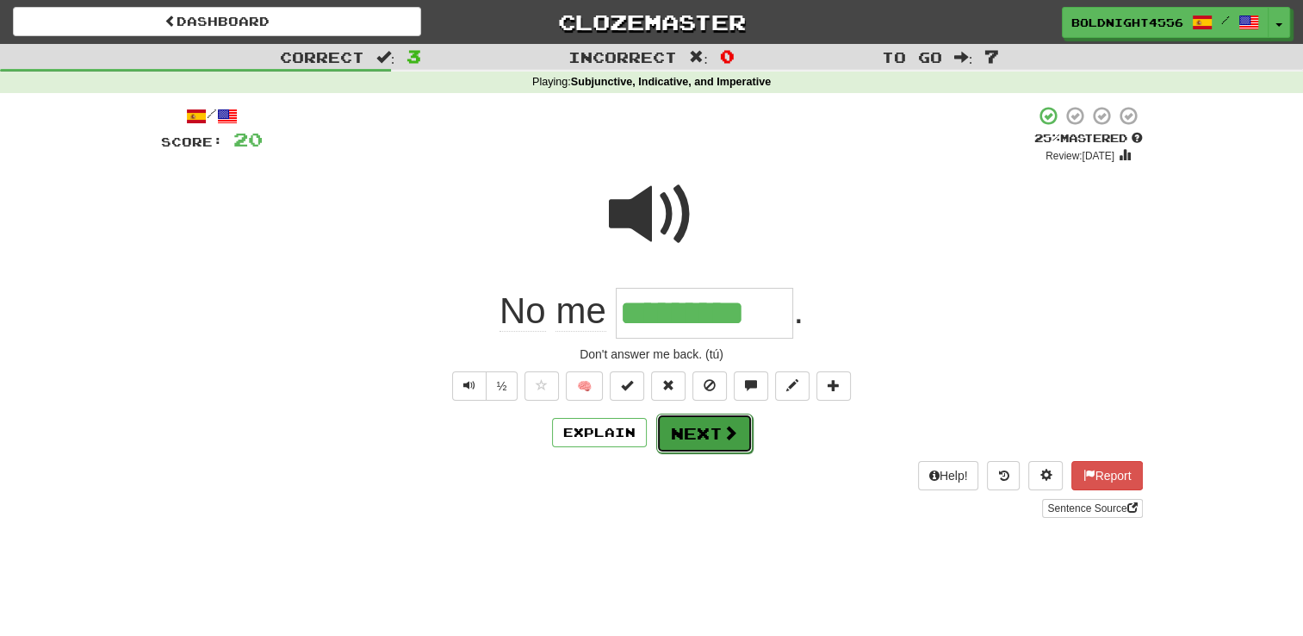
click at [703, 441] on button "Next" at bounding box center [704, 433] width 96 height 40
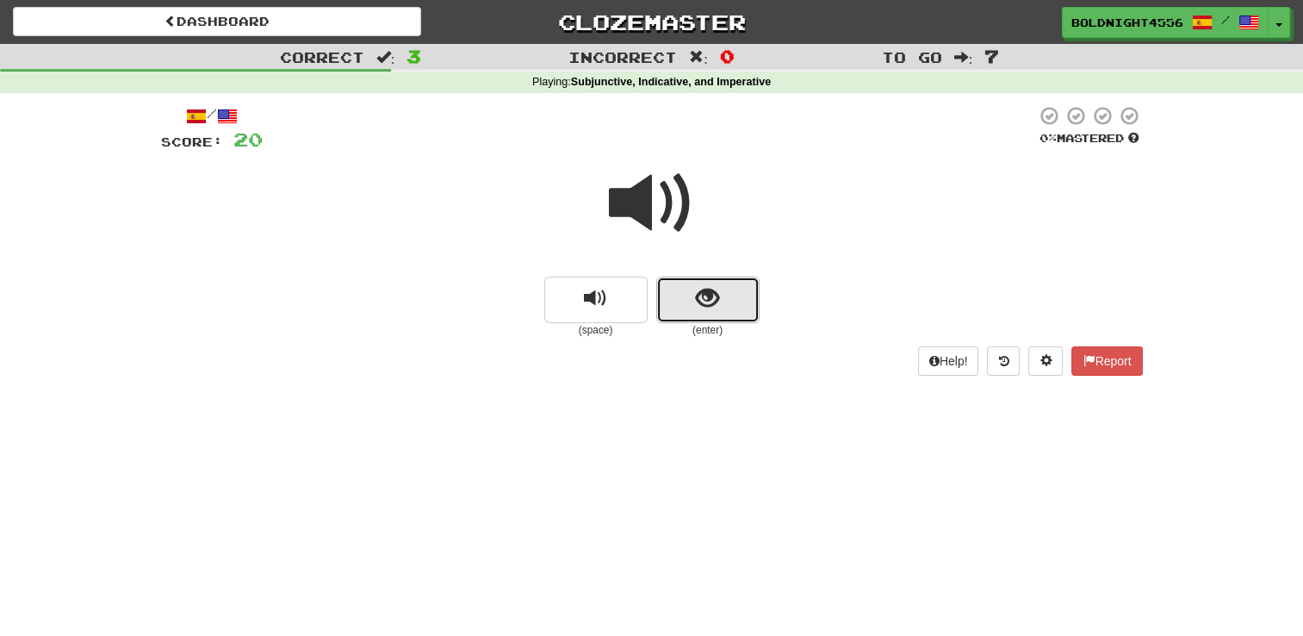
click at [665, 287] on button "show sentence" at bounding box center [707, 299] width 103 height 47
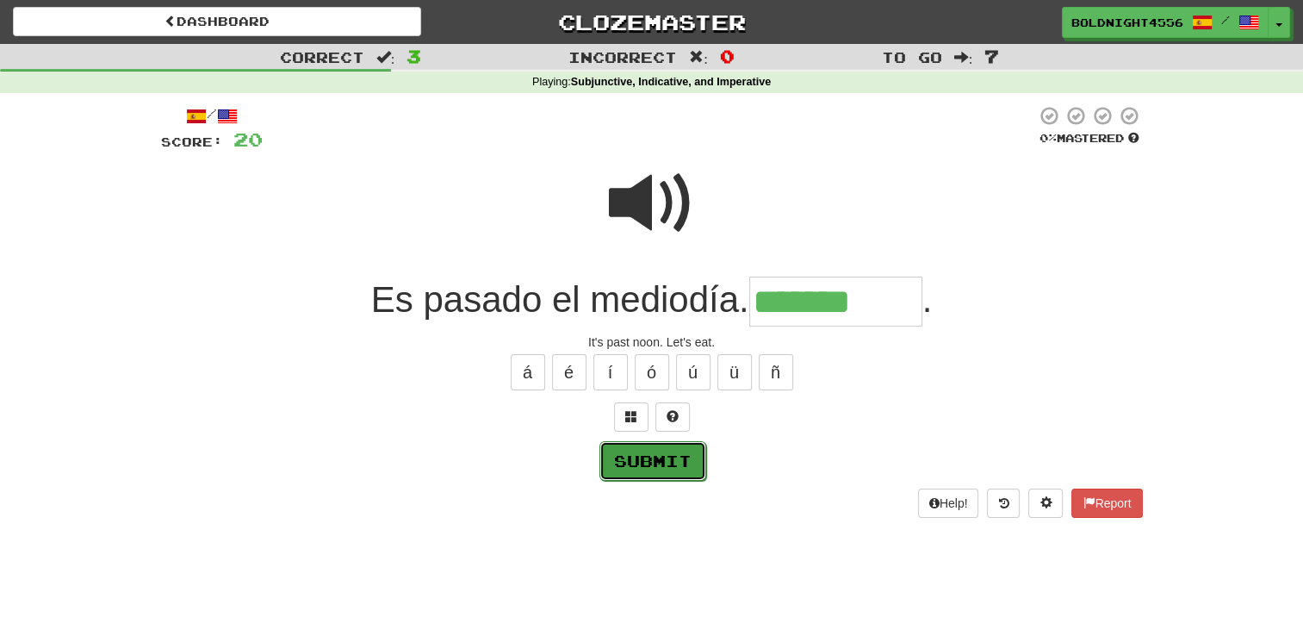
click at [684, 475] on button "Submit" at bounding box center [652, 461] width 107 height 40
type input "*******"
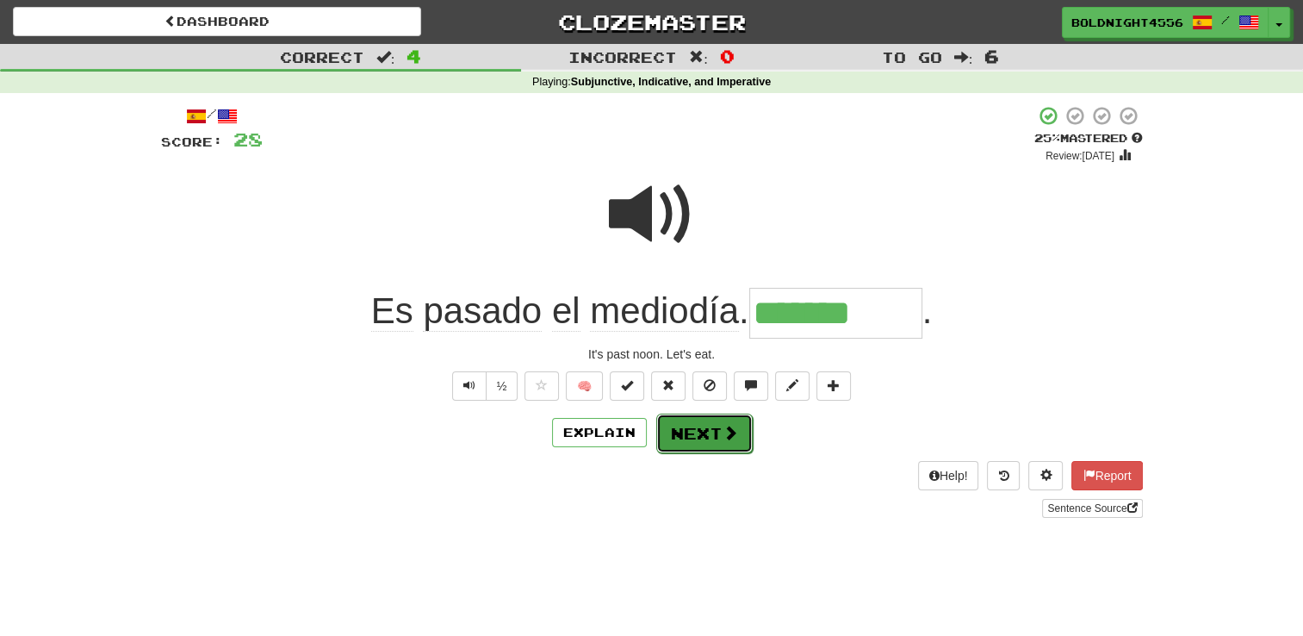
click at [700, 438] on button "Next" at bounding box center [704, 433] width 96 height 40
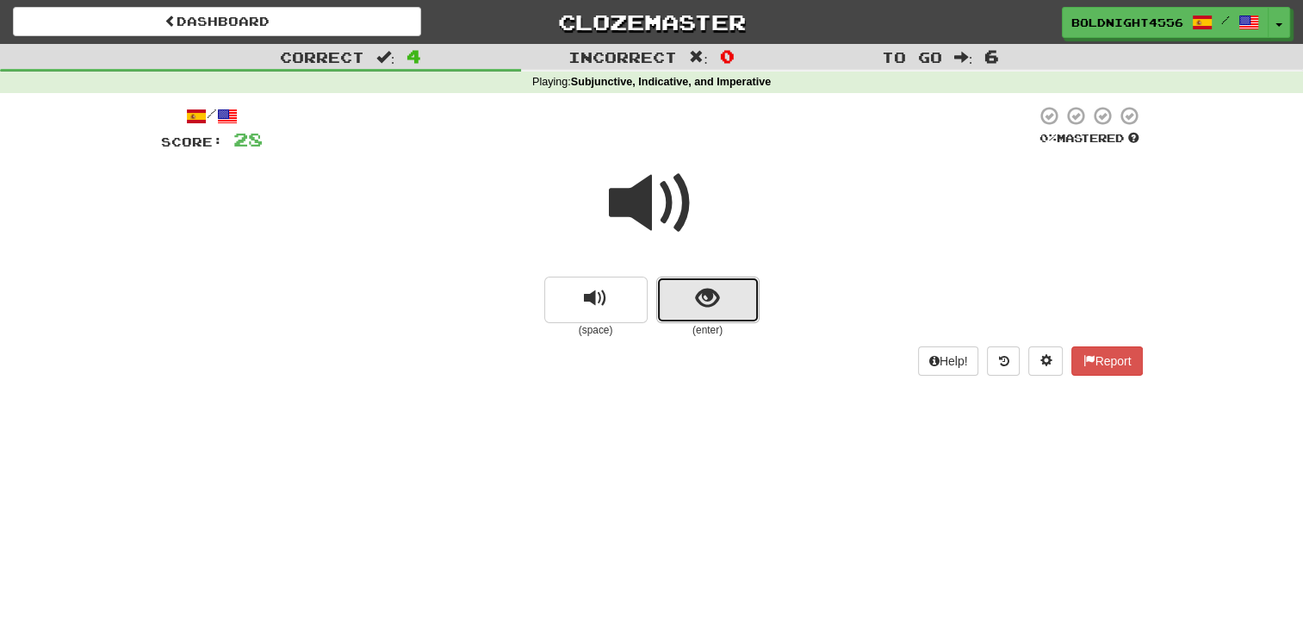
click at [686, 282] on button "show sentence" at bounding box center [707, 299] width 103 height 47
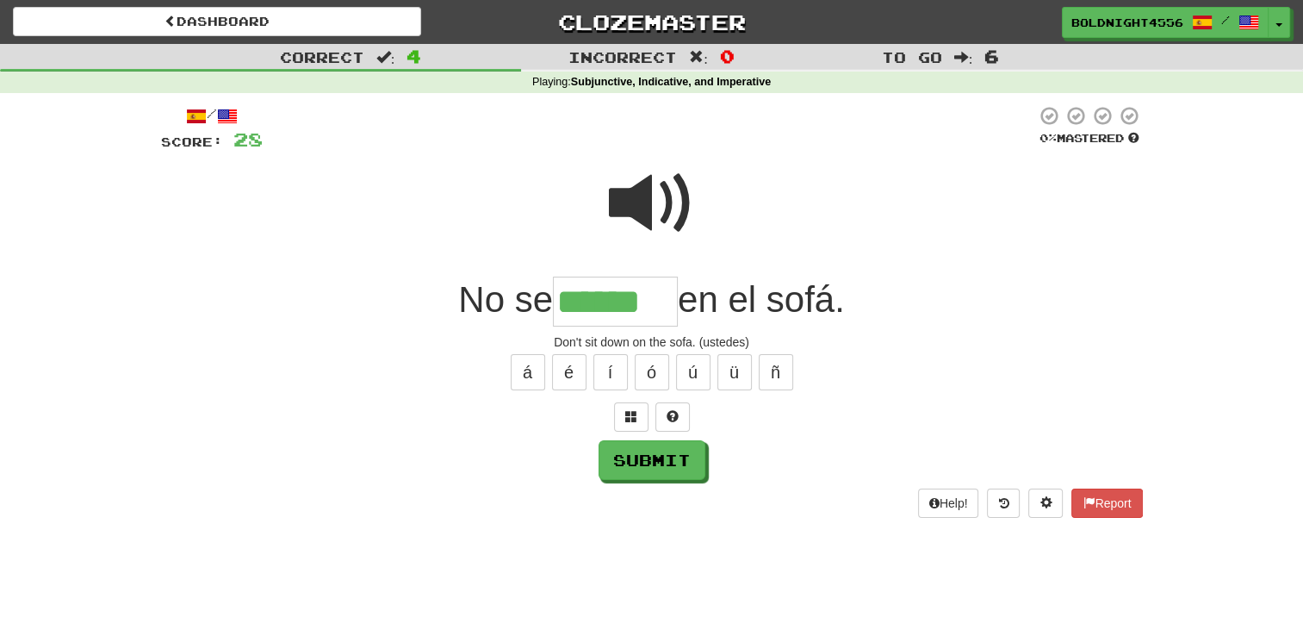
type input "******"
click at [672, 201] on span at bounding box center [652, 203] width 86 height 86
click at [667, 475] on button "Submit" at bounding box center [652, 461] width 107 height 40
click at [658, 310] on input "******" at bounding box center [615, 301] width 125 height 51
click at [665, 416] on button at bounding box center [672, 416] width 34 height 29
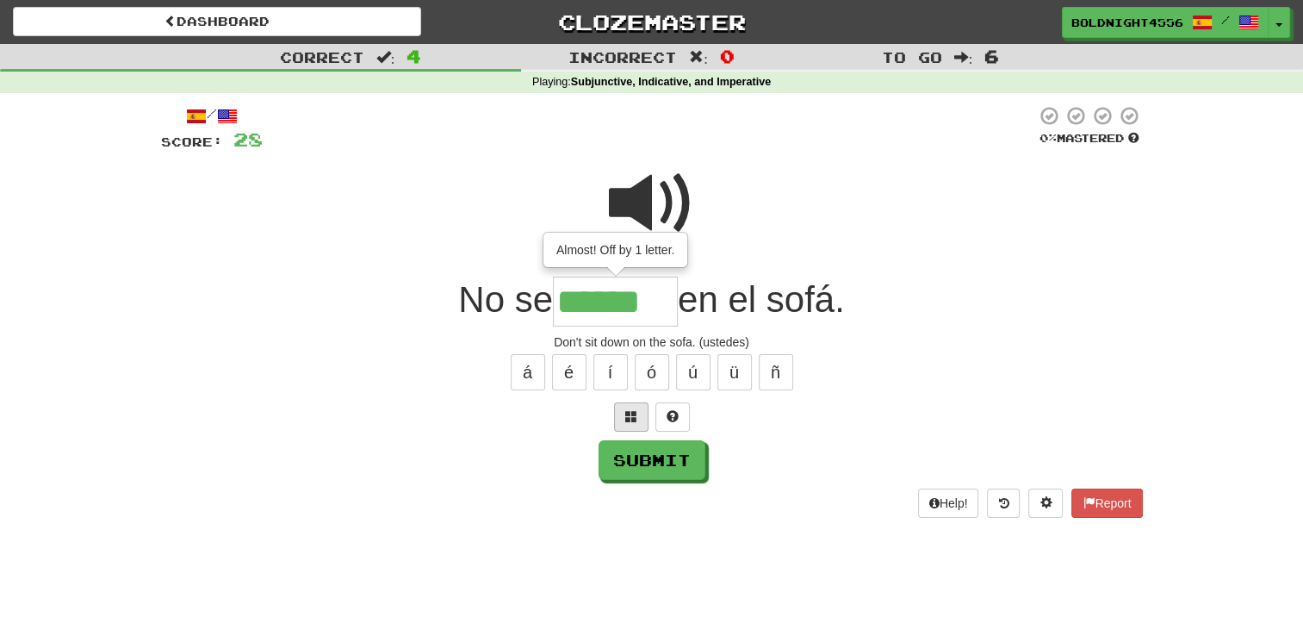
type input "*******"
click at [660, 192] on span at bounding box center [652, 203] width 86 height 86
click at [627, 481] on div "/ Score: 28 0 % Mastered No se ******* Almost! Off by 1 letter. en el sofá. Don…" at bounding box center [652, 311] width 982 height 413
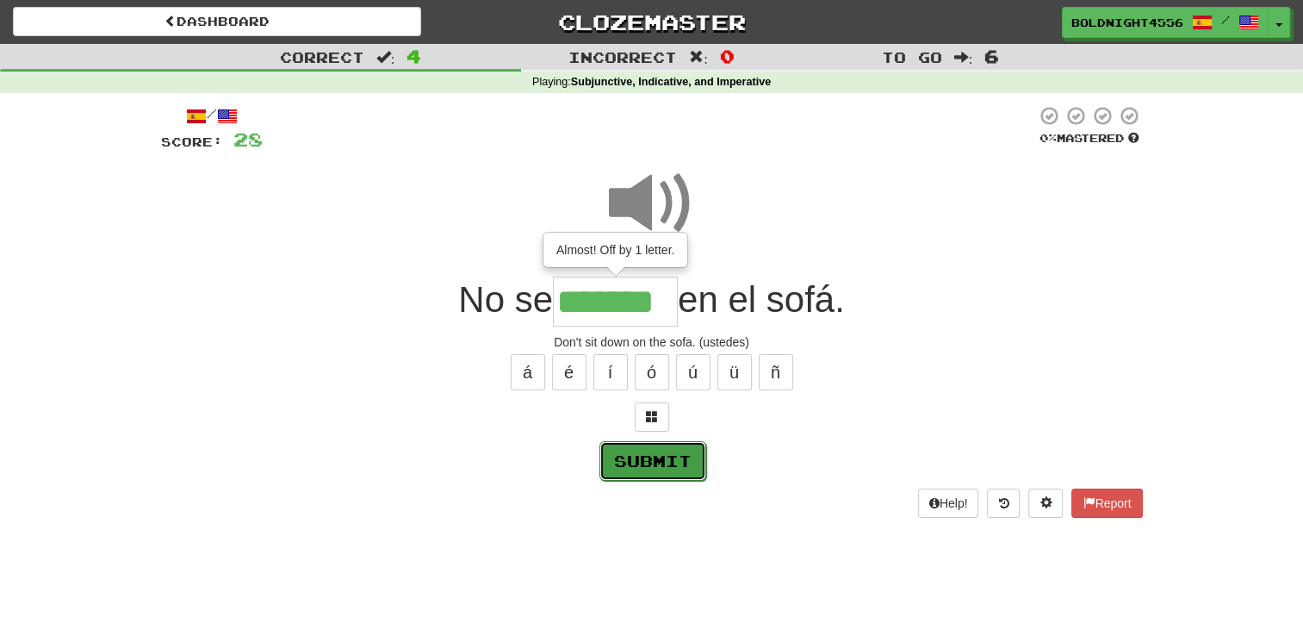
click at [636, 470] on button "Submit" at bounding box center [652, 461] width 107 height 40
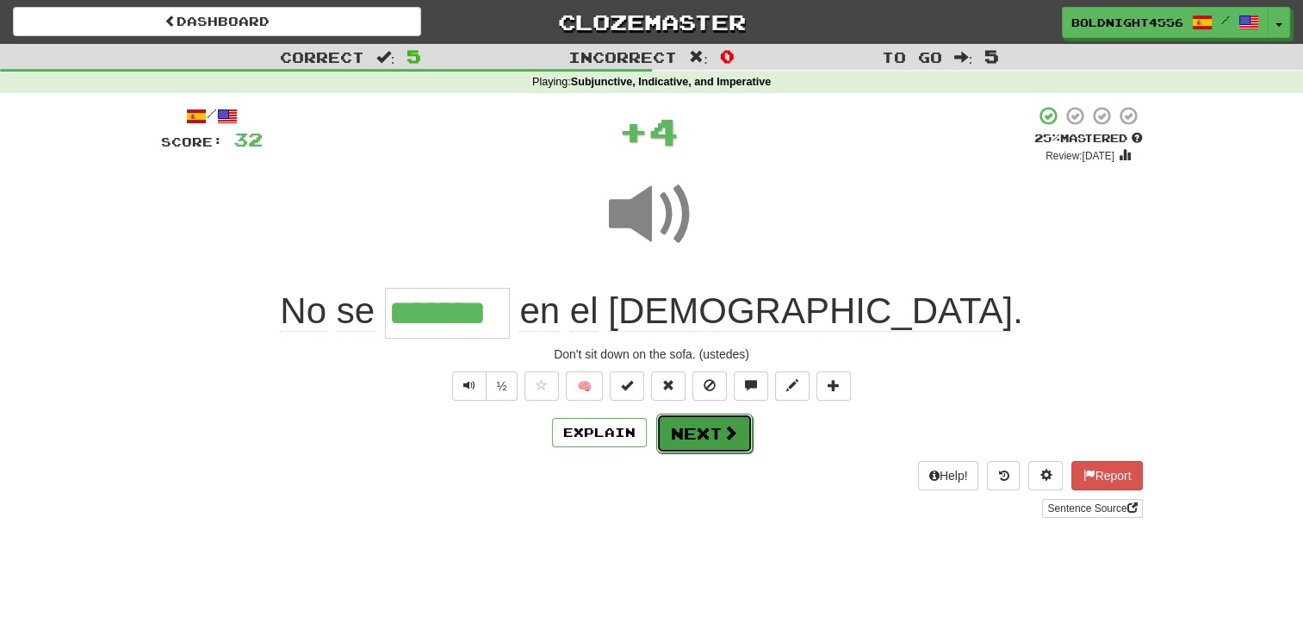
click at [702, 428] on button "Next" at bounding box center [704, 433] width 96 height 40
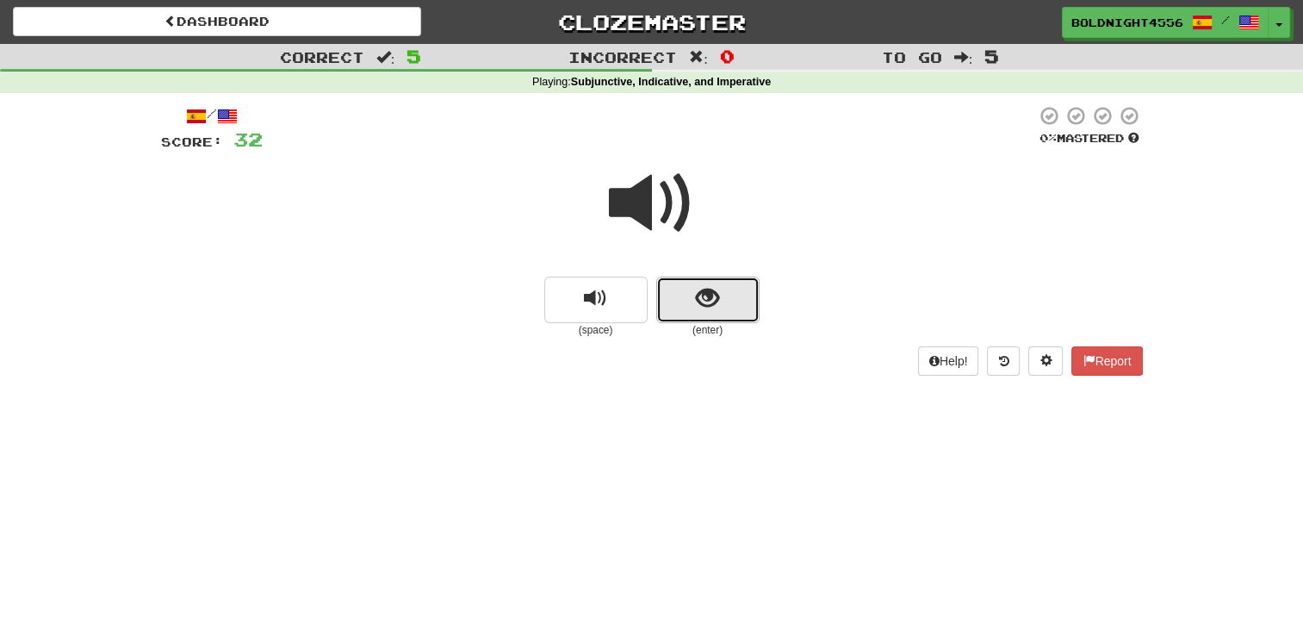
click at [670, 288] on button "show sentence" at bounding box center [707, 299] width 103 height 47
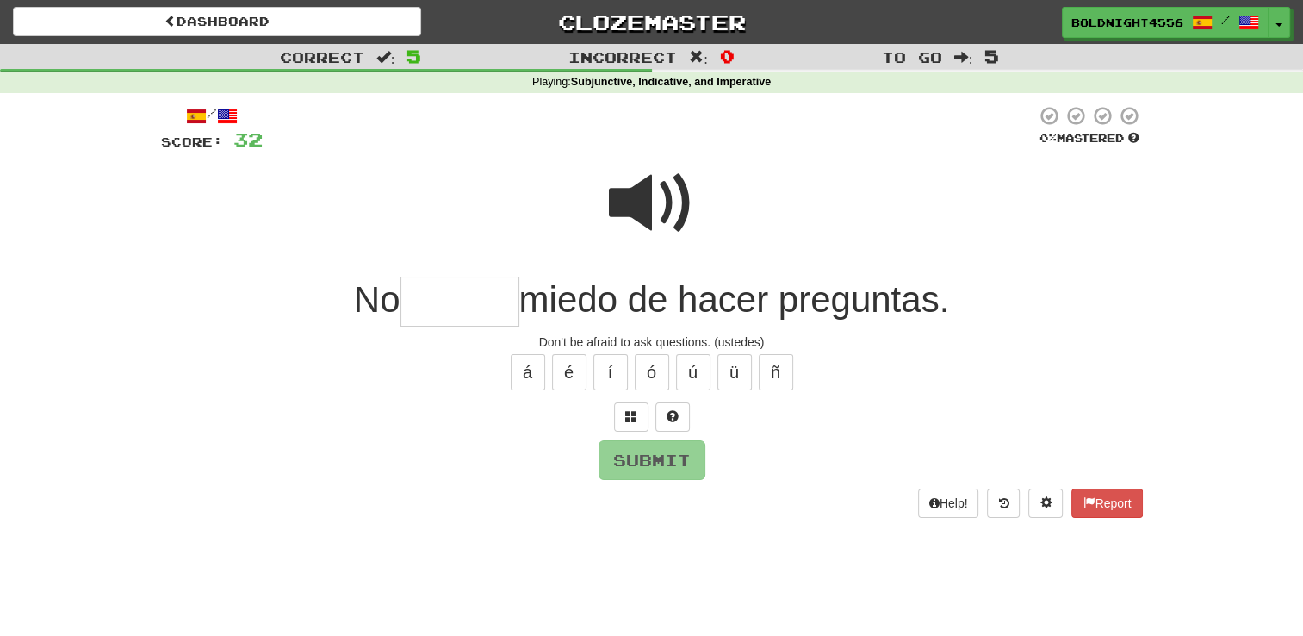
click at [661, 184] on span at bounding box center [652, 203] width 86 height 86
click at [510, 317] on input "text" at bounding box center [459, 301] width 119 height 51
type input "******"
click at [684, 474] on button "Submit" at bounding box center [652, 461] width 107 height 40
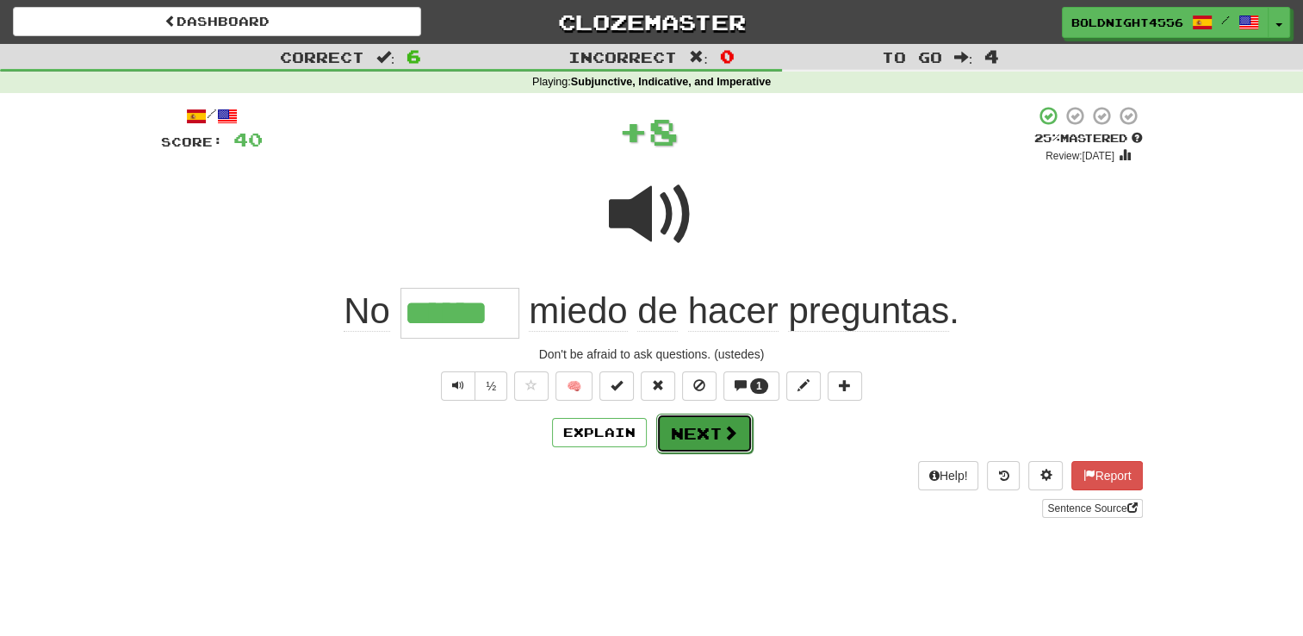
click at [723, 432] on span at bounding box center [731, 433] width 16 height 16
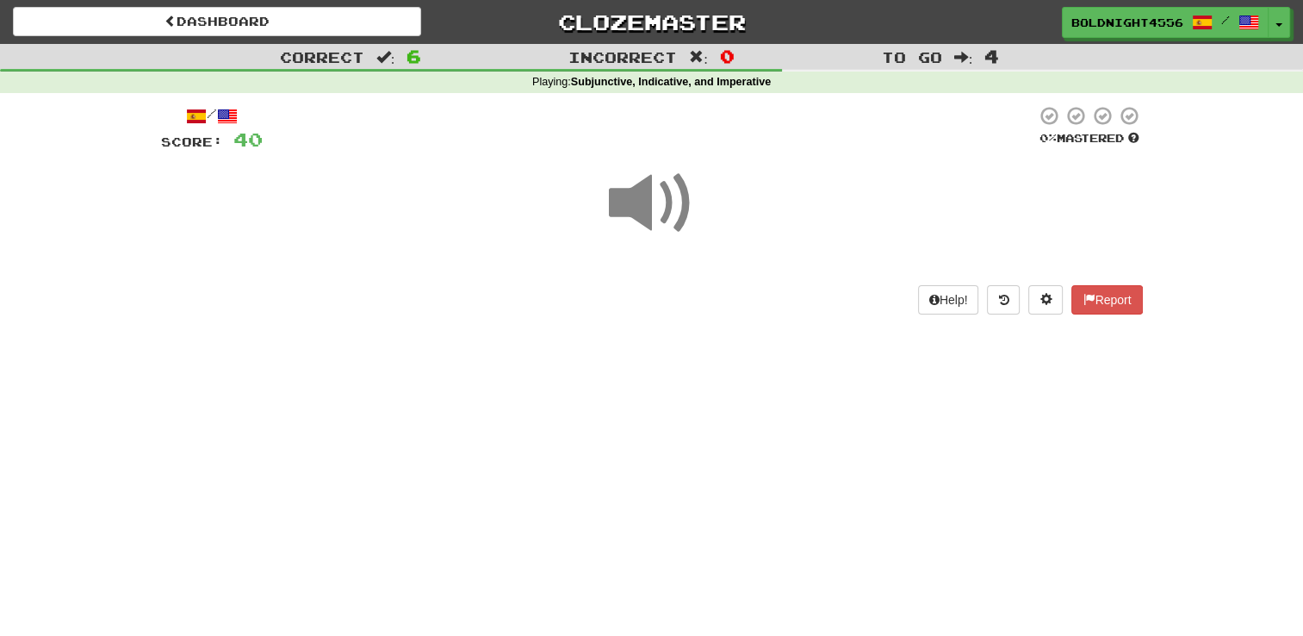
click at [642, 228] on span at bounding box center [652, 203] width 86 height 86
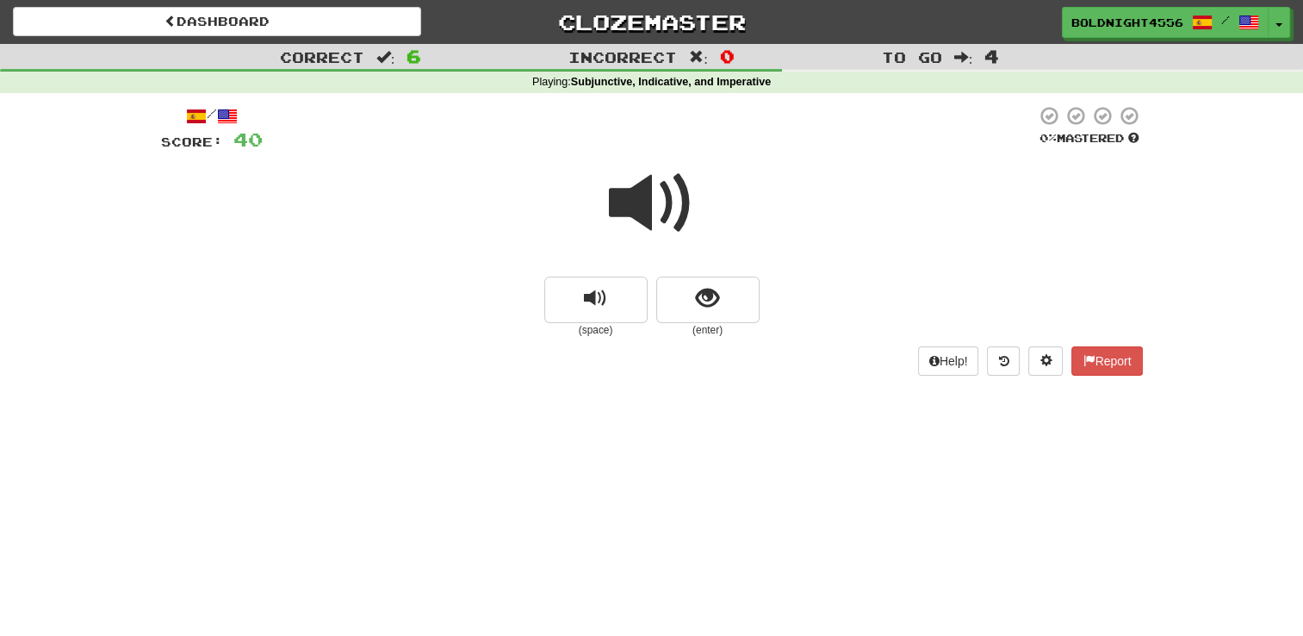
click at [673, 211] on span at bounding box center [652, 203] width 86 height 86
click at [696, 288] on span "show sentence" at bounding box center [707, 298] width 23 height 23
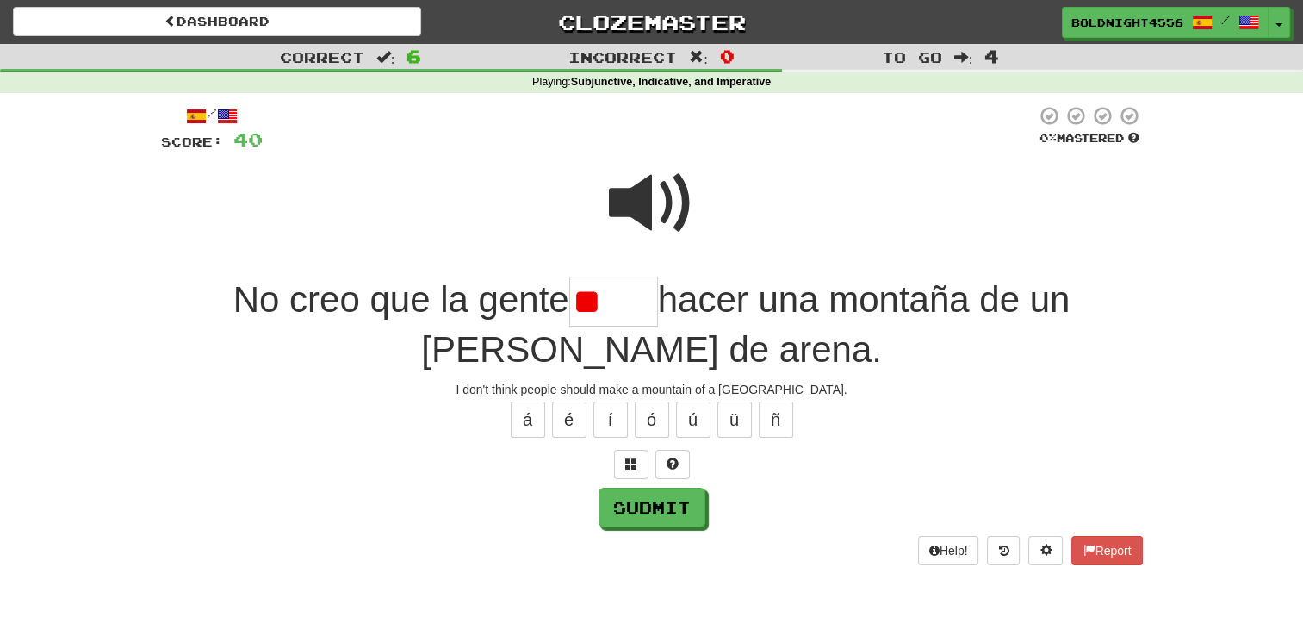
type input "*"
click at [673, 221] on span at bounding box center [652, 203] width 86 height 86
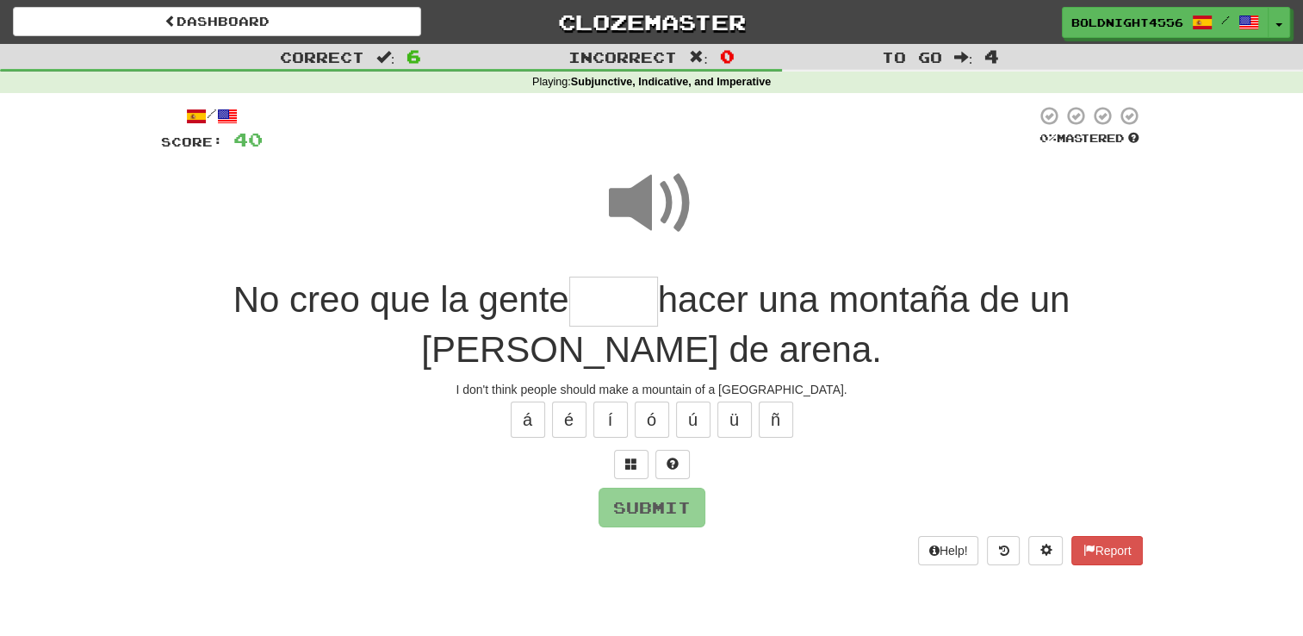
click at [569, 309] on input "text" at bounding box center [613, 301] width 89 height 51
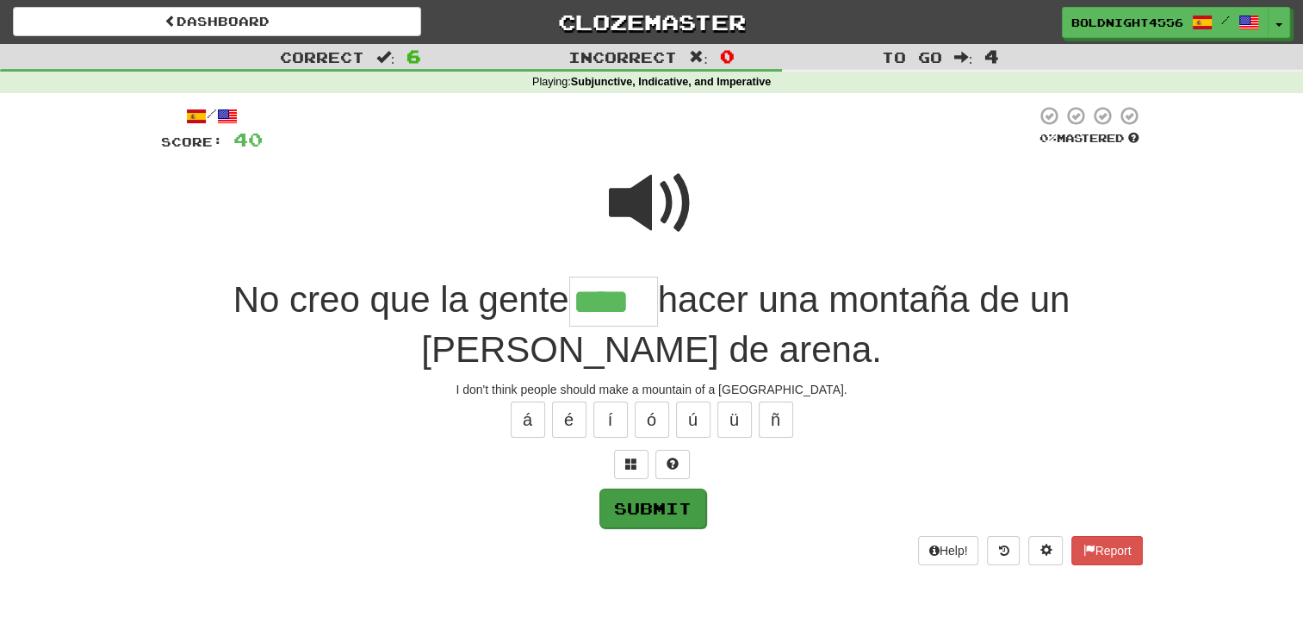
type input "****"
click at [686, 503] on button "Submit" at bounding box center [652, 507] width 107 height 40
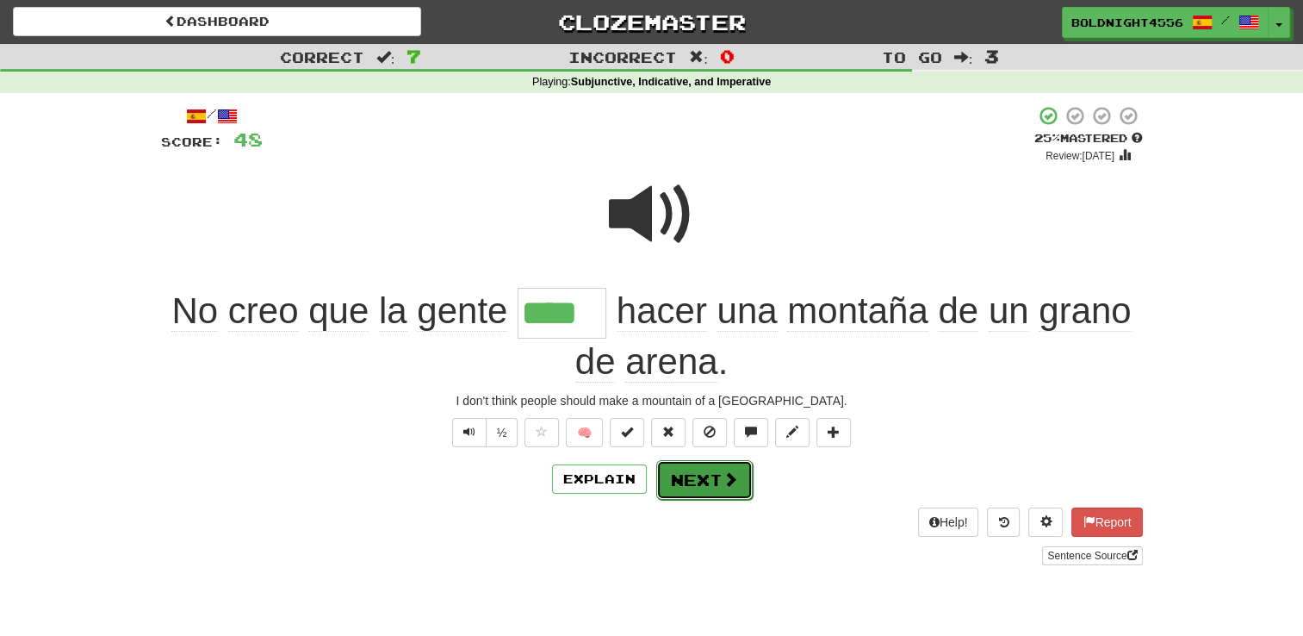
click at [704, 491] on button "Next" at bounding box center [704, 480] width 96 height 40
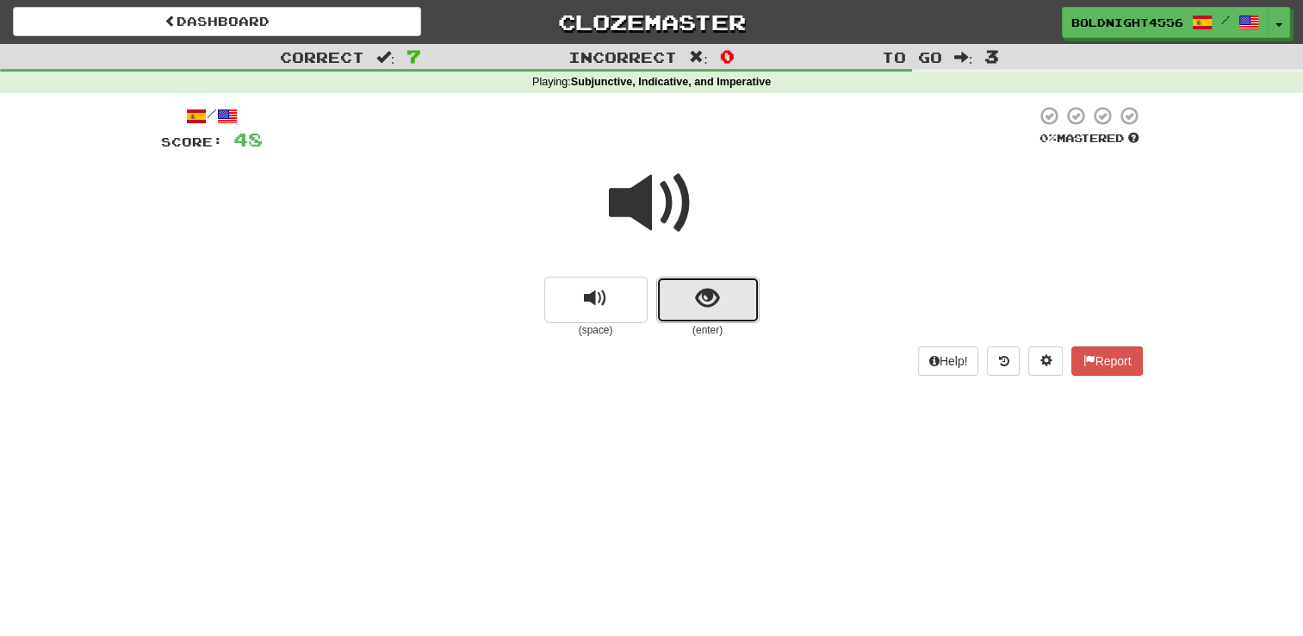
click at [735, 291] on button "show sentence" at bounding box center [707, 299] width 103 height 47
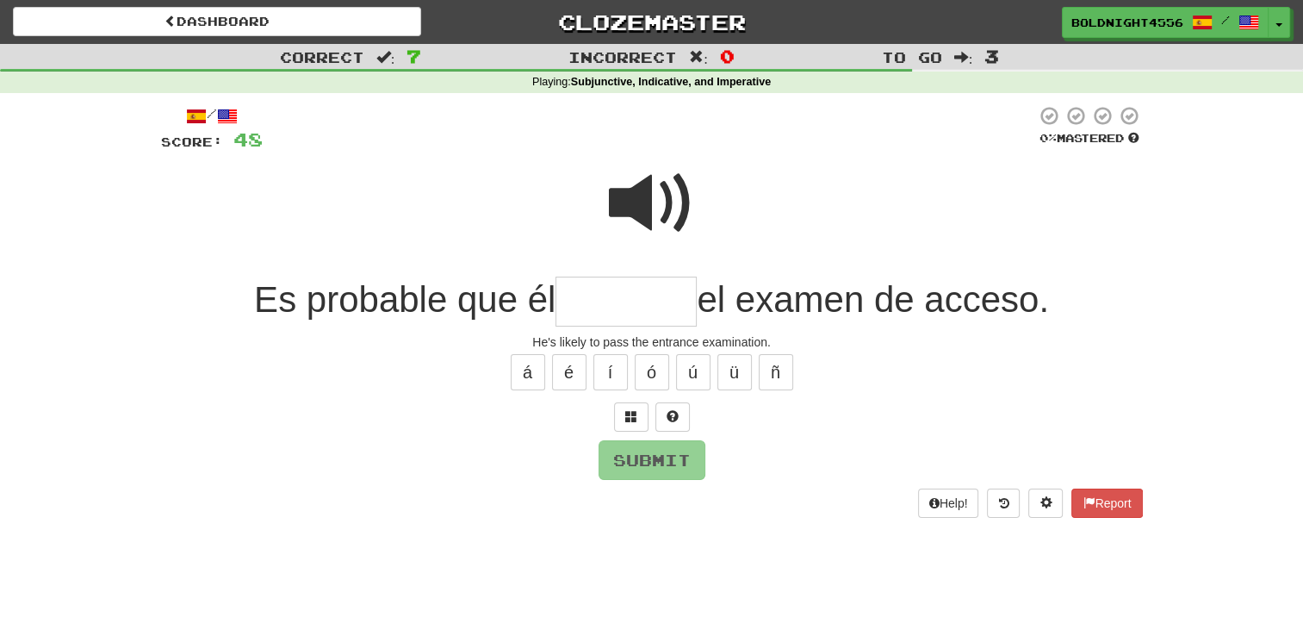
click at [646, 208] on span at bounding box center [652, 203] width 86 height 86
click at [634, 318] on input "text" at bounding box center [625, 301] width 141 height 51
type input "*"
click at [632, 215] on span at bounding box center [652, 203] width 86 height 86
click at [596, 308] on input "text" at bounding box center [625, 301] width 141 height 51
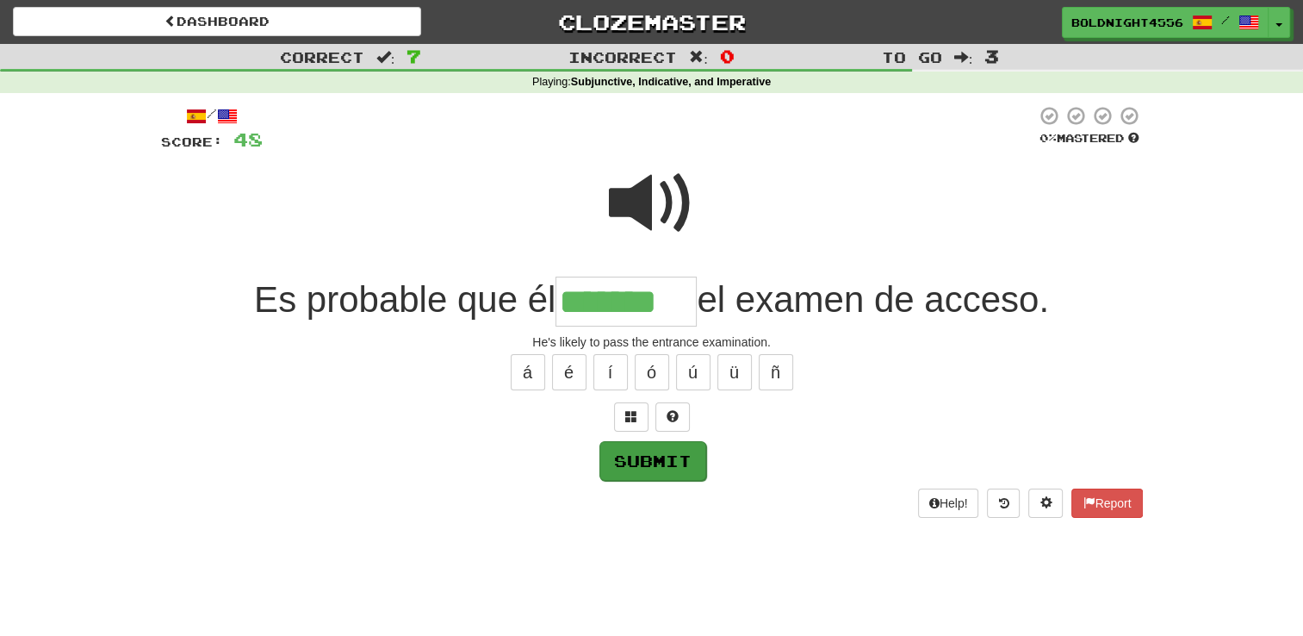
type input "*******"
click at [662, 467] on button "Submit" at bounding box center [652, 461] width 107 height 40
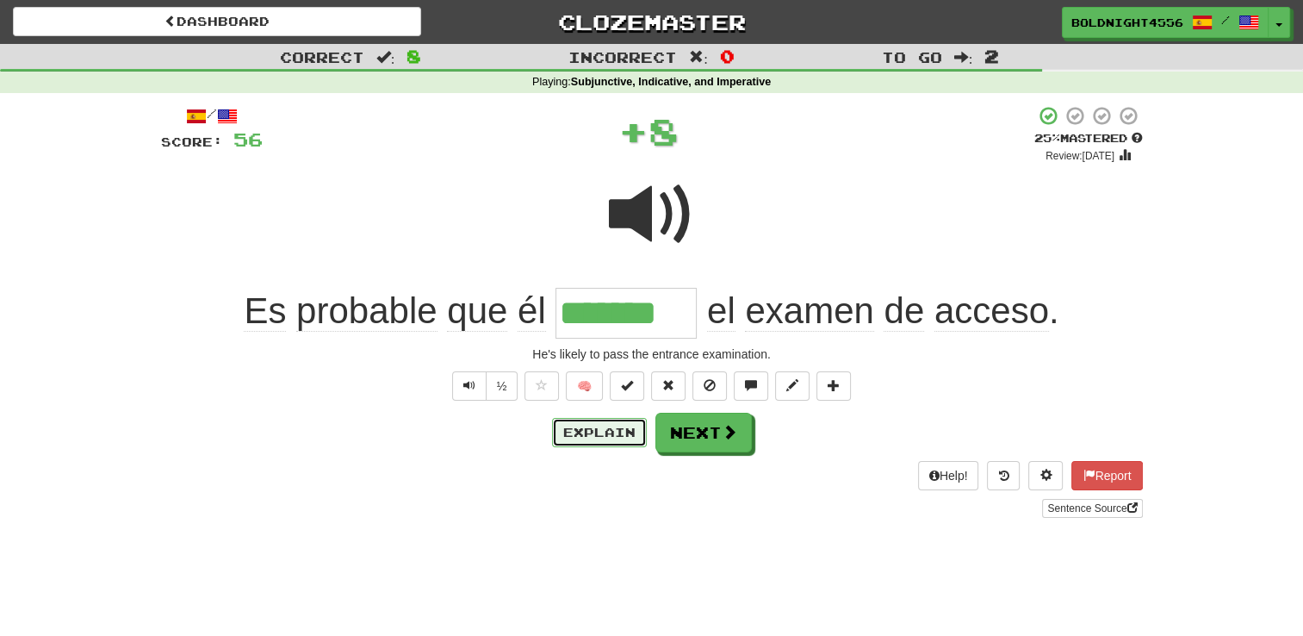
click at [627, 437] on button "Explain" at bounding box center [599, 432] width 95 height 29
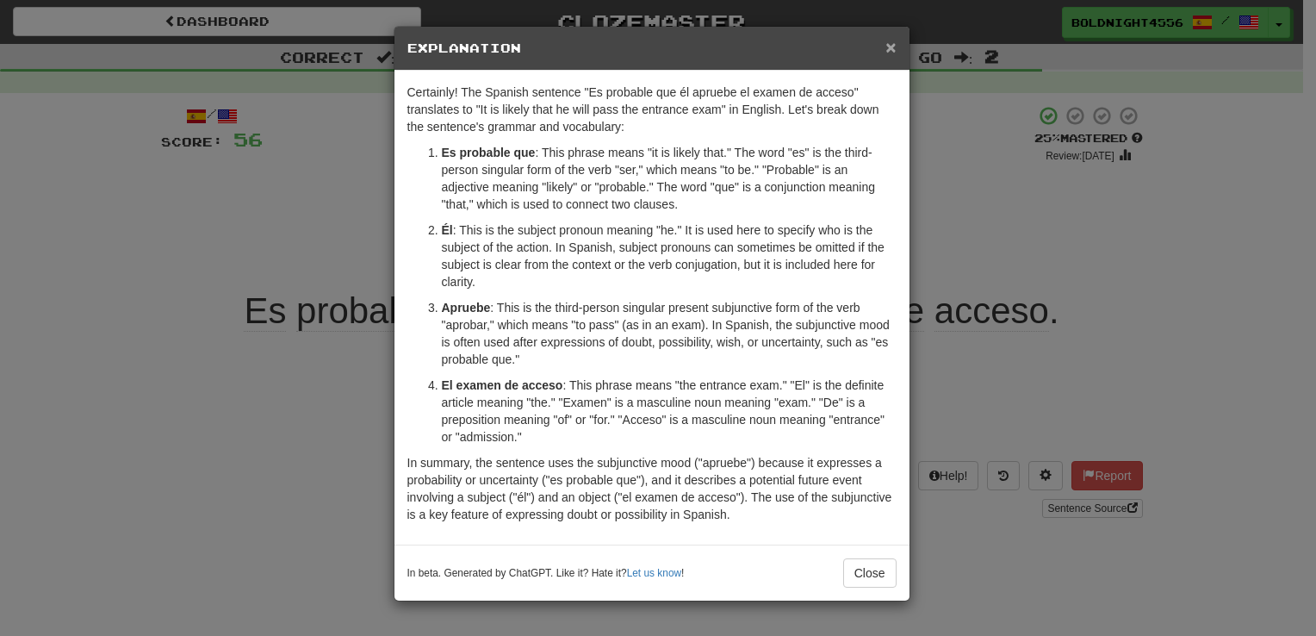
click at [889, 49] on span "×" at bounding box center [890, 47] width 10 height 20
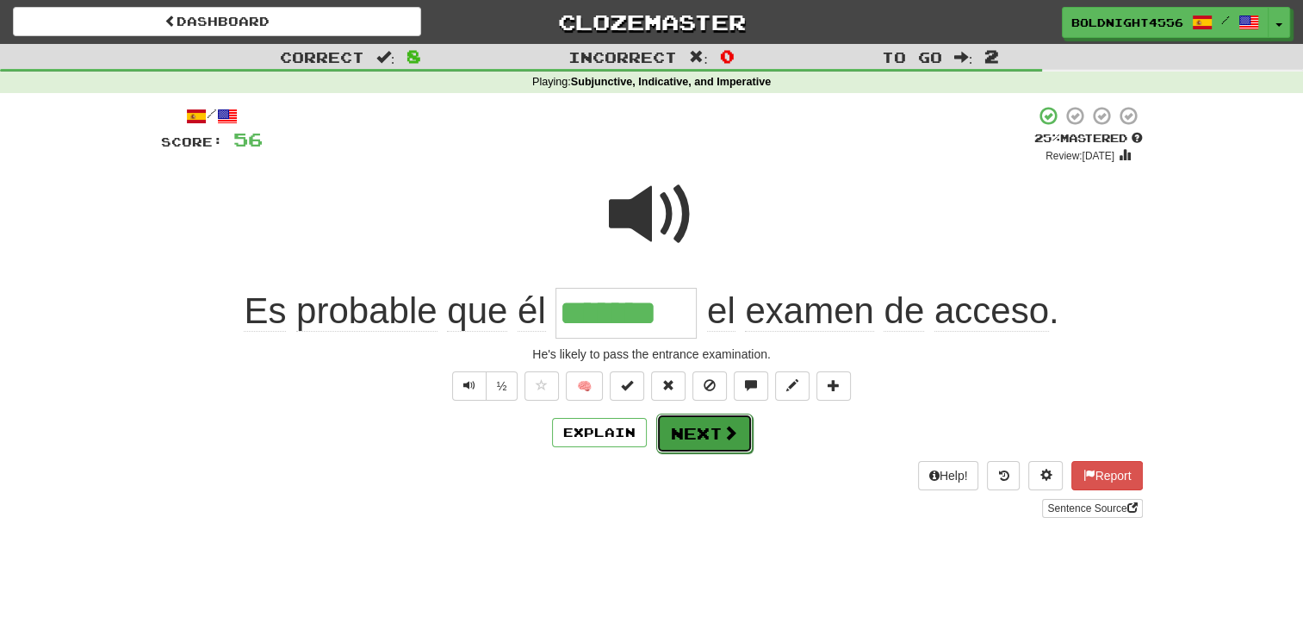
click at [713, 431] on button "Next" at bounding box center [704, 433] width 96 height 40
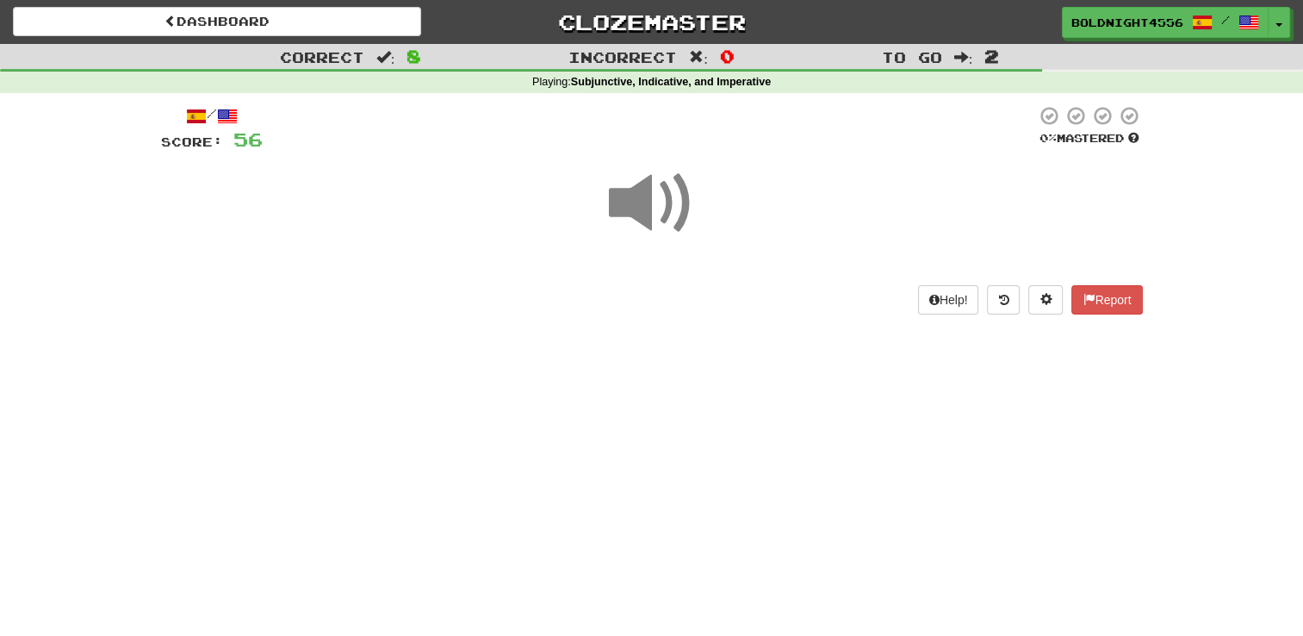
click at [661, 208] on span at bounding box center [652, 203] width 86 height 86
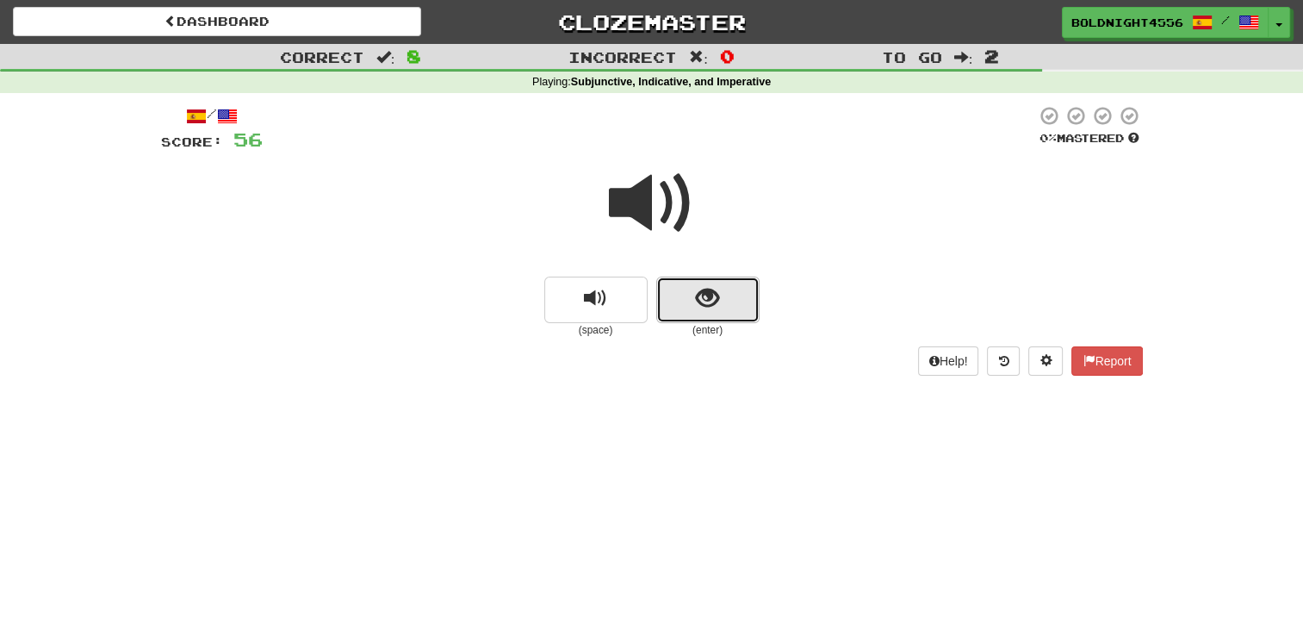
click at [714, 307] on span "show sentence" at bounding box center [707, 298] width 23 height 23
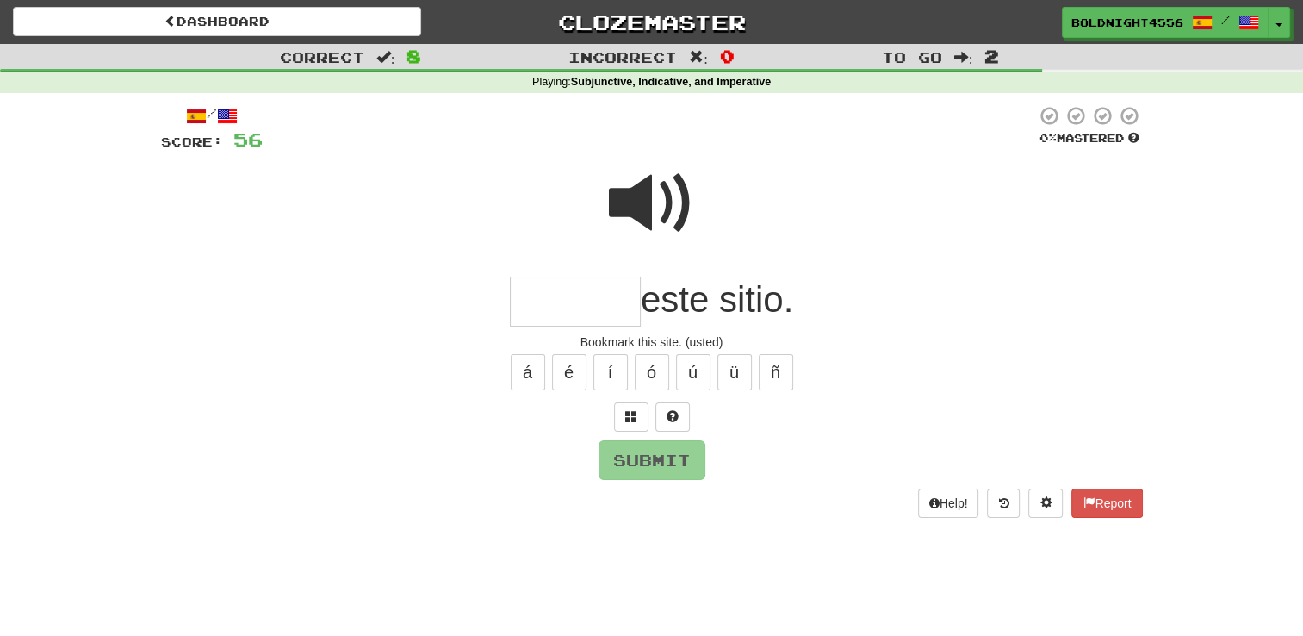
click at [604, 305] on input "text" at bounding box center [575, 301] width 131 height 51
click at [688, 456] on button "Submit" at bounding box center [652, 461] width 107 height 40
type input "******"
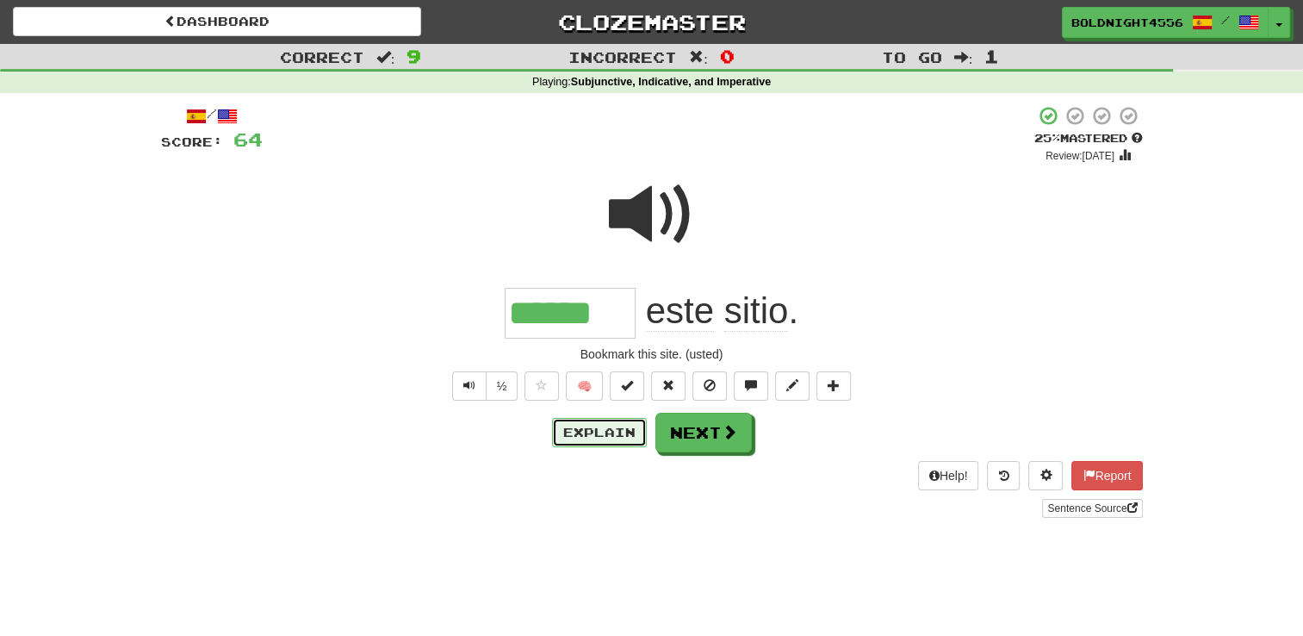
click at [589, 429] on button "Explain" at bounding box center [599, 432] width 95 height 29
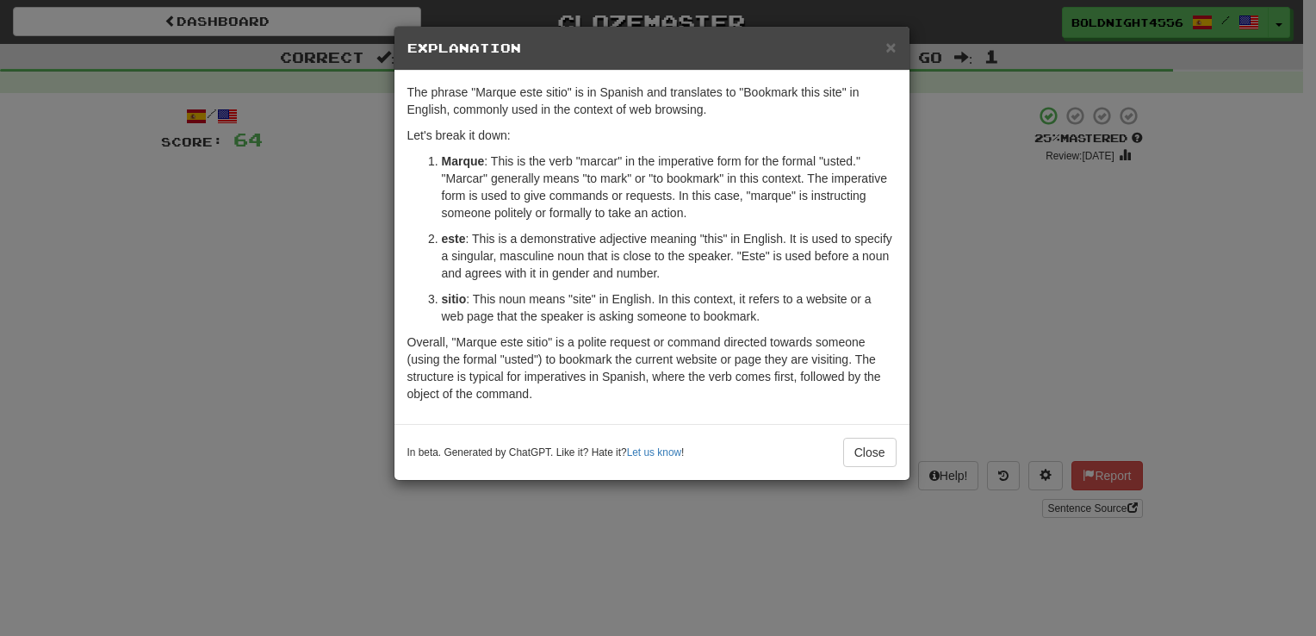
click at [884, 50] on h5 "Explanation" at bounding box center [651, 48] width 489 height 17
click at [888, 43] on span "×" at bounding box center [890, 47] width 10 height 20
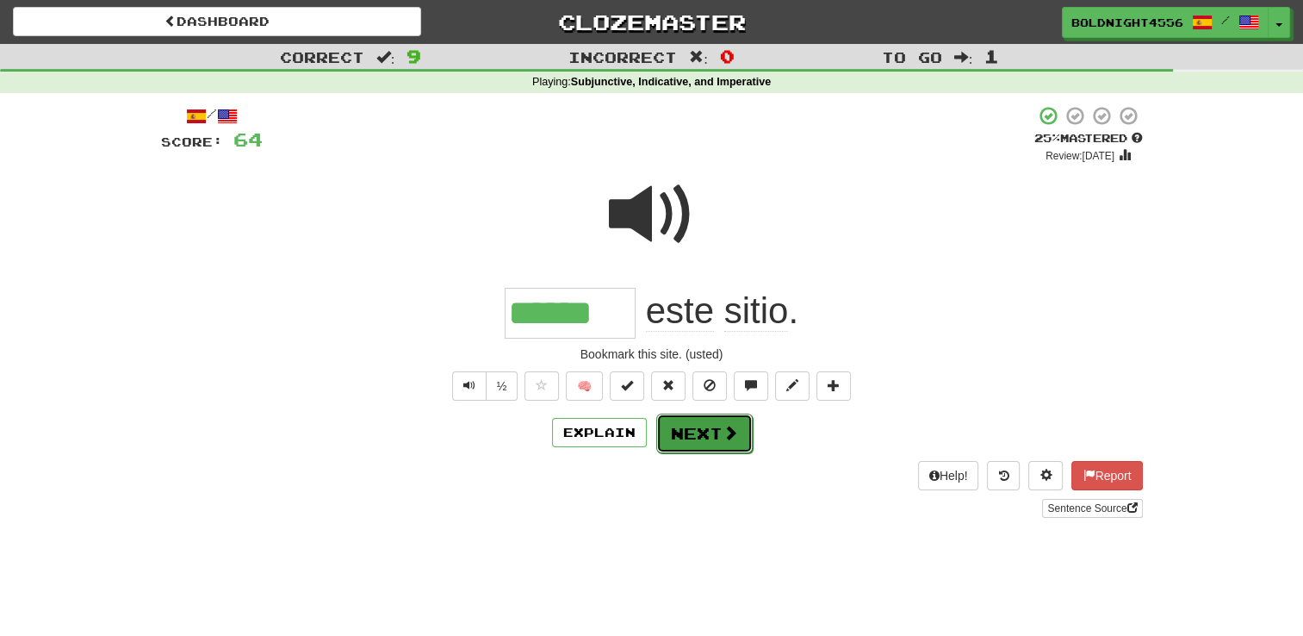
click at [723, 444] on button "Next" at bounding box center [704, 433] width 96 height 40
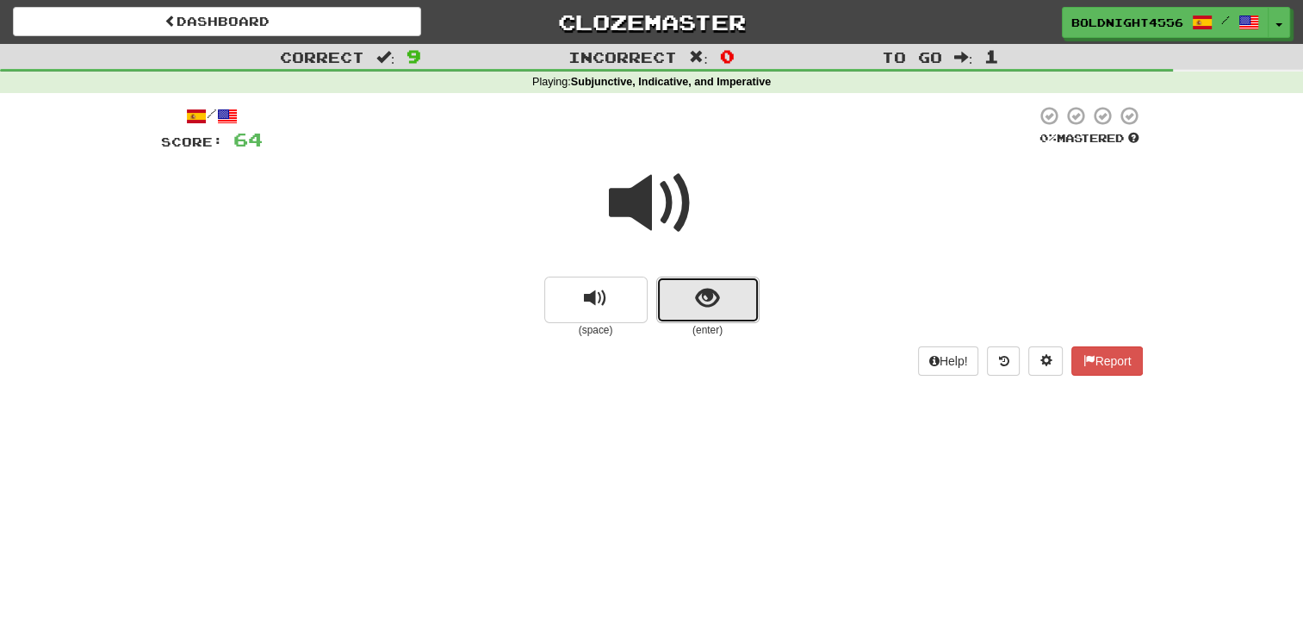
click at [688, 320] on button "show sentence" at bounding box center [707, 299] width 103 height 47
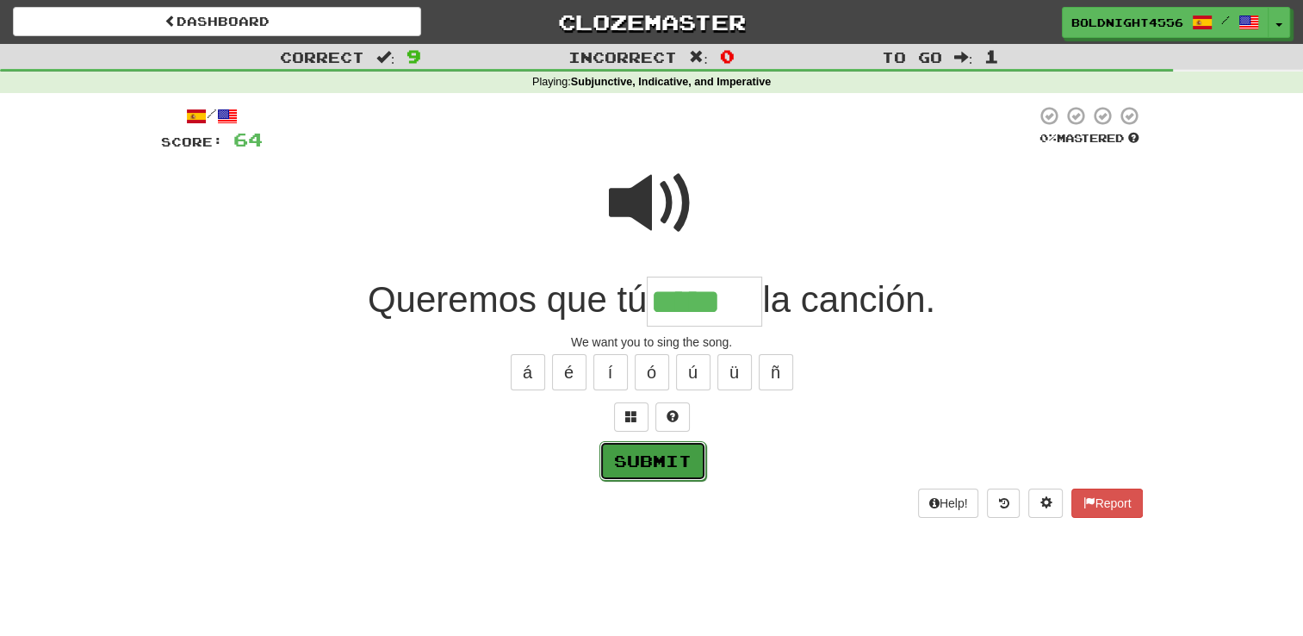
click at [648, 460] on button "Submit" at bounding box center [652, 461] width 107 height 40
click at [660, 209] on span at bounding box center [652, 203] width 86 height 86
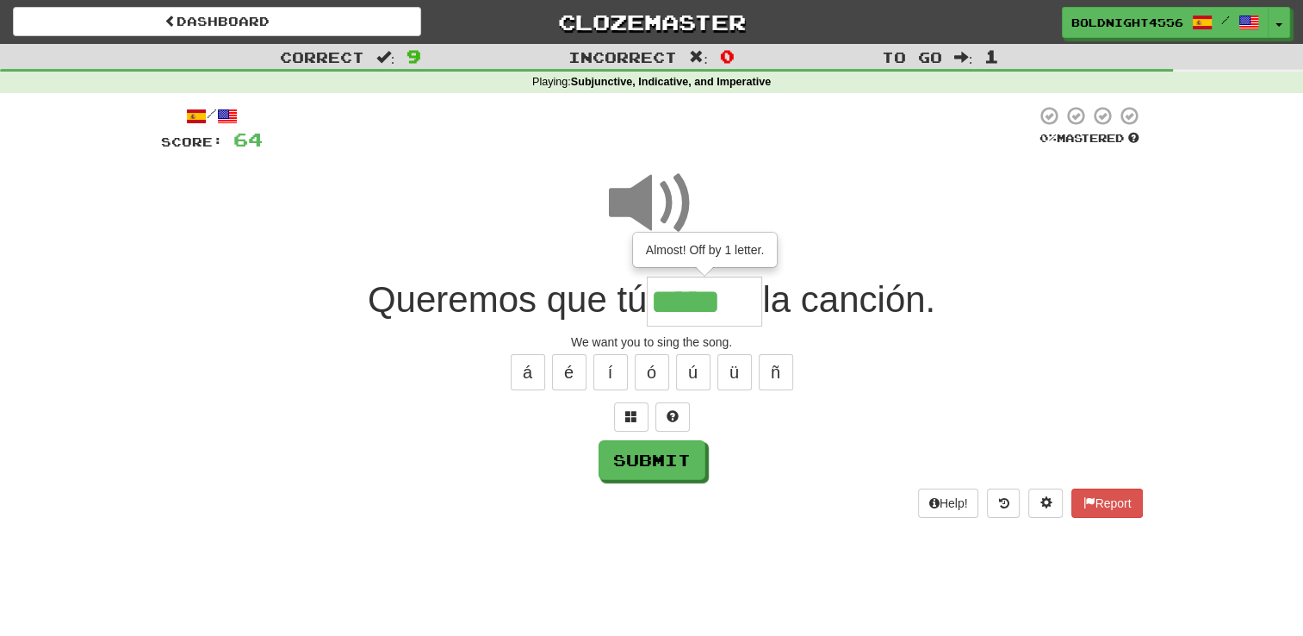
click at [731, 305] on input "*****" at bounding box center [704, 301] width 115 height 51
type input "******"
click at [677, 427] on button at bounding box center [672, 416] width 34 height 29
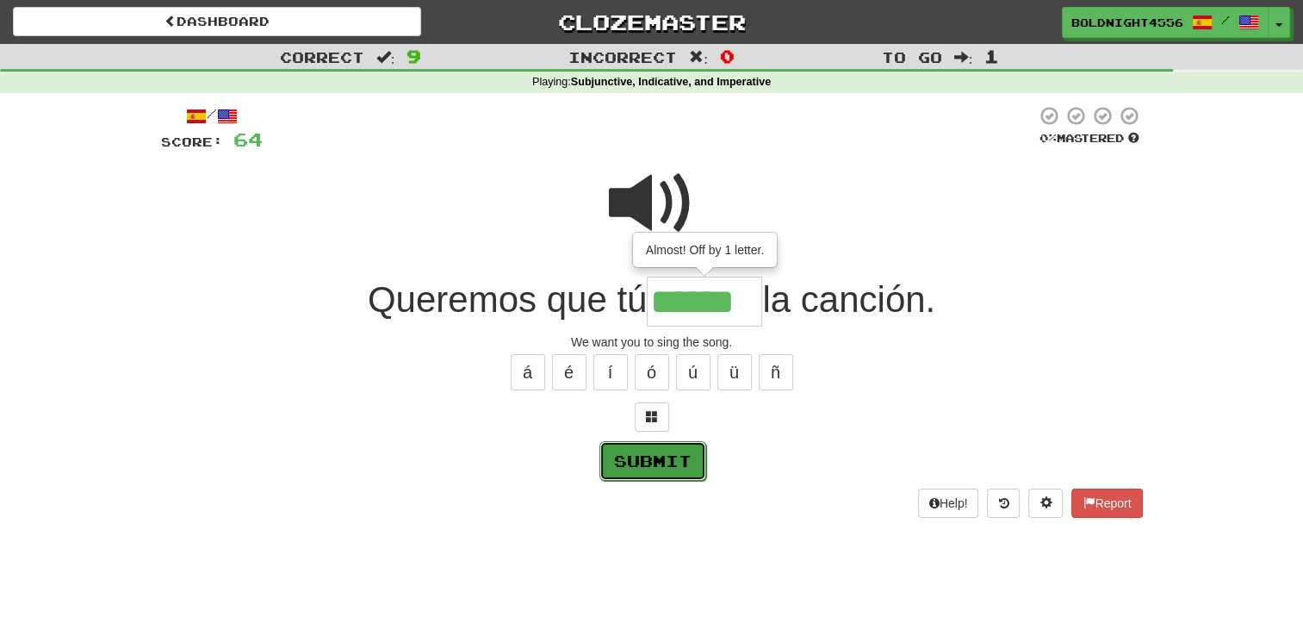
click at [691, 464] on button "Submit" at bounding box center [652, 461] width 107 height 40
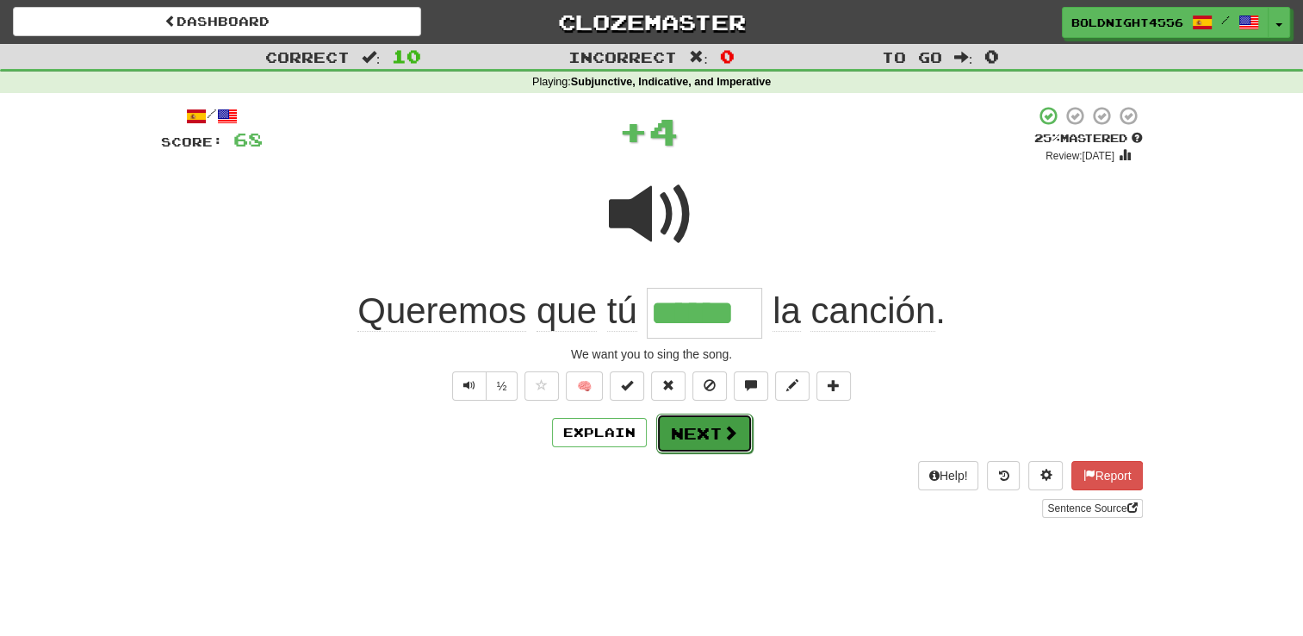
click at [699, 432] on button "Next" at bounding box center [704, 433] width 96 height 40
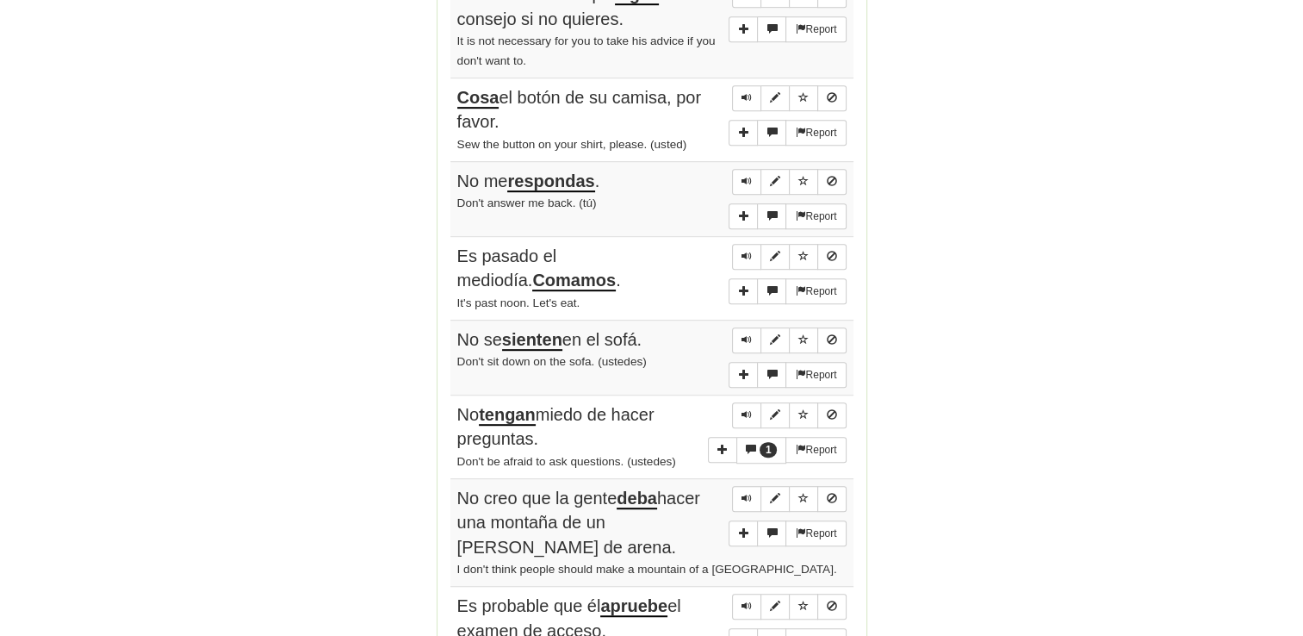
scroll to position [947, 0]
